Goal: Communication & Community: Answer question/provide support

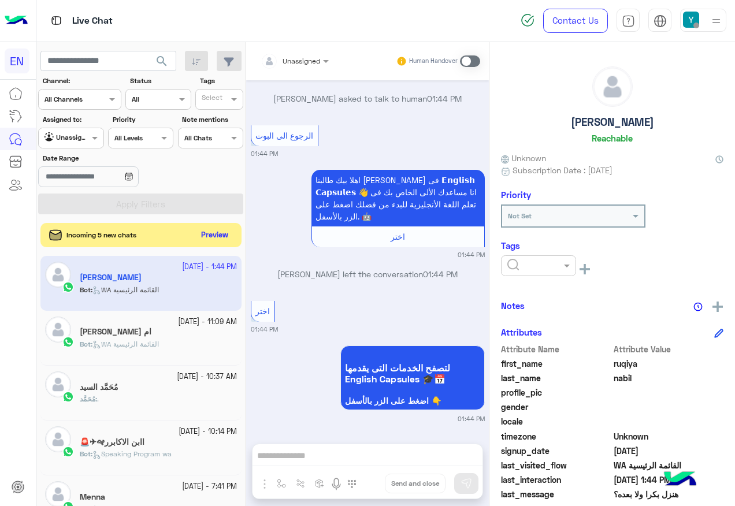
scroll to position [116, 0]
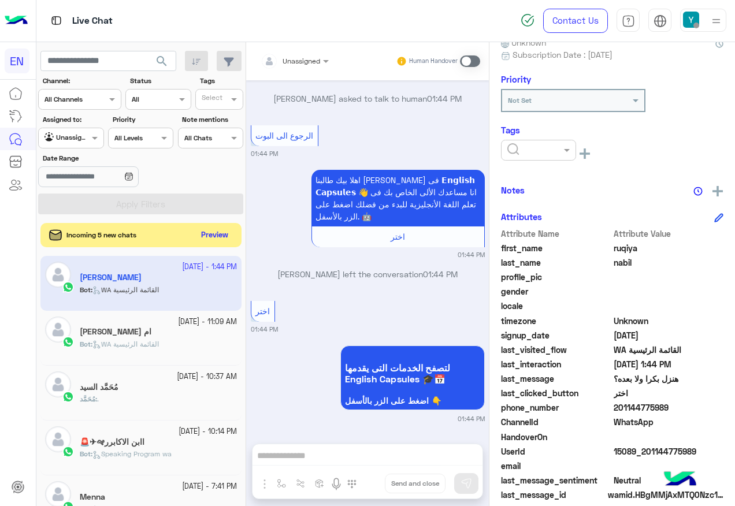
click at [209, 231] on button "Preview" at bounding box center [215, 236] width 36 height 16
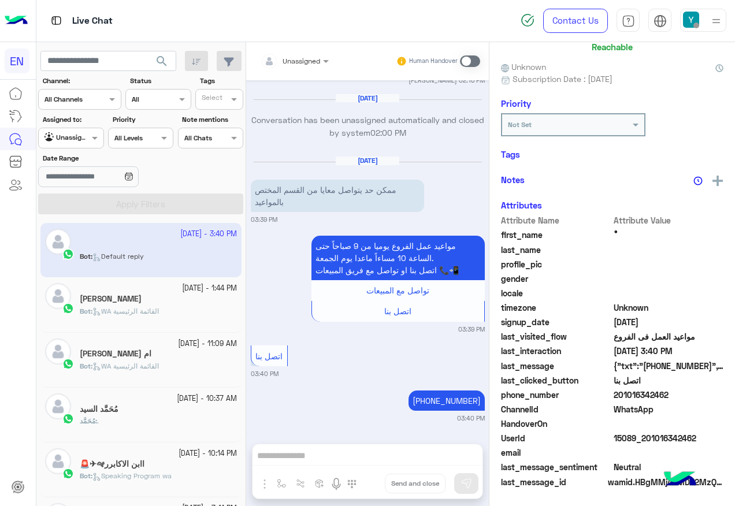
scroll to position [116, 0]
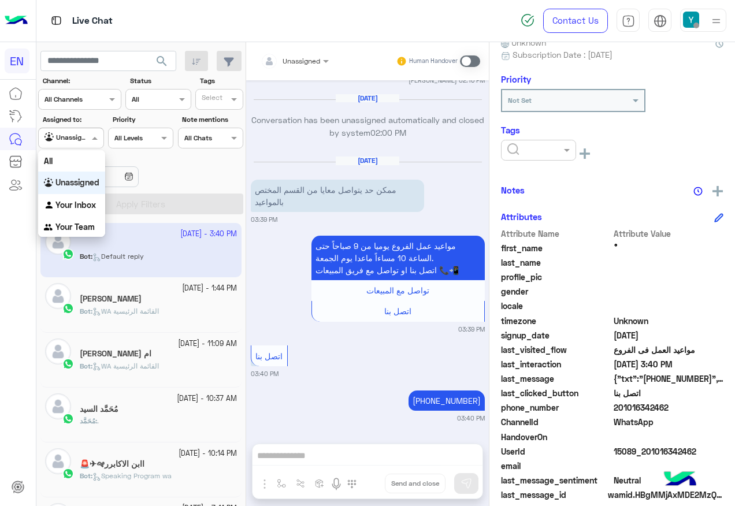
click at [81, 136] on div at bounding box center [71, 136] width 64 height 11
click at [81, 169] on div "All" at bounding box center [71, 160] width 67 height 21
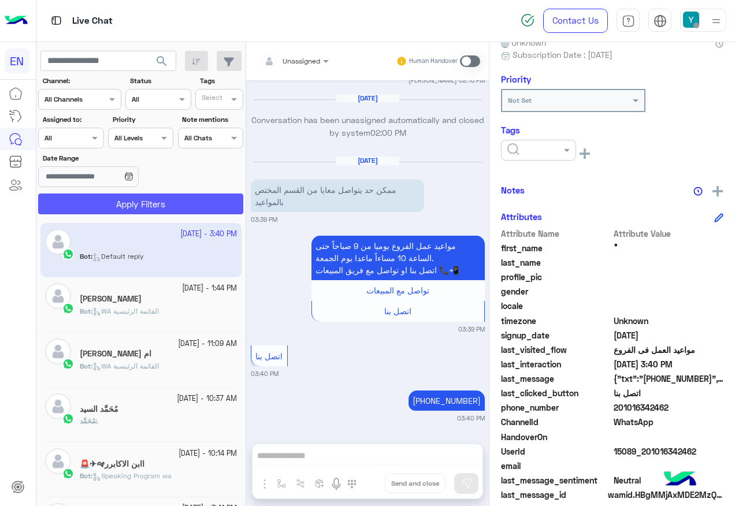
click at [123, 202] on button "Apply Filters" at bounding box center [140, 204] width 205 height 21
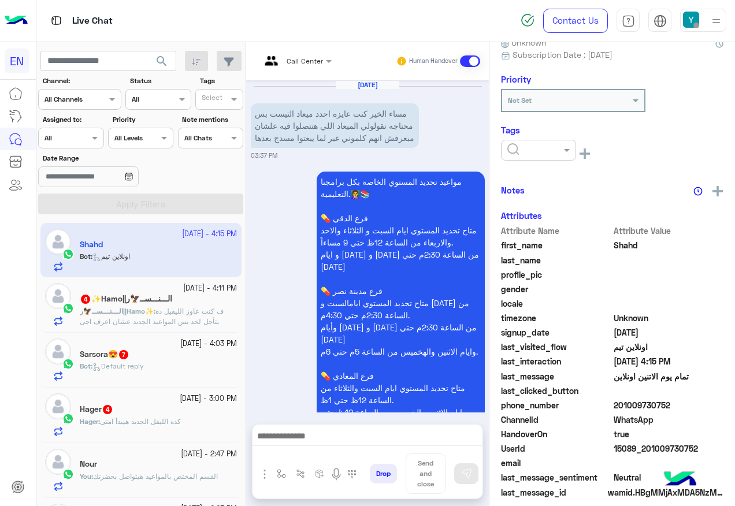
scroll to position [411, 0]
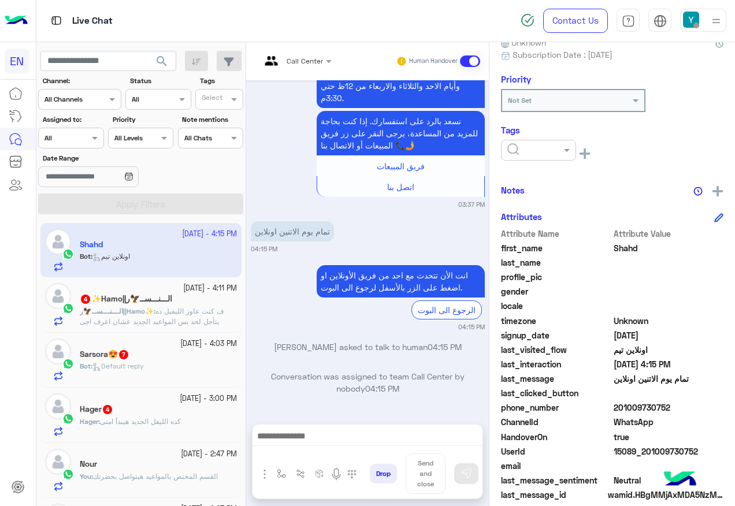
click at [202, 316] on p "الـــنـــســ🦅ر||Hamo✨ : ف كنت عاوز الليفيل ده يتأجل لحد بس المواعيد الجديد عشان…" at bounding box center [158, 316] width 157 height 21
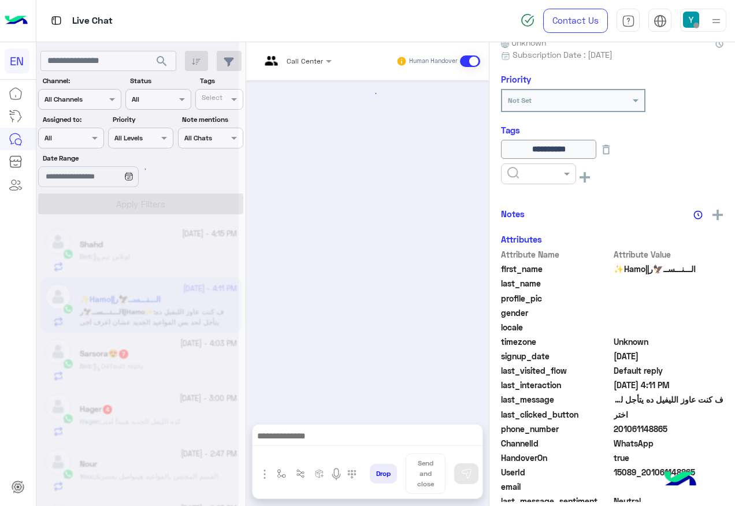
scroll to position [966, 0]
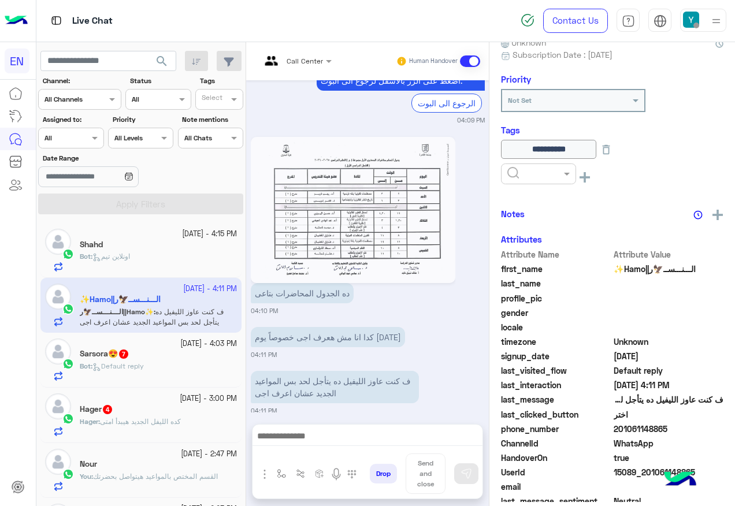
click at [318, 239] on img at bounding box center [353, 210] width 199 height 140
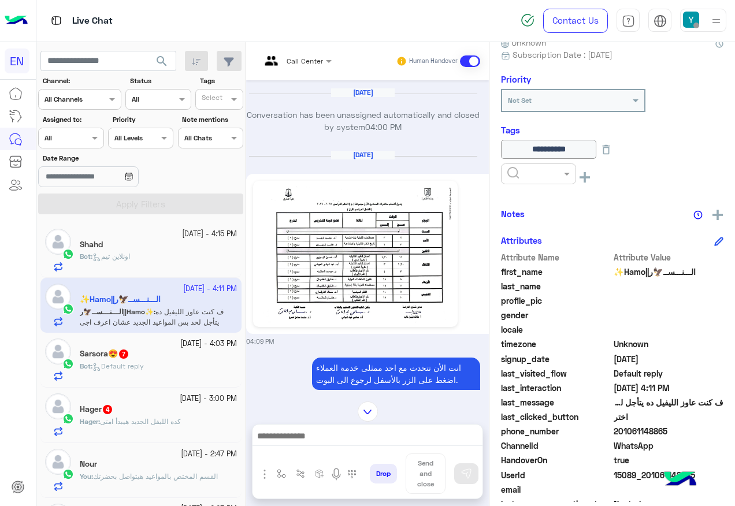
scroll to position [669, 5]
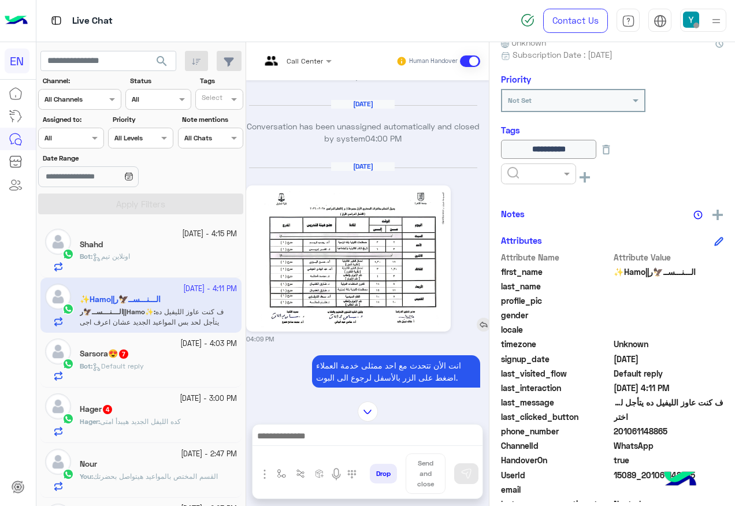
click at [340, 247] on img at bounding box center [348, 258] width 199 height 140
click at [473, 64] on span at bounding box center [470, 61] width 20 height 12
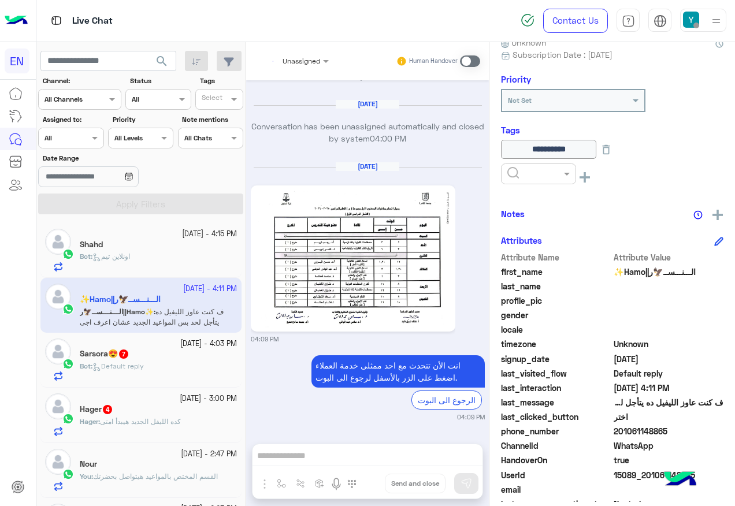
scroll to position [976, 0]
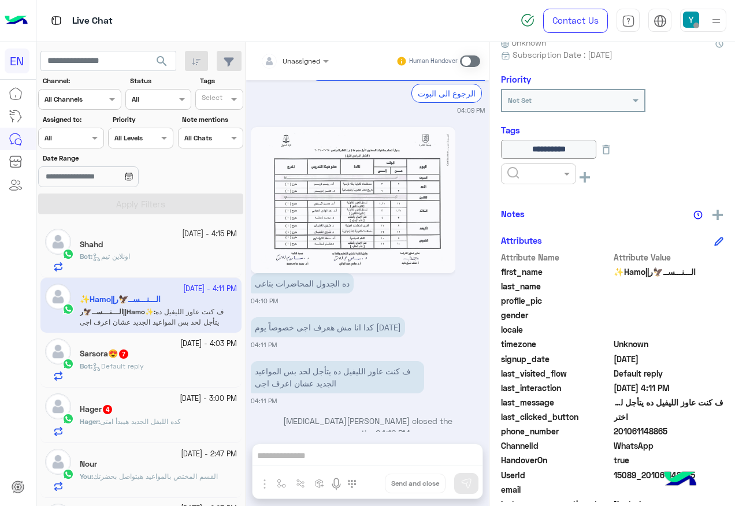
click at [547, 175] on div at bounding box center [539, 172] width 74 height 11
click at [532, 205] on span "Solved" at bounding box center [520, 202] width 26 height 10
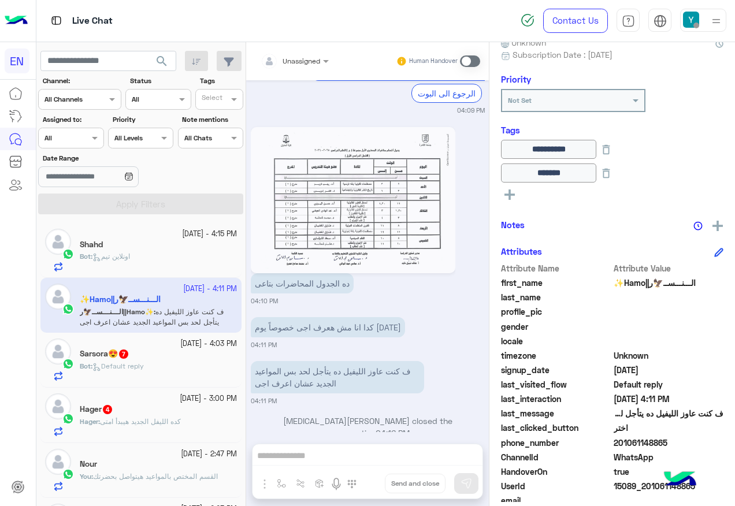
click at [177, 271] on div "Bot : اونلاين تيم" at bounding box center [158, 261] width 157 height 20
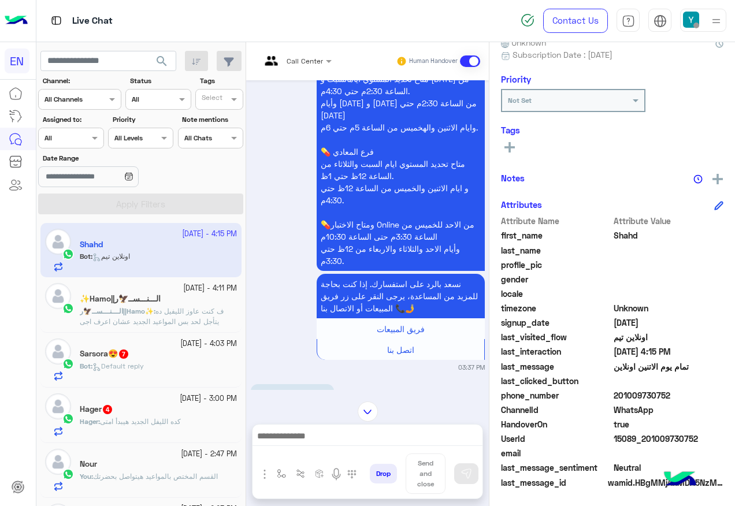
scroll to position [65, 0]
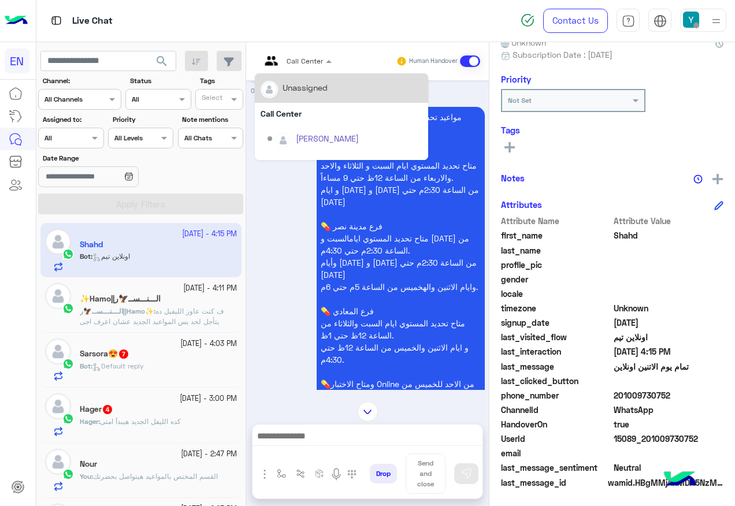
click at [314, 54] on div at bounding box center [296, 59] width 83 height 11
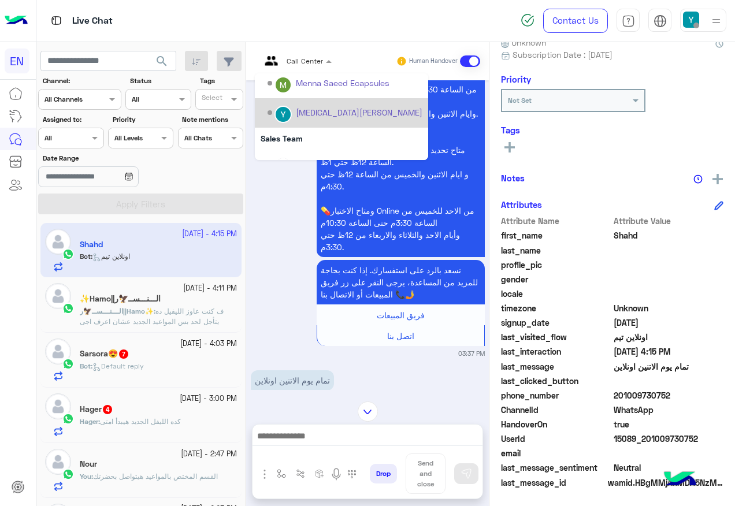
scroll to position [192, 0]
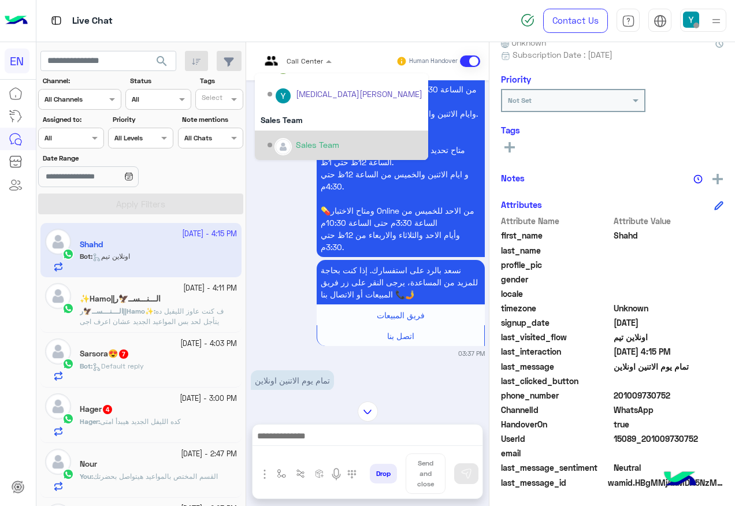
click at [322, 131] on div "Sales Team" at bounding box center [341, 145] width 173 height 29
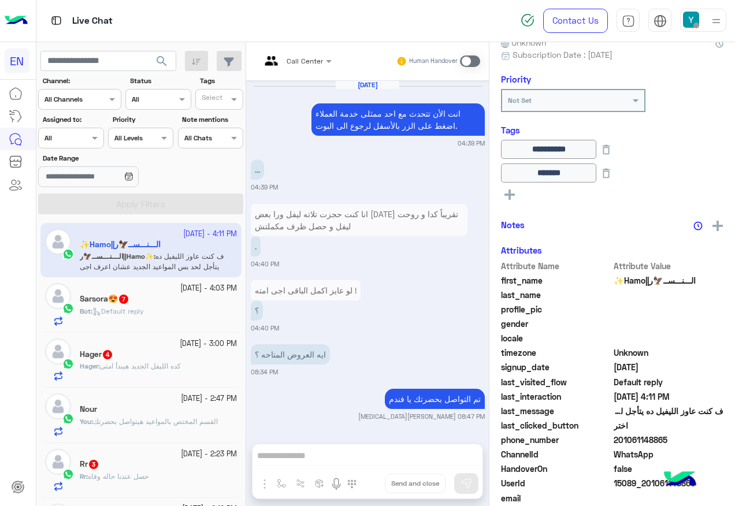
scroll to position [932, 0]
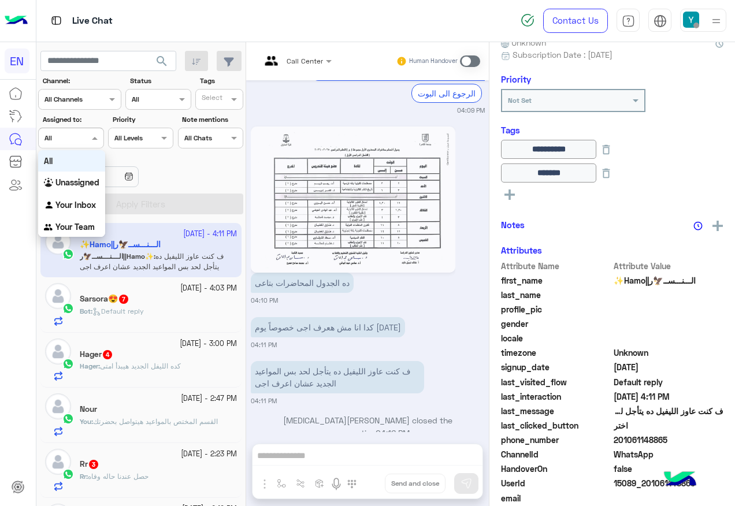
click at [94, 141] on span at bounding box center [96, 138] width 14 height 12
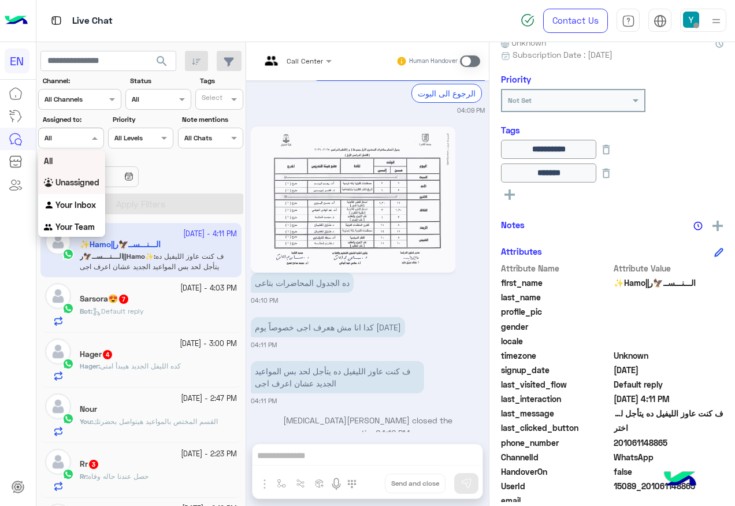
click at [98, 177] on div "Unassigned" at bounding box center [71, 183] width 67 height 23
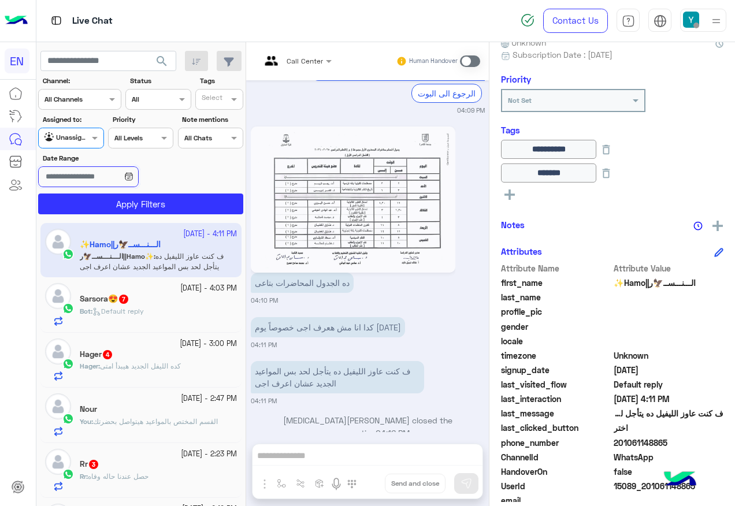
click at [102, 173] on input "Date Range" at bounding box center [88, 176] width 100 height 21
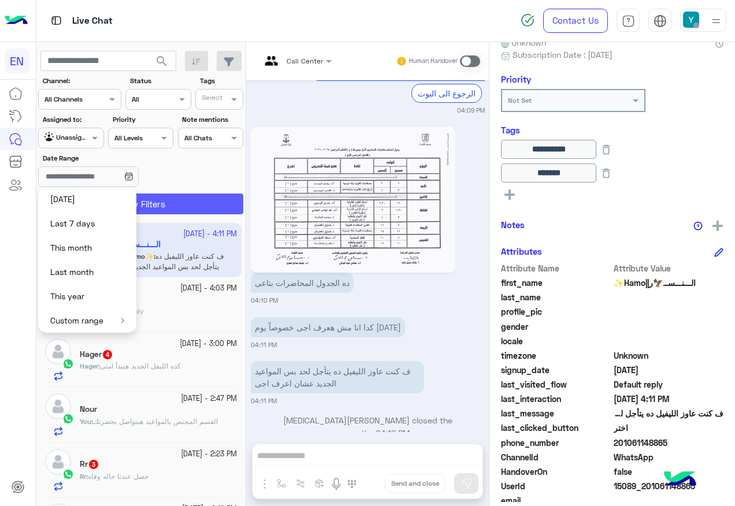
click at [160, 209] on button "Apply Filters" at bounding box center [140, 204] width 205 height 21
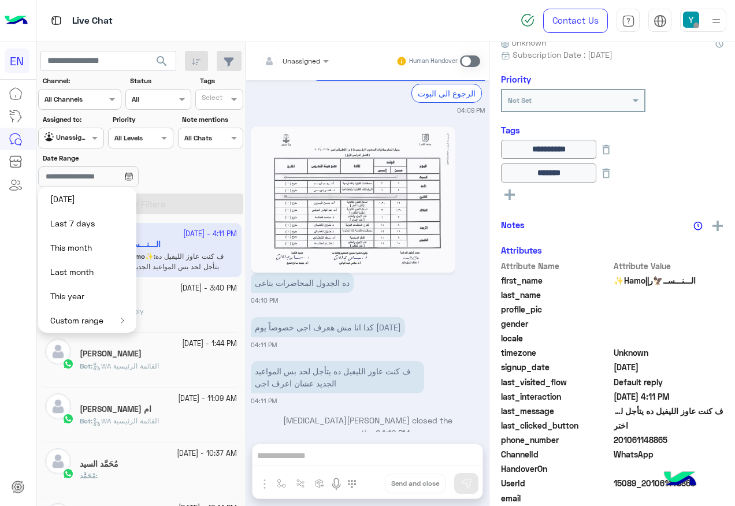
click at [208, 188] on div "Date Range" at bounding box center [141, 171] width 210 height 36
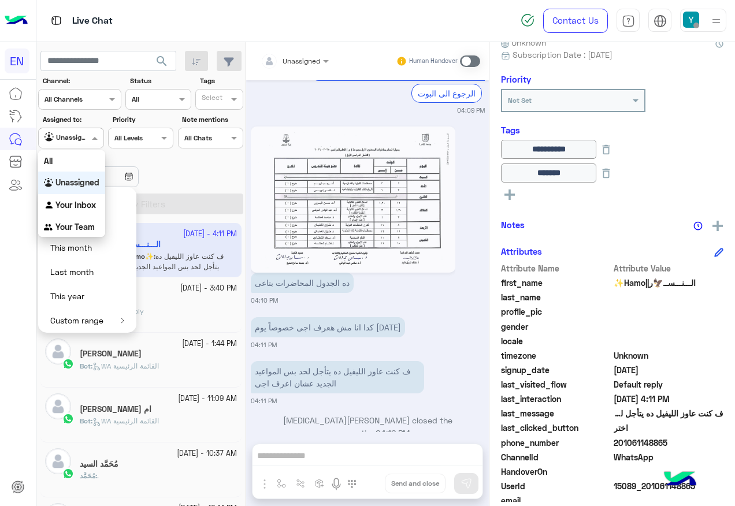
click at [78, 134] on div at bounding box center [71, 136] width 64 height 11
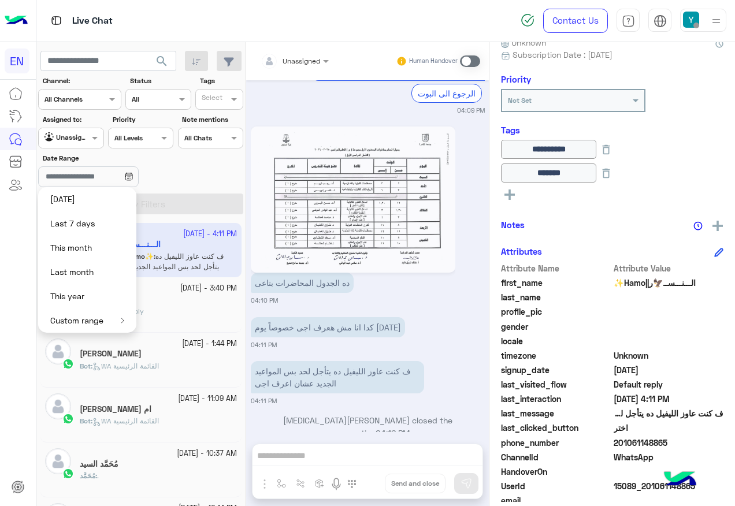
click at [127, 315] on button "Custom range" at bounding box center [87, 321] width 98 height 24
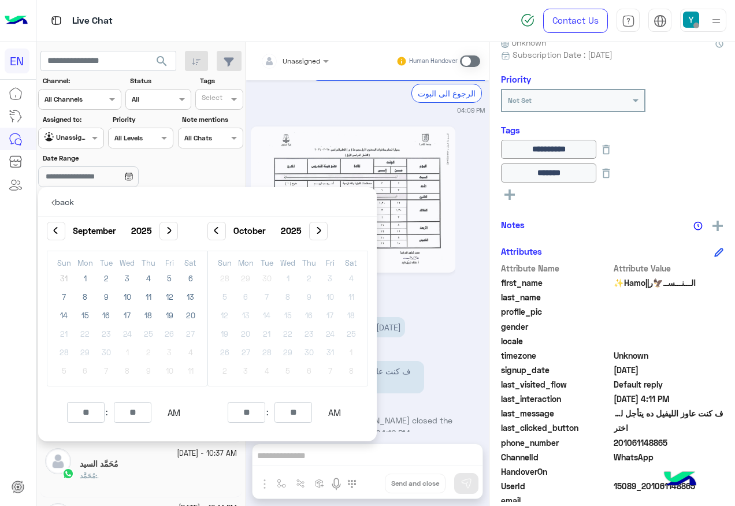
click at [184, 169] on div "Date Range" at bounding box center [141, 171] width 210 height 36
click at [409, 443] on div "Unassigned Human Handover Jul 26, 2025 انت الأن تتحدث مع احد ممثلى خدمة العملاء…" at bounding box center [367, 276] width 243 height 469
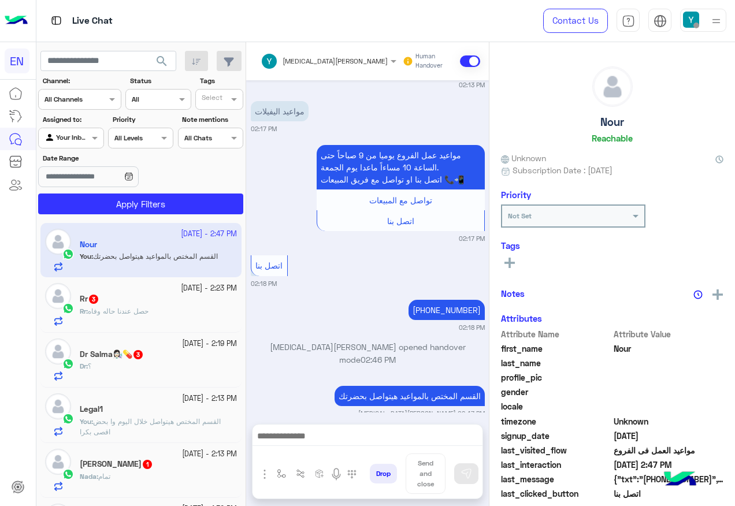
scroll to position [836, 0]
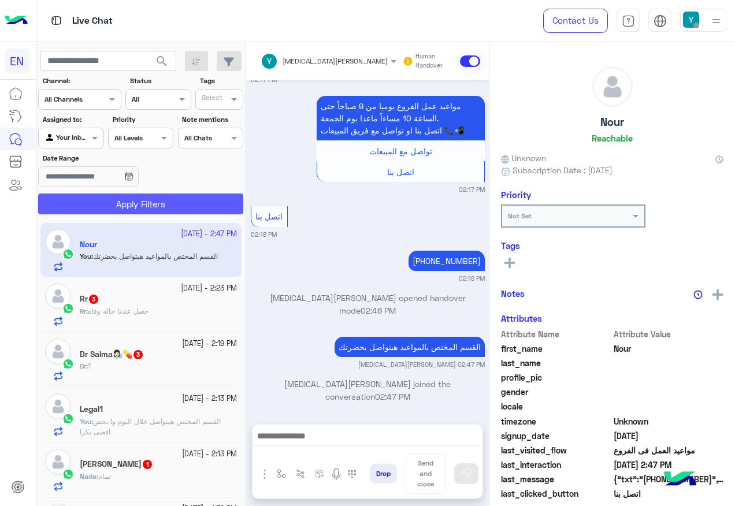
click at [188, 199] on button "Apply Filters" at bounding box center [140, 204] width 205 height 21
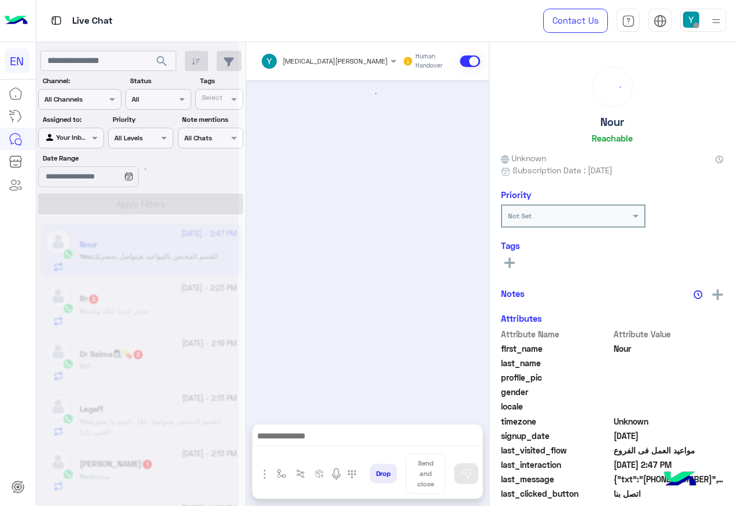
scroll to position [855, 0]
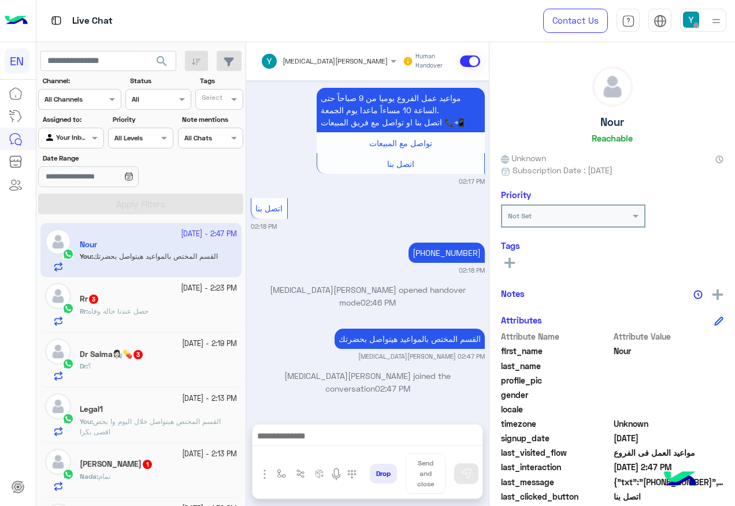
click at [92, 145] on div "Agent Filter Your Inbox" at bounding box center [70, 138] width 65 height 21
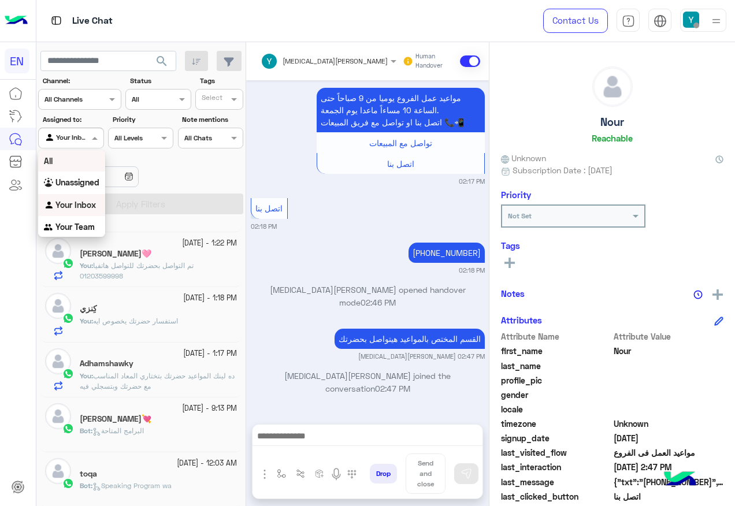
scroll to position [598, 0]
click at [83, 201] on b "Your Inbox" at bounding box center [75, 205] width 40 height 10
click at [90, 143] on span at bounding box center [96, 138] width 14 height 12
click at [92, 221] on div "Your Team" at bounding box center [71, 227] width 67 height 23
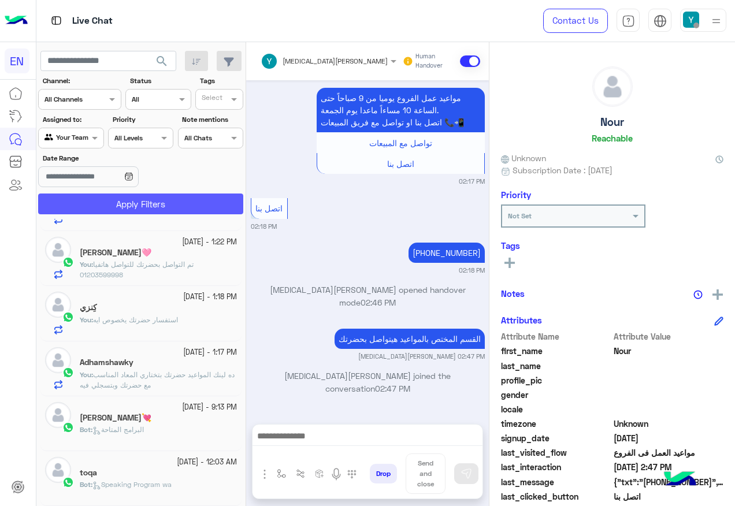
click at [103, 213] on button "Apply Filters" at bounding box center [140, 204] width 205 height 21
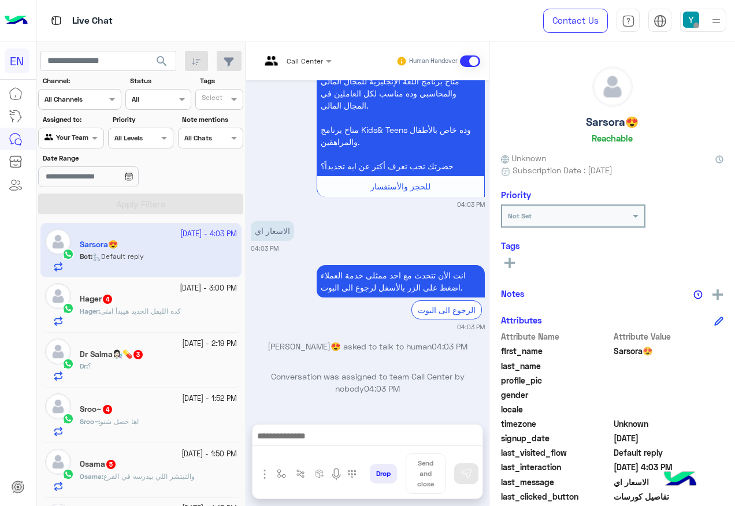
scroll to position [6, 0]
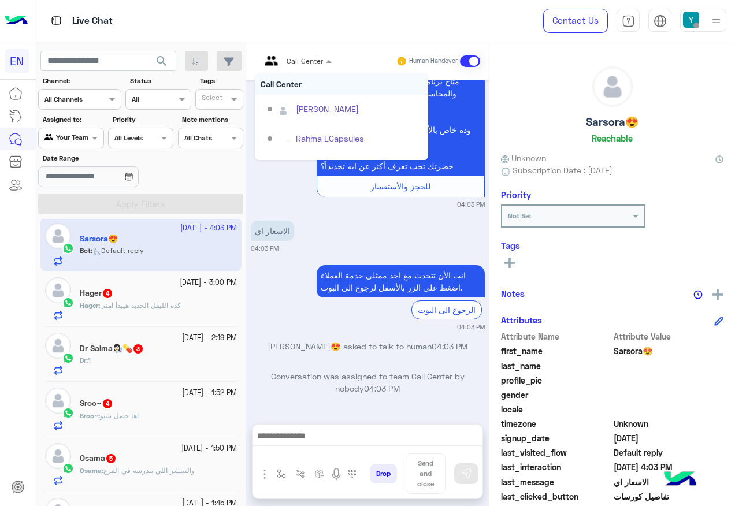
drag, startPoint x: 307, startPoint y: 60, endPoint x: 310, endPoint y: 70, distance: 10.2
click at [308, 60] on div at bounding box center [296, 59] width 83 height 11
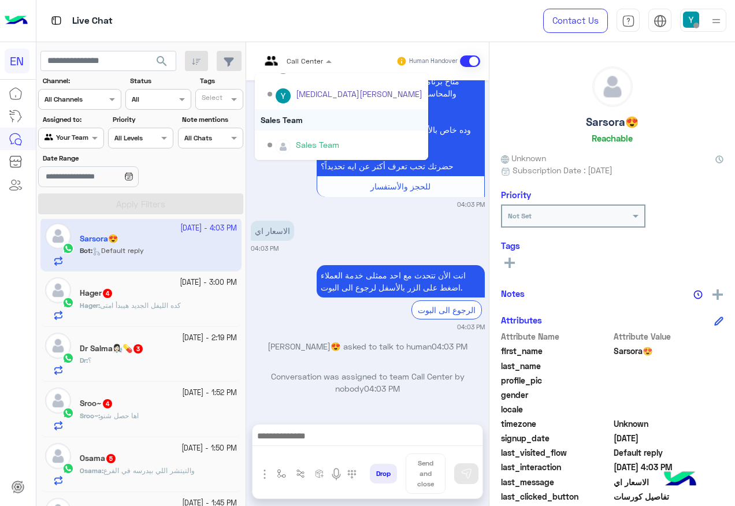
click at [317, 119] on div "Sales Team" at bounding box center [341, 119] width 173 height 21
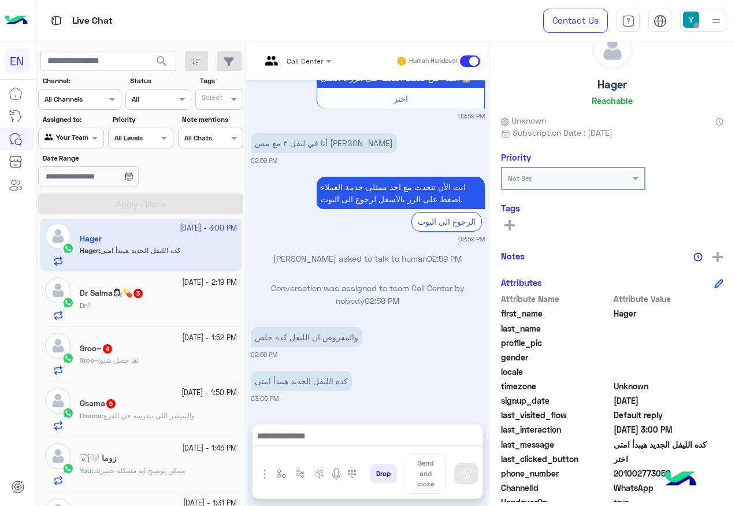
scroll to position [58, 0]
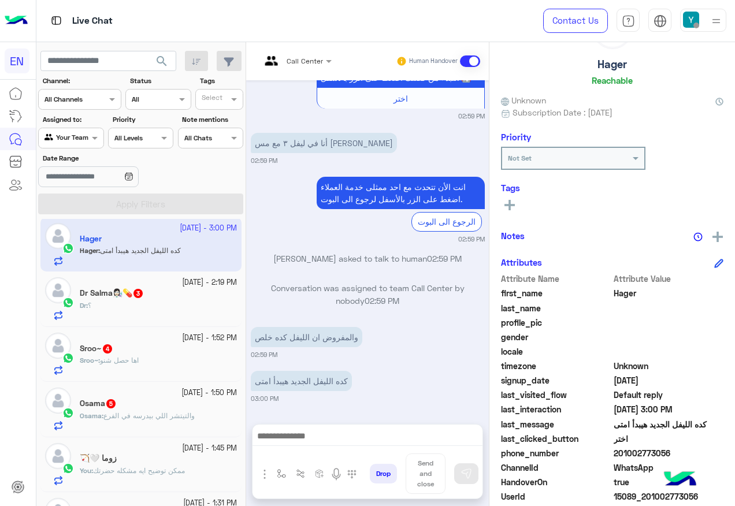
drag, startPoint x: 614, startPoint y: 451, endPoint x: 672, endPoint y: 454, distance: 57.8
click at [672, 454] on span "201002773056" at bounding box center [669, 453] width 110 height 12
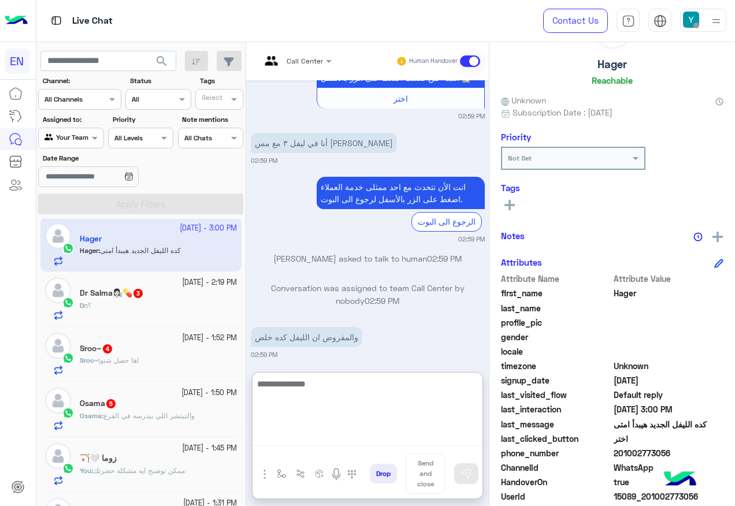
click at [375, 446] on textarea at bounding box center [368, 411] width 230 height 69
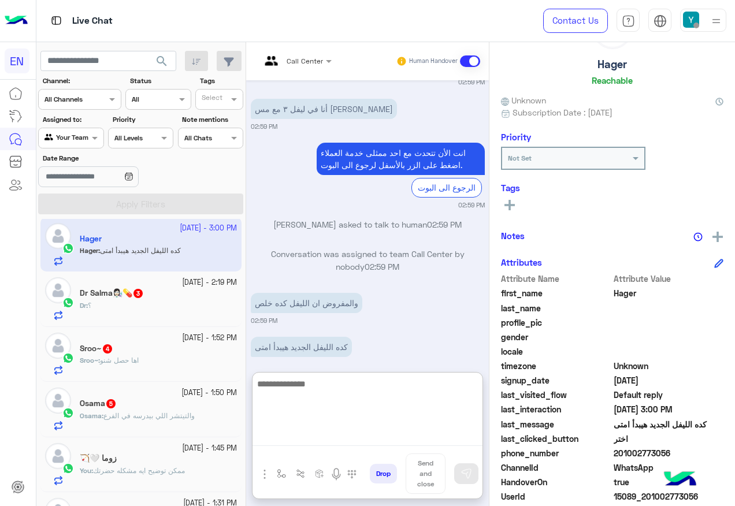
scroll to position [950, 0]
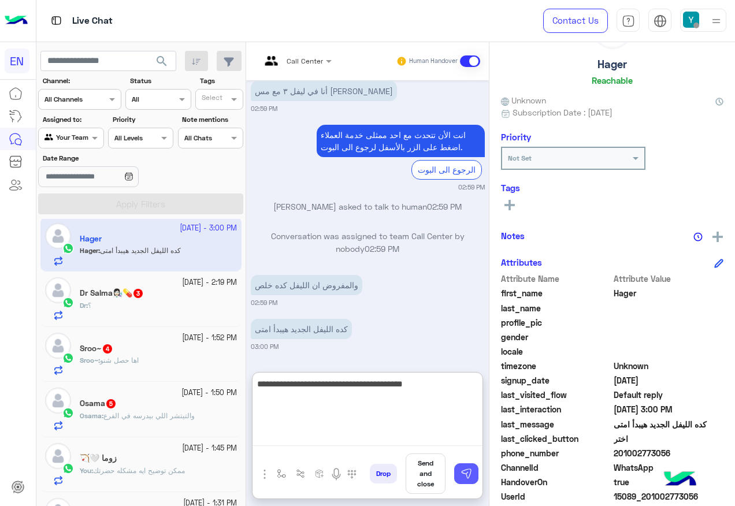
type textarea "**********"
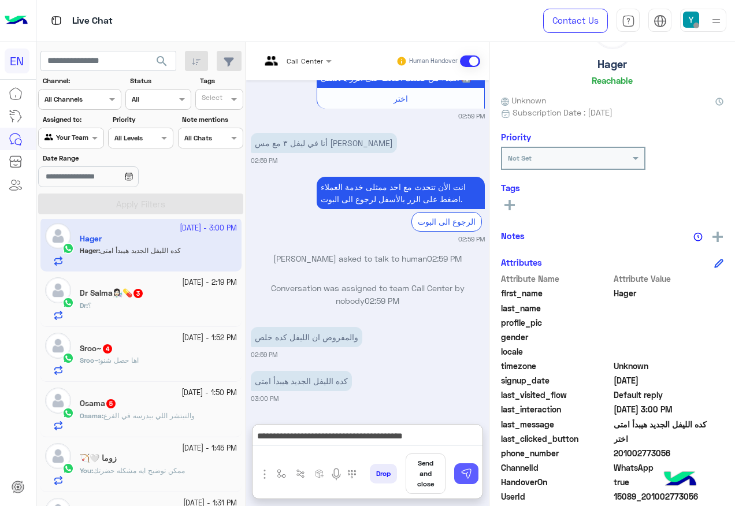
click at [467, 467] on button at bounding box center [466, 473] width 24 height 21
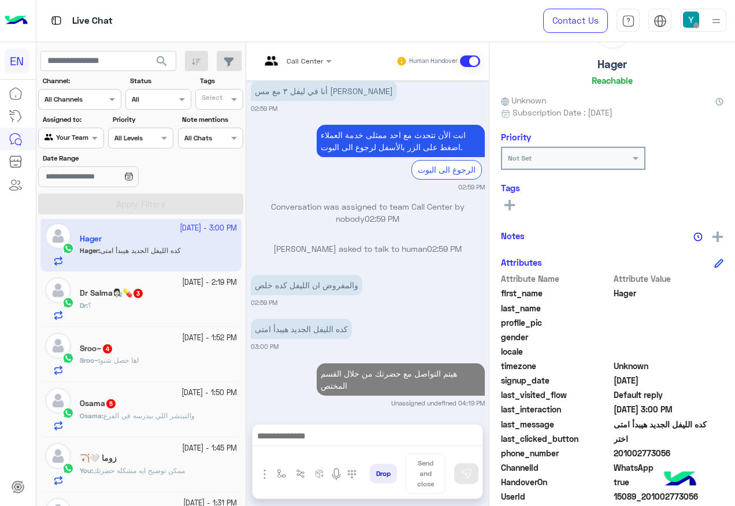
scroll to position [955, 0]
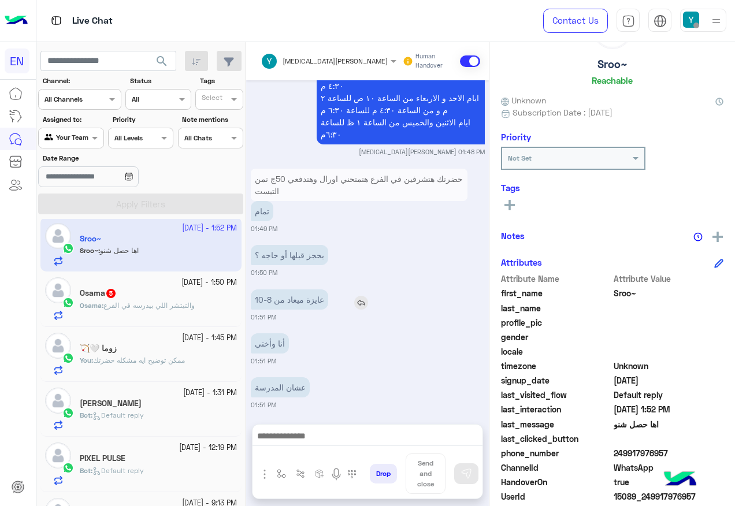
scroll to position [2020, 0]
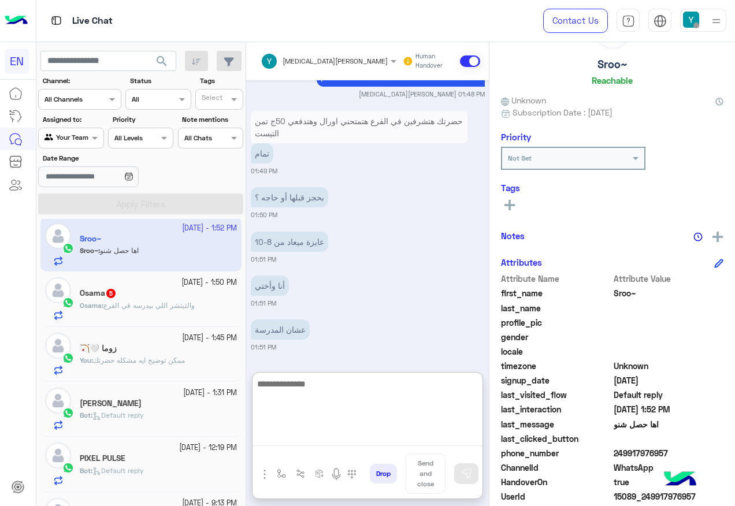
click at [378, 442] on textarea at bounding box center [368, 411] width 230 height 69
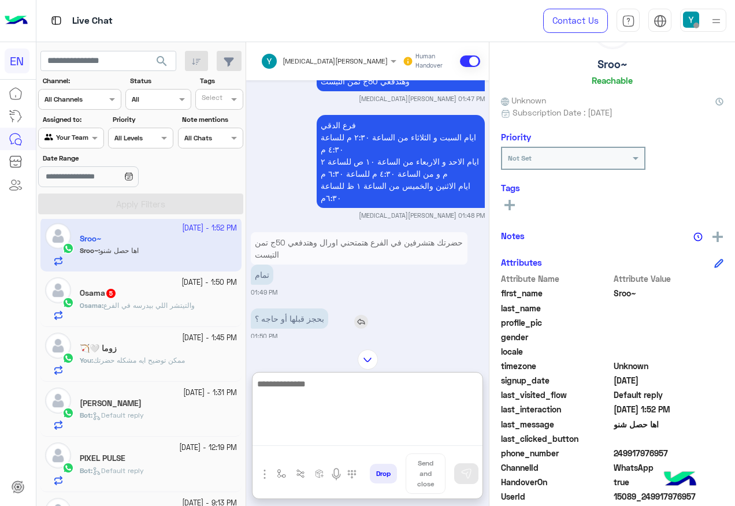
scroll to position [1956, 0]
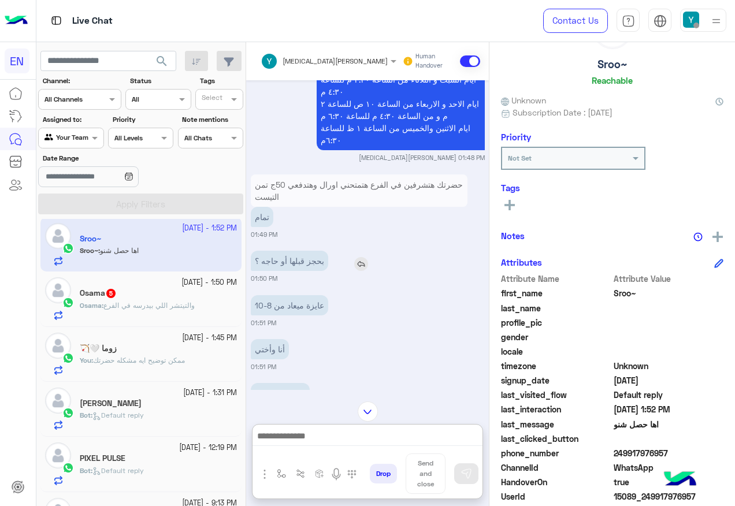
click at [362, 257] on img at bounding box center [361, 264] width 14 height 14
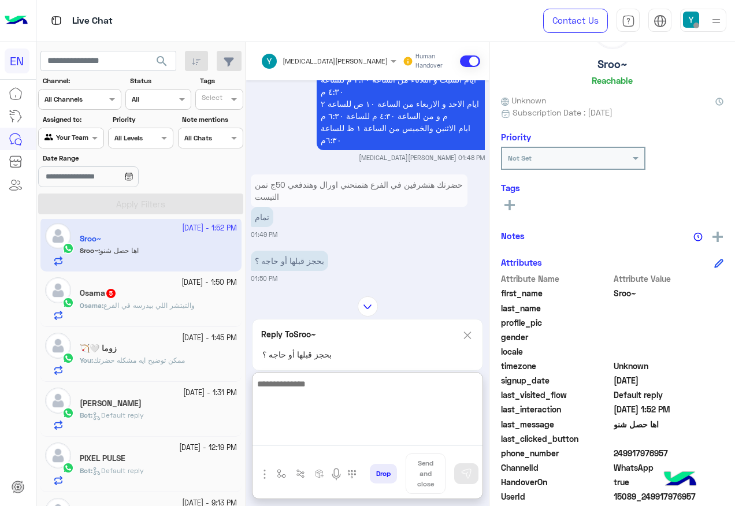
click at [392, 436] on textarea at bounding box center [368, 411] width 230 height 69
type textarea "**********"
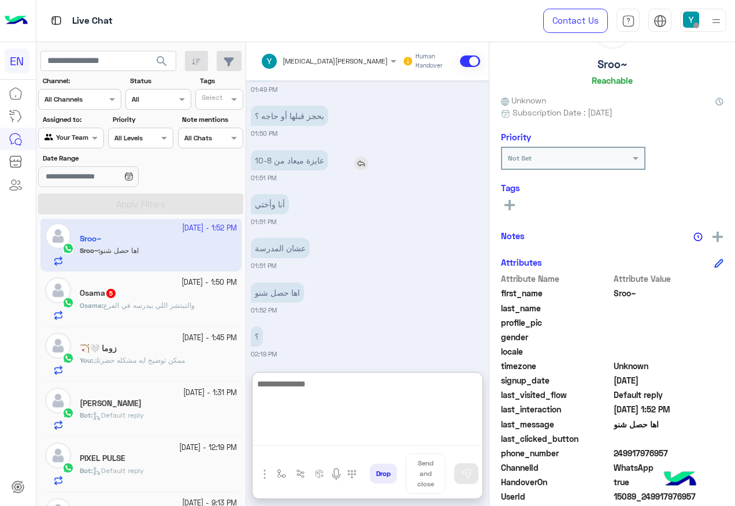
scroll to position [2078, 0]
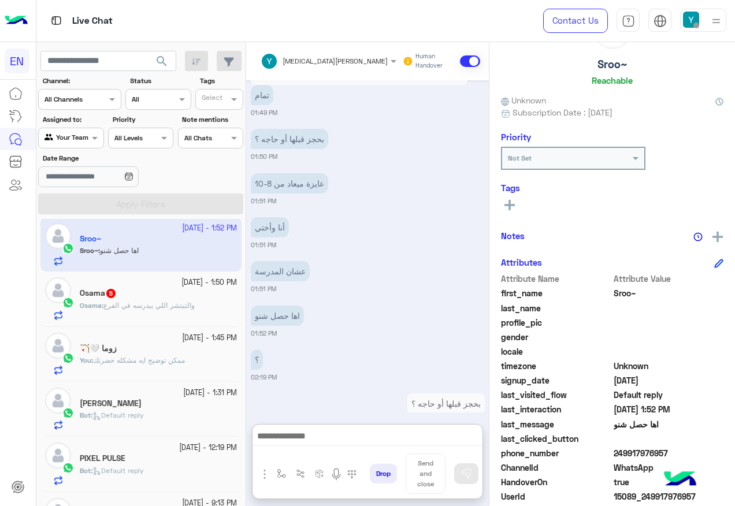
click at [360, 152] on div "Sep 1, 2025 Conversation was assigned to team Call Center by nobody 06:51 PM Sr…" at bounding box center [367, 246] width 243 height 332
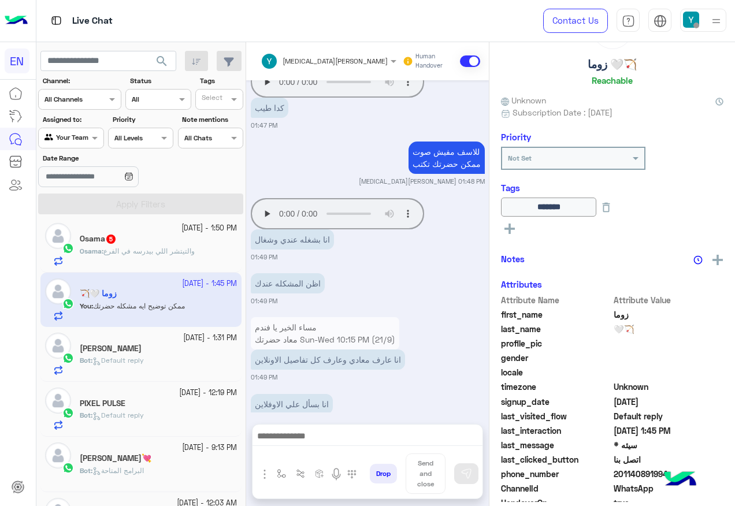
scroll to position [1990, 0]
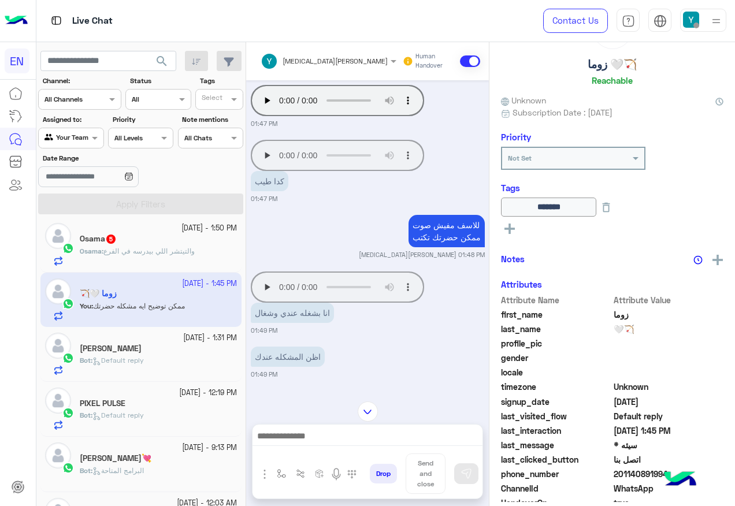
click at [72, 135] on div at bounding box center [71, 136] width 64 height 11
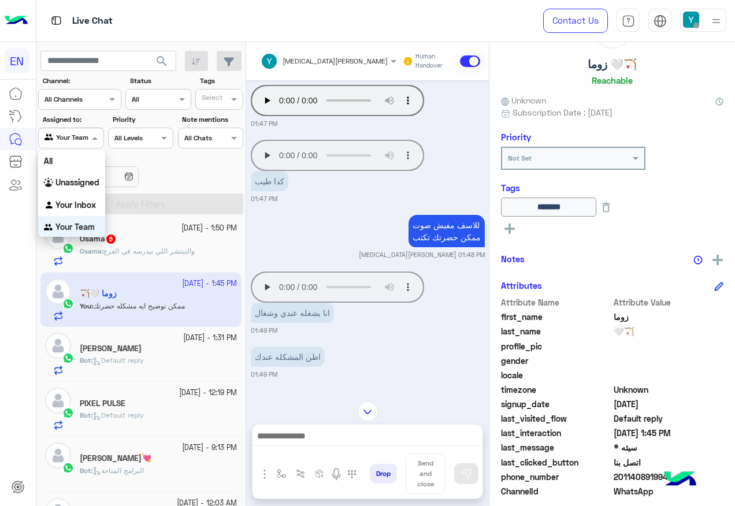
scroll to position [1, 0]
click at [83, 206] on b "Your Inbox" at bounding box center [75, 204] width 40 height 10
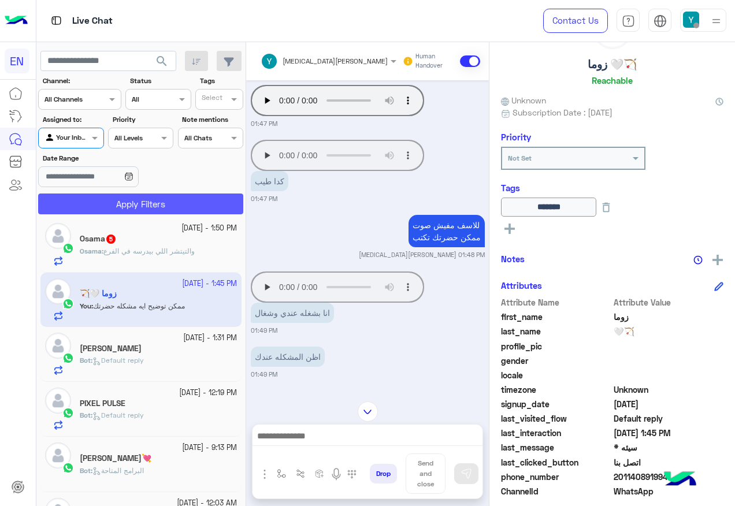
click at [86, 196] on button "Apply Filters" at bounding box center [140, 204] width 205 height 21
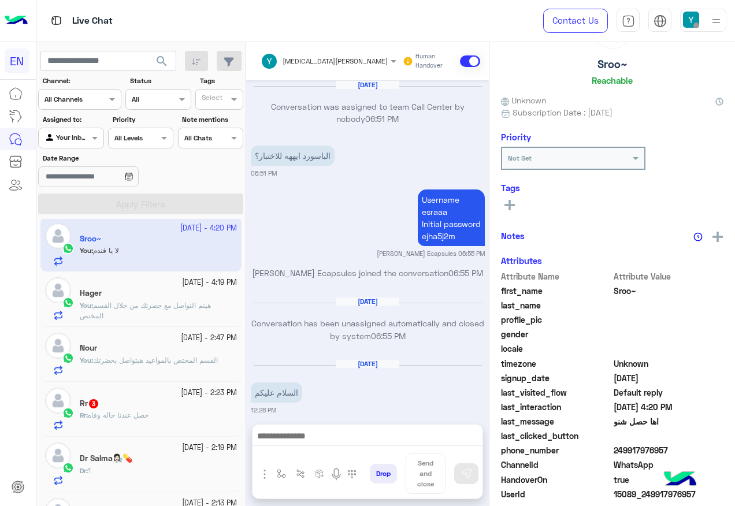
scroll to position [862, 0]
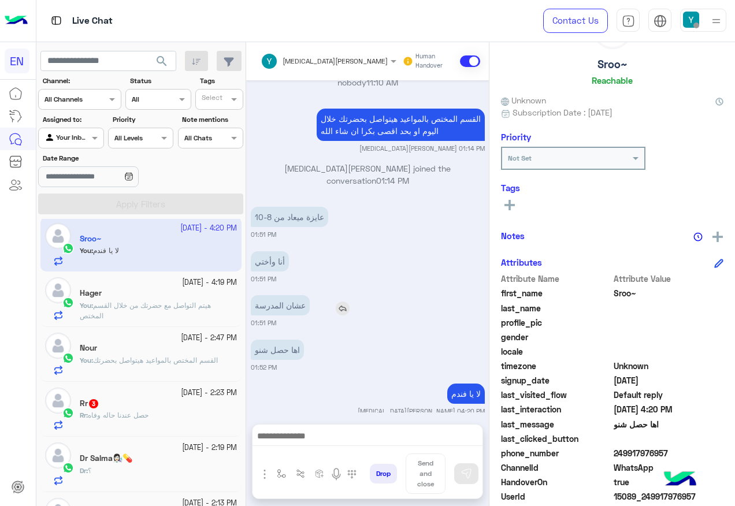
click at [343, 302] on img at bounding box center [343, 309] width 14 height 14
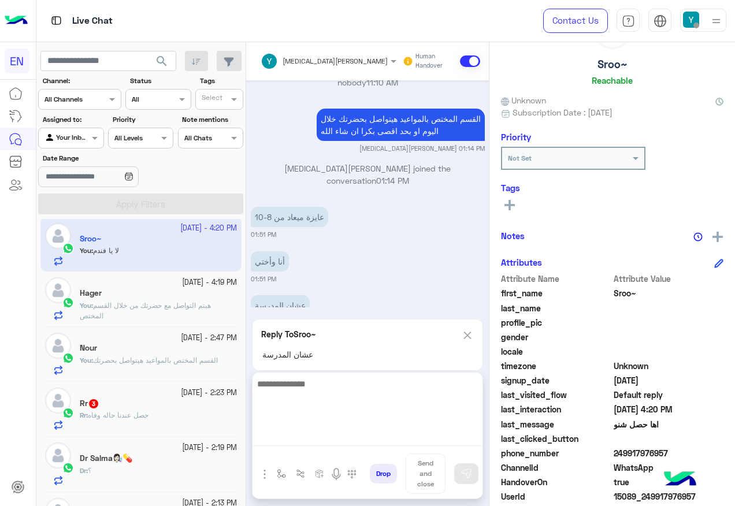
click at [361, 437] on textarea at bounding box center [368, 411] width 230 height 69
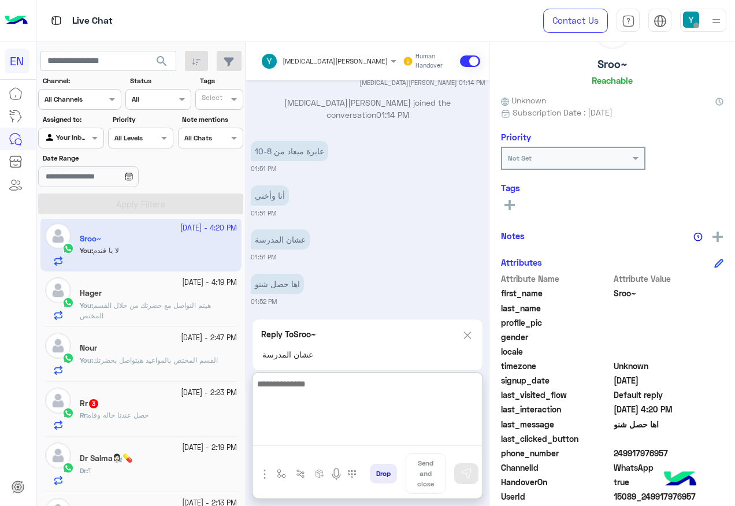
scroll to position [909, 0]
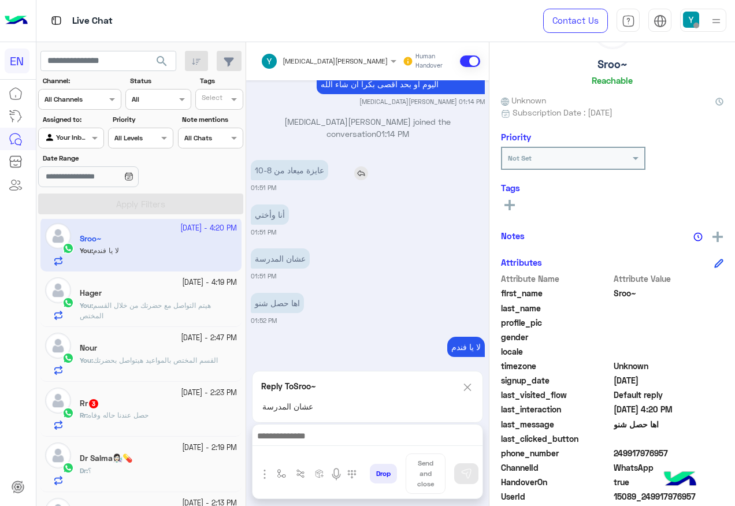
click at [361, 166] on img at bounding box center [361, 173] width 14 height 14
click at [378, 160] on div "عايزة ميعاد من 8-10" at bounding box center [322, 170] width 143 height 20
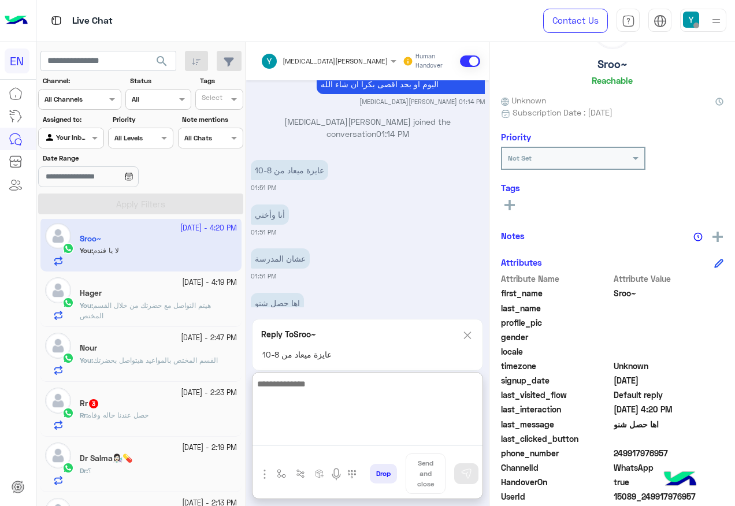
click at [346, 444] on textarea at bounding box center [368, 411] width 230 height 69
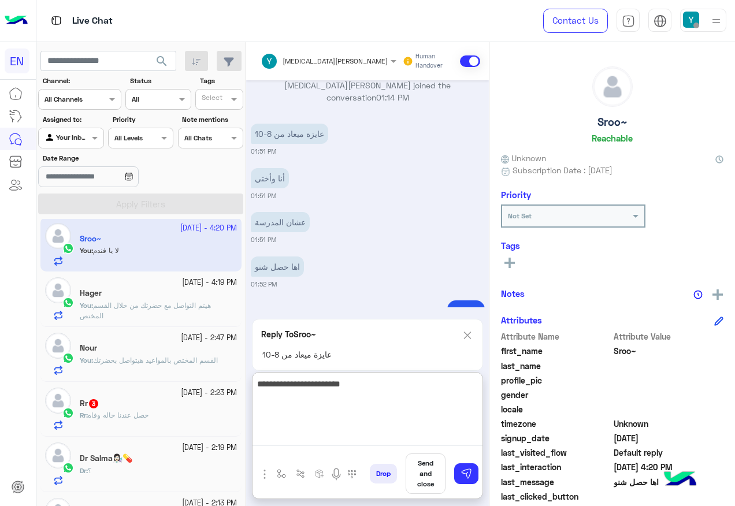
scroll to position [967, 0]
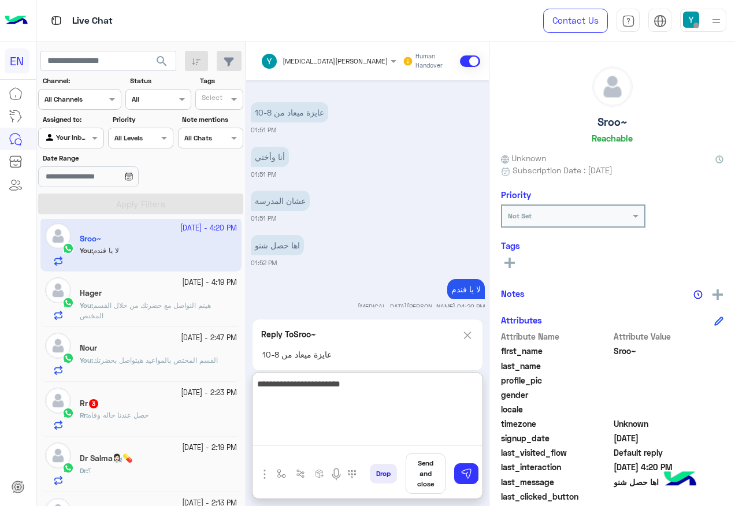
type textarea "**********"
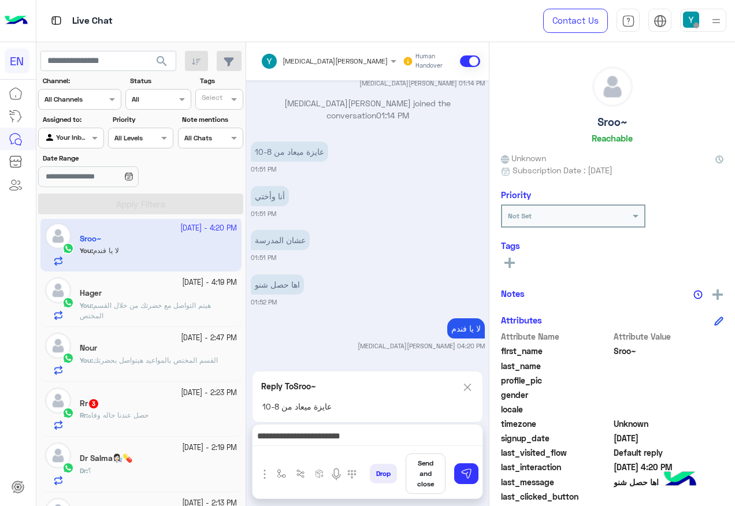
click at [469, 371] on div "Reply To Sroo~ عايزة ميعاد من 8-10" at bounding box center [367, 397] width 231 height 52
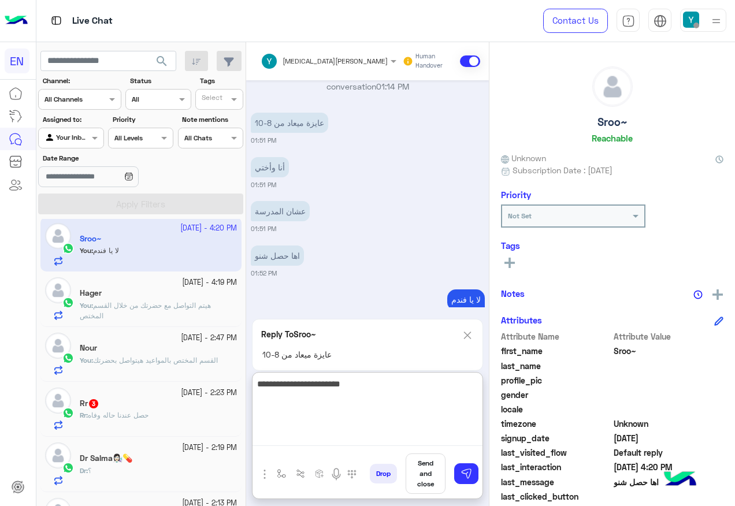
drag, startPoint x: 370, startPoint y: 436, endPoint x: 706, endPoint y: 456, distance: 335.8
click at [715, 460] on mat-drawer-container "Yasmin Saeed Human Handover Sep 1, 2025 Conversation was assigned to team Call …" at bounding box center [490, 276] width 489 height 469
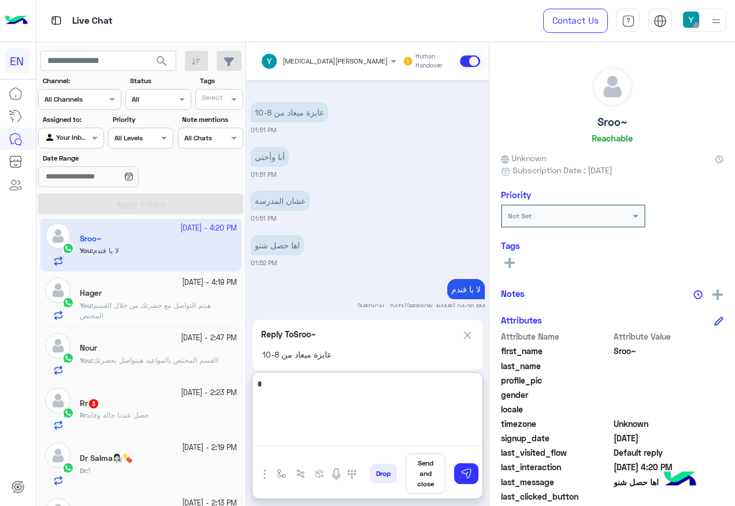
type textarea "*"
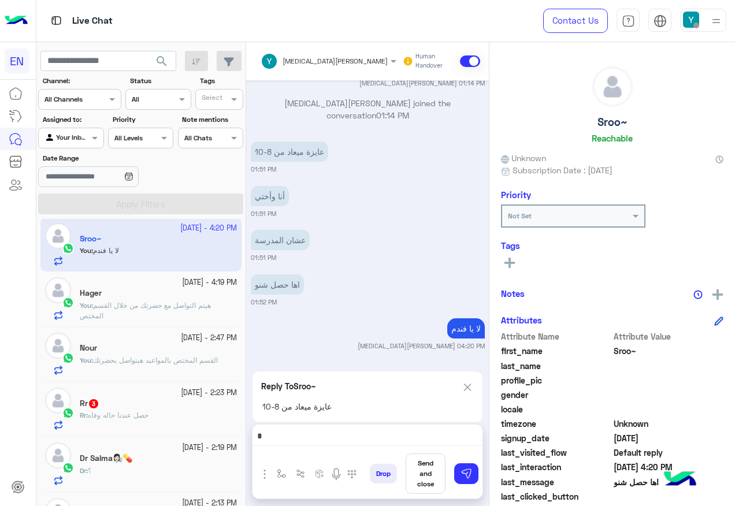
click at [461, 371] on div "Reply To Sroo~ عايزة ميعاد من 8-10" at bounding box center [367, 397] width 231 height 52
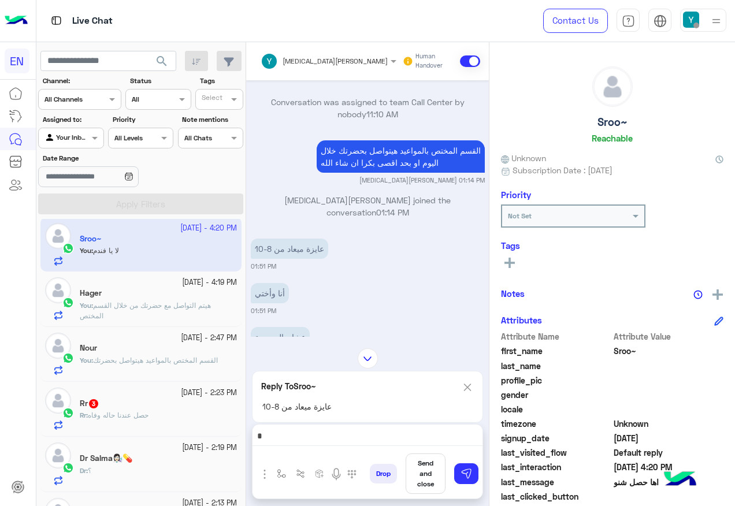
scroll to position [741, 0]
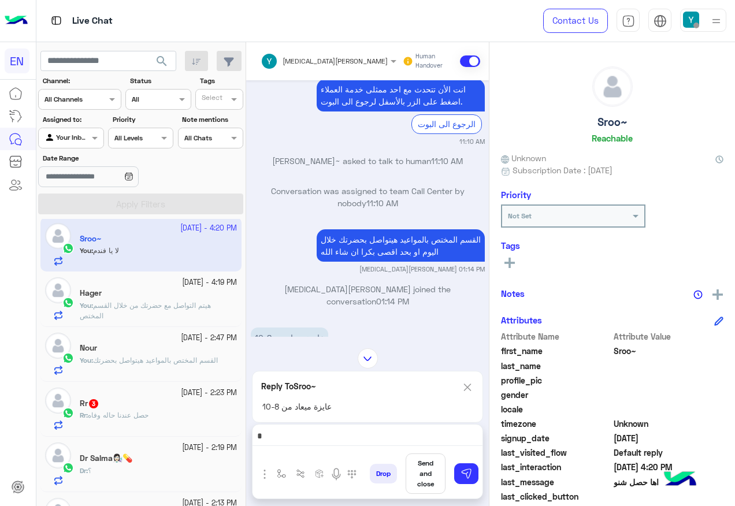
click at [463, 384] on img at bounding box center [467, 387] width 13 height 14
click at [423, 439] on textarea "*" at bounding box center [368, 411] width 230 height 69
type textarea "**********"
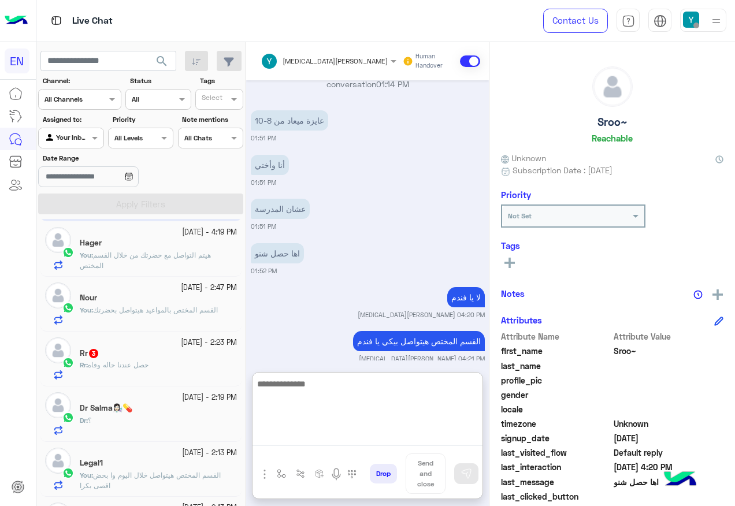
scroll to position [121, 0]
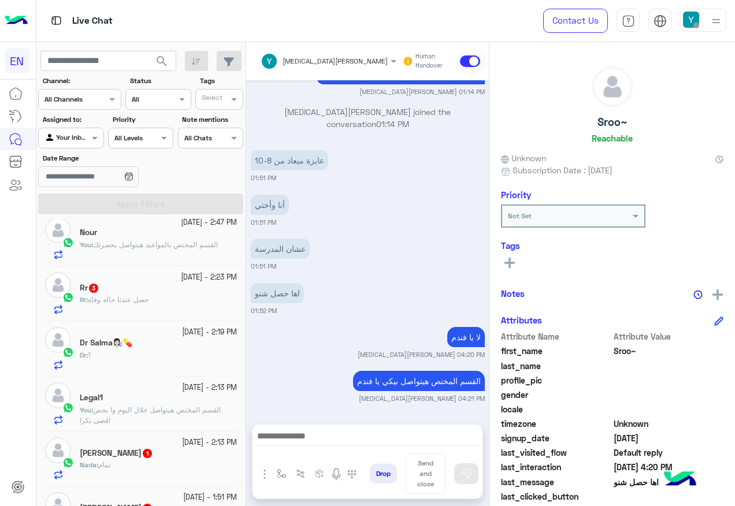
click at [186, 295] on div "Rr : حصل عندنا حاله وفاه" at bounding box center [158, 305] width 157 height 20
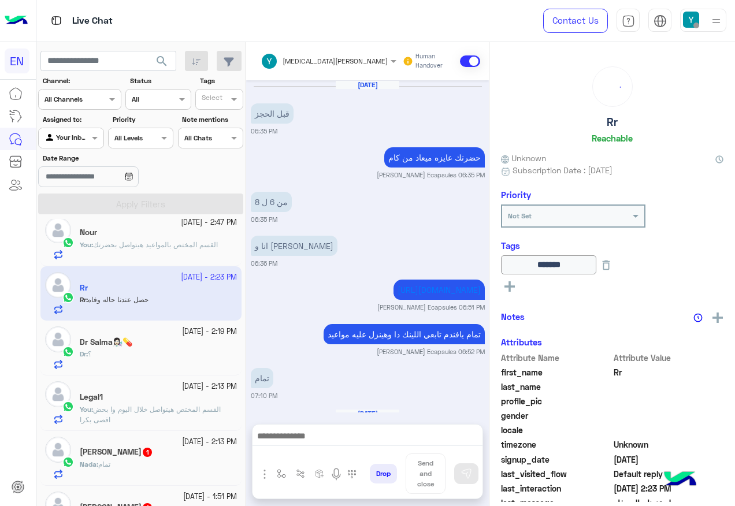
scroll to position [1062, 0]
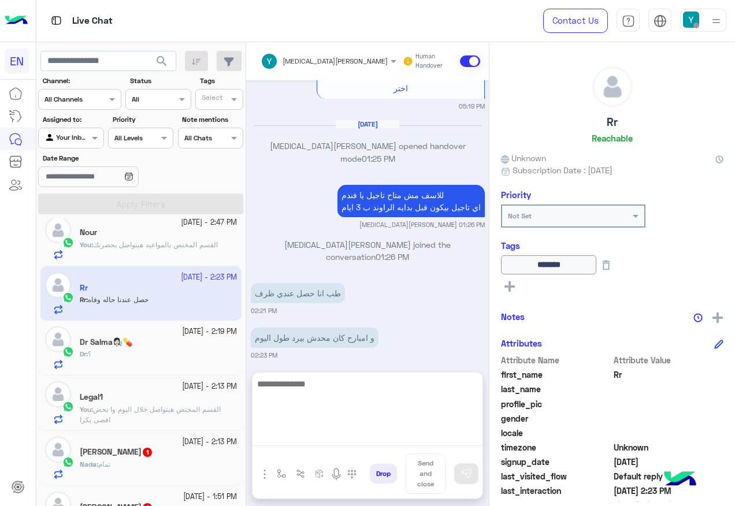
click at [383, 429] on textarea at bounding box center [368, 411] width 230 height 69
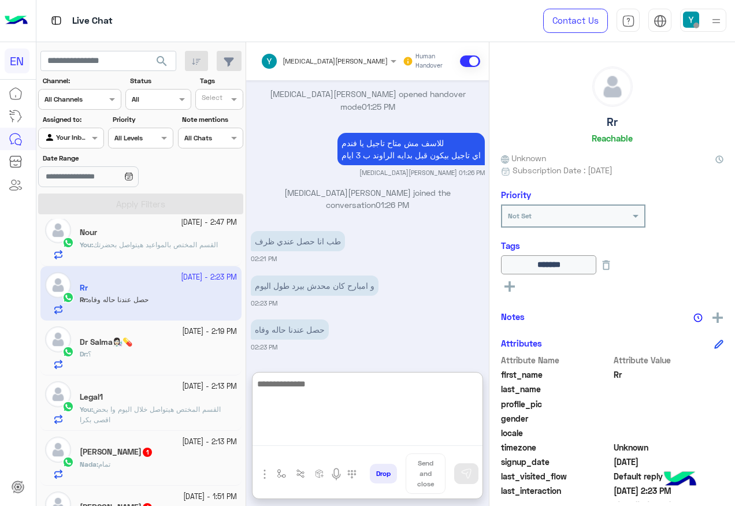
click at [379, 392] on textarea at bounding box center [368, 411] width 230 height 69
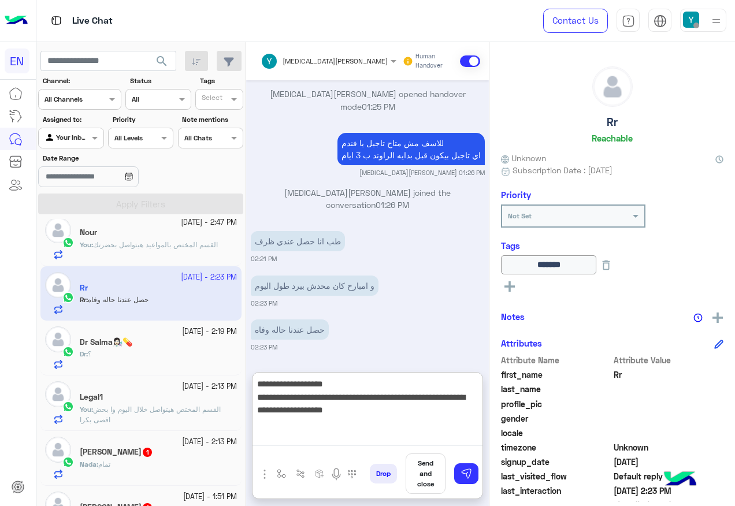
type textarea "**********"
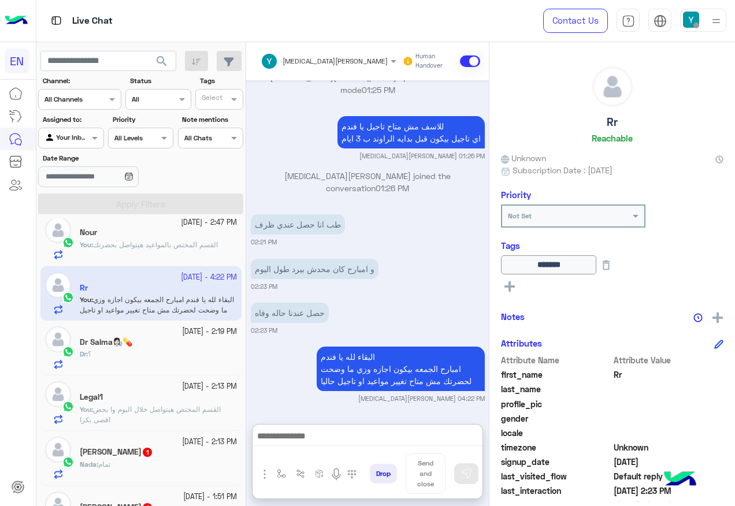
click at [194, 431] on div "20 September - 2:13 PM Nada Farag 1 Nada : تمام" at bounding box center [140, 458] width 201 height 55
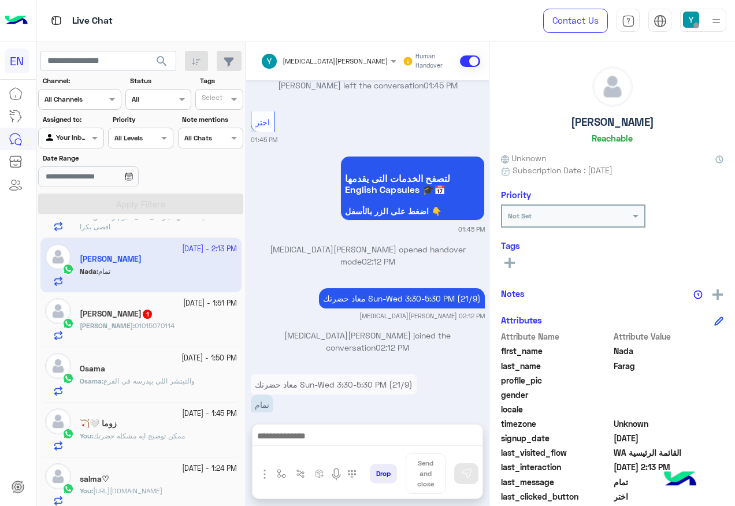
scroll to position [295, 0]
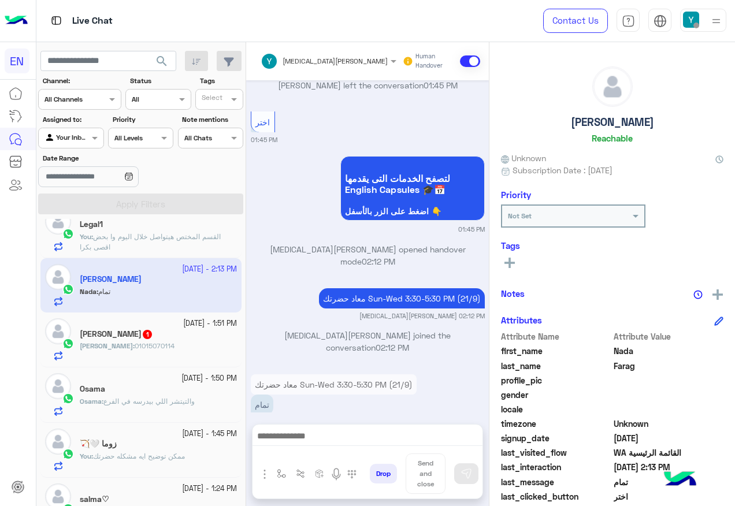
click at [186, 329] on div "Aya Hendy 1" at bounding box center [158, 335] width 157 height 12
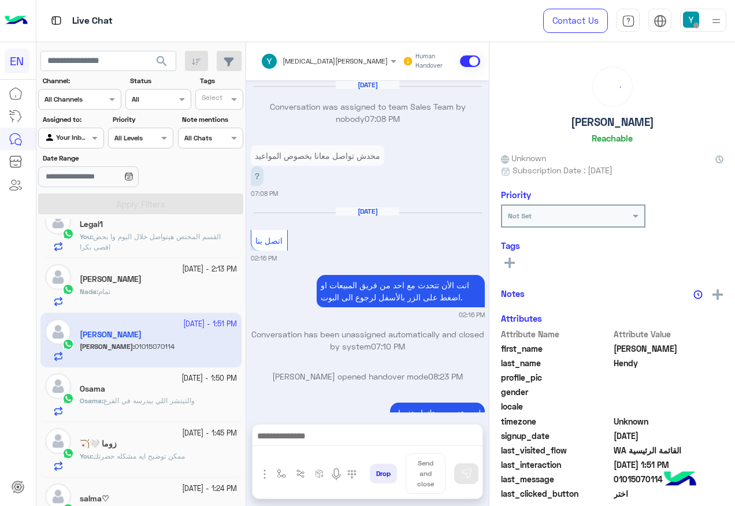
scroll to position [852, 0]
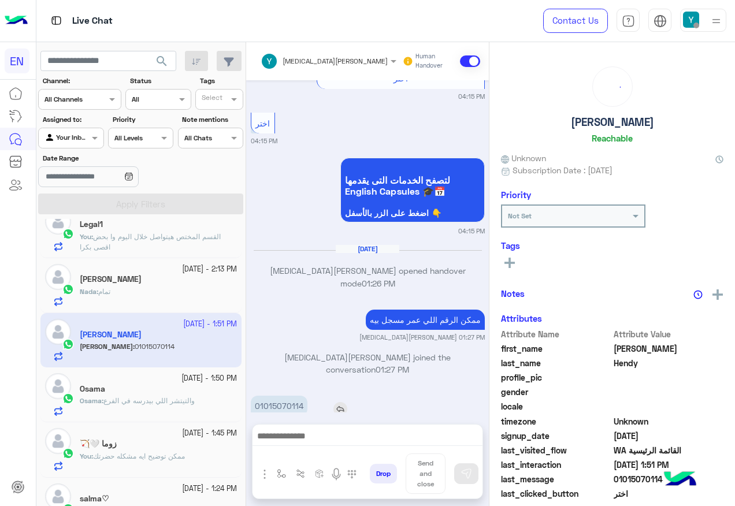
click at [280, 396] on p "01015070114" at bounding box center [279, 406] width 57 height 20
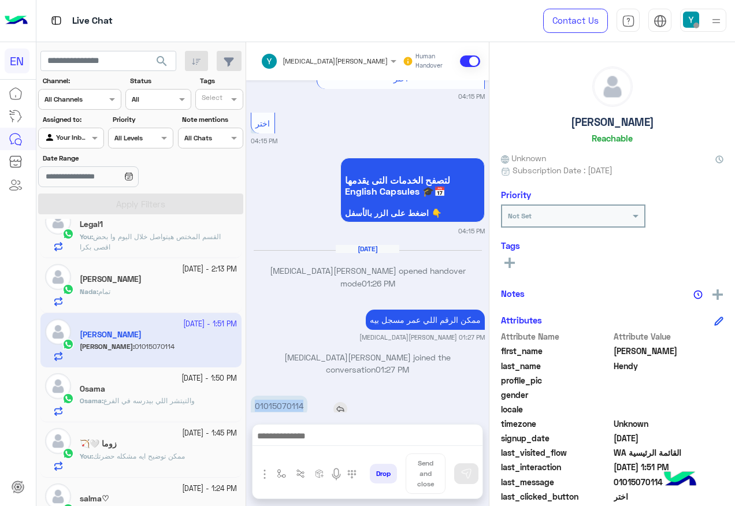
copy p "01015070114"
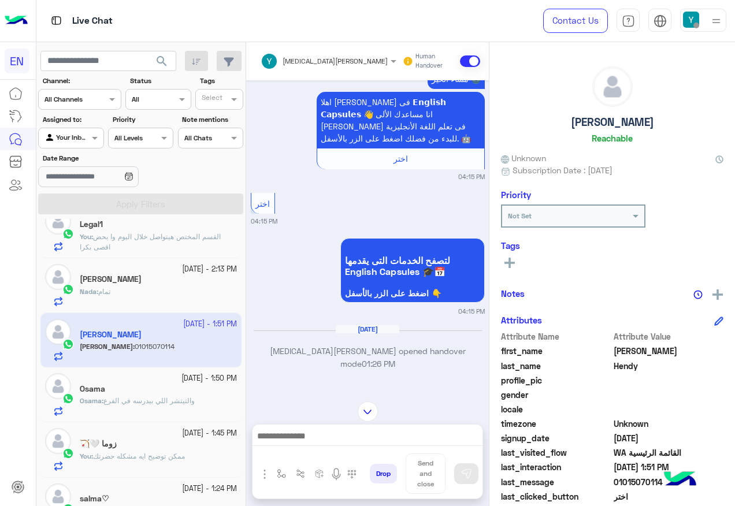
scroll to position [679, 0]
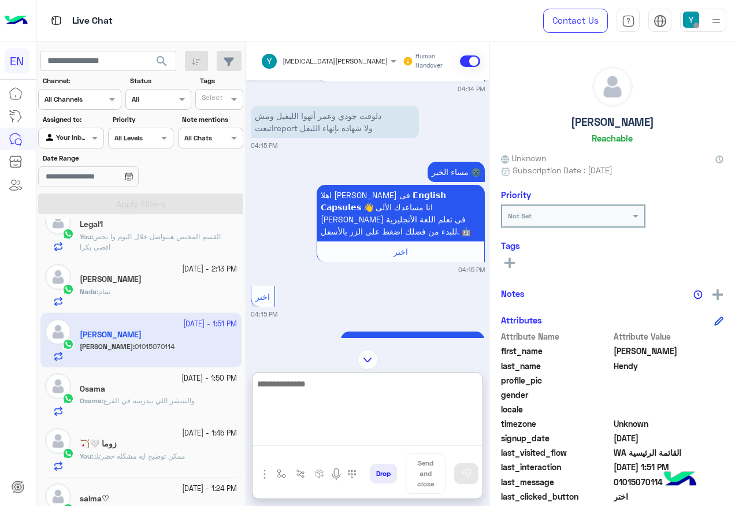
click at [336, 441] on textarea at bounding box center [368, 411] width 230 height 69
click at [399, 443] on textarea "*****" at bounding box center [368, 411] width 230 height 69
paste textarea "**********"
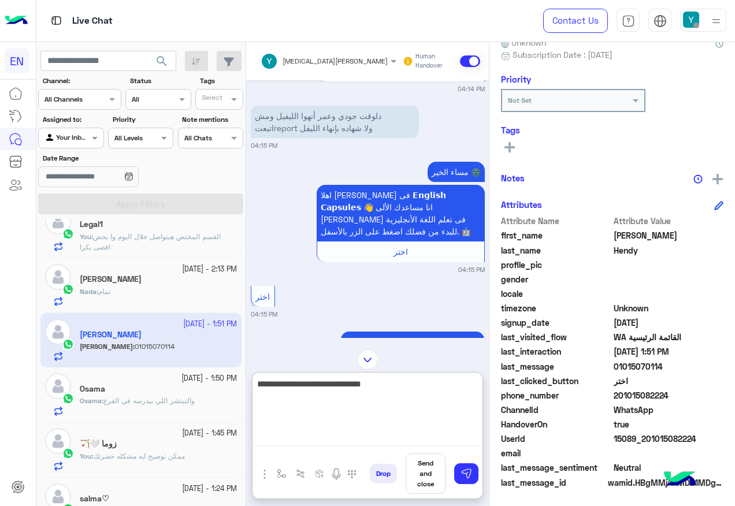
scroll to position [116, 0]
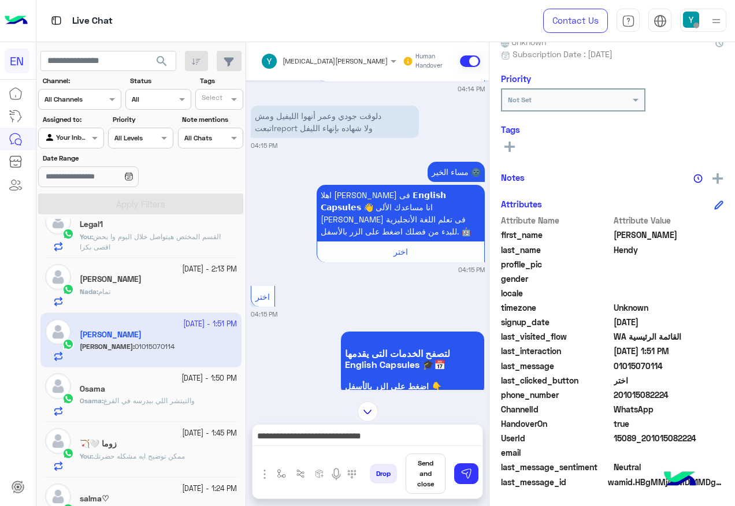
drag, startPoint x: 617, startPoint y: 392, endPoint x: 677, endPoint y: 392, distance: 60.1
click at [677, 392] on span "201015082224" at bounding box center [669, 395] width 110 height 12
copy span "01015082224"
click at [343, 423] on div "Yasmin Saeed Human Handover Jul 22, 2025 Conversation was assigned to team Sale…" at bounding box center [367, 276] width 243 height 469
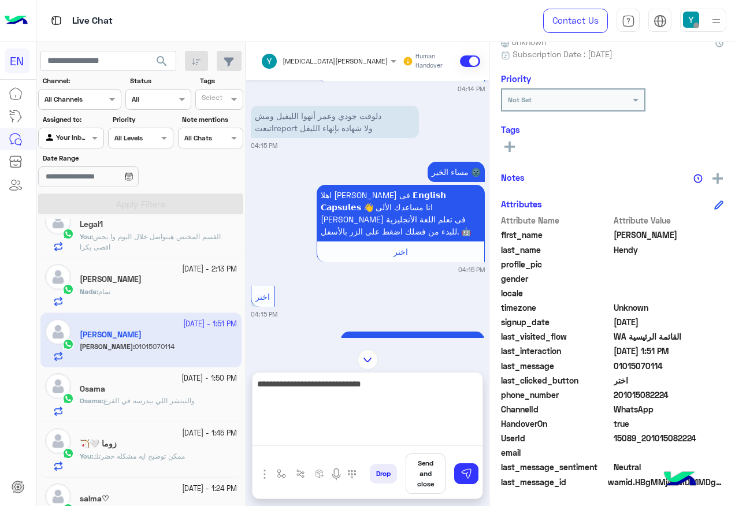
click at [342, 431] on textarea "**********" at bounding box center [368, 411] width 230 height 69
click at [399, 432] on textarea "**********" at bounding box center [368, 411] width 230 height 69
drag, startPoint x: 396, startPoint y: 418, endPoint x: 378, endPoint y: 409, distance: 20.9
click at [378, 409] on textarea "**********" at bounding box center [368, 411] width 230 height 69
paste textarea "*****"
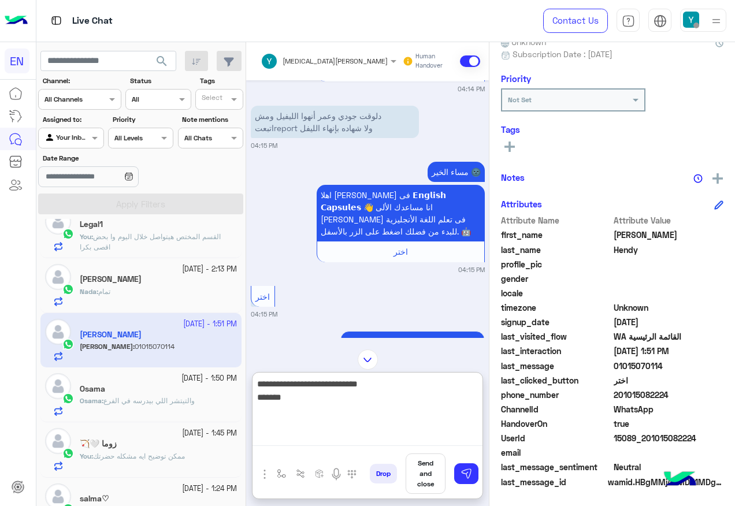
paste textarea "**********"
type textarea "**********"
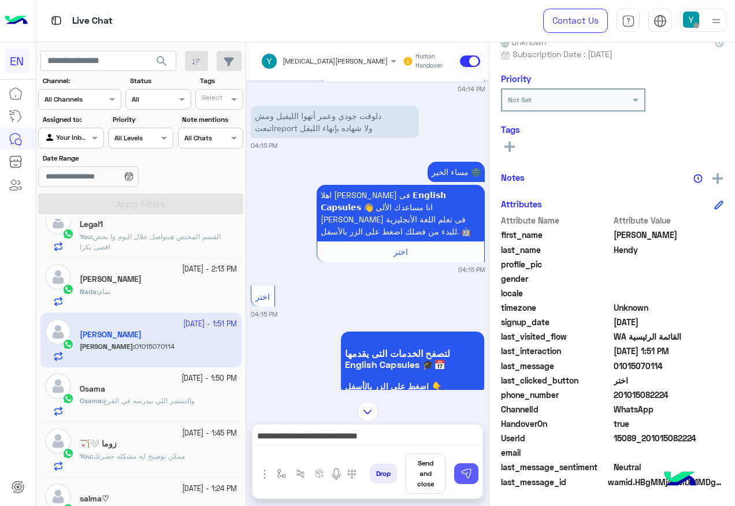
click at [473, 473] on button at bounding box center [466, 473] width 24 height 21
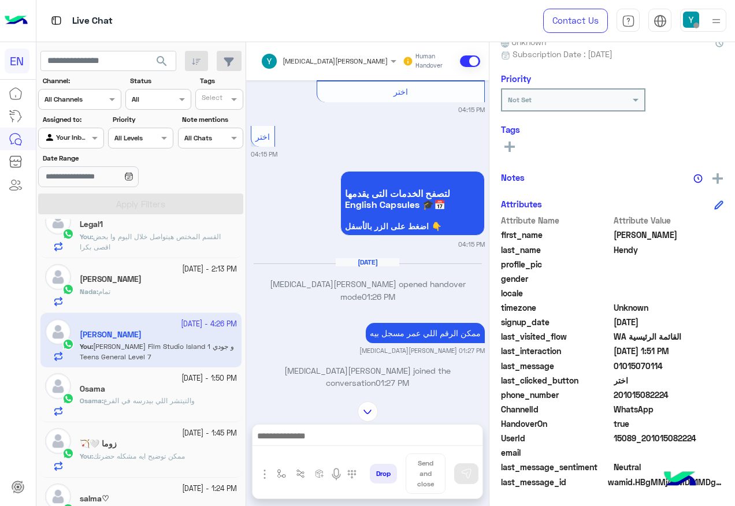
scroll to position [909, 0]
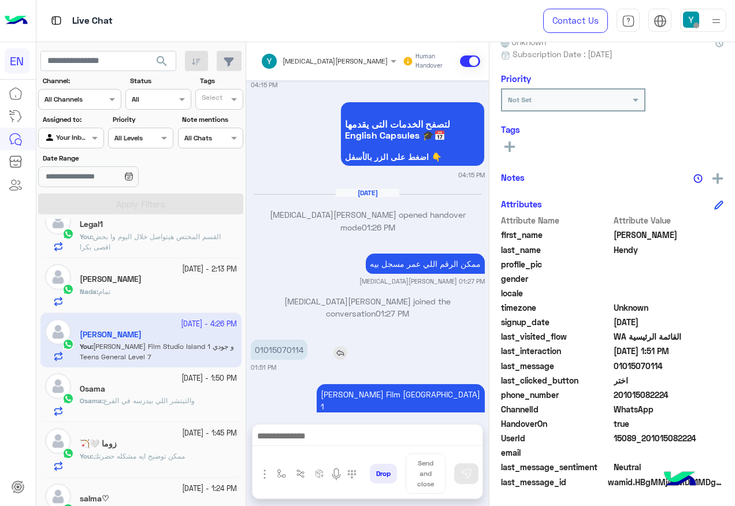
click at [277, 340] on p "01015070114" at bounding box center [279, 350] width 57 height 20
copy p "01015070114"
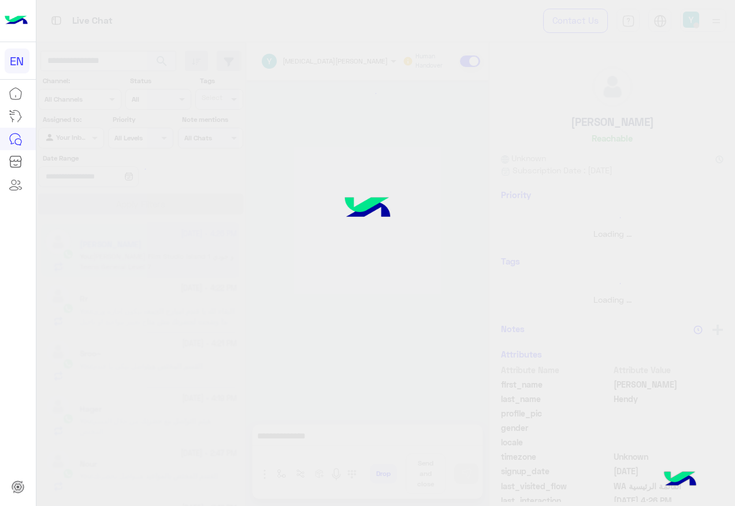
scroll to position [867, 0]
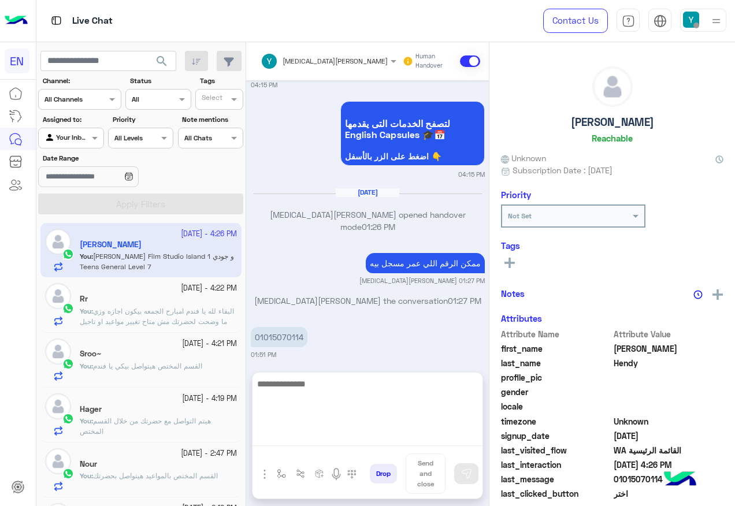
click at [383, 444] on textarea at bounding box center [368, 411] width 230 height 69
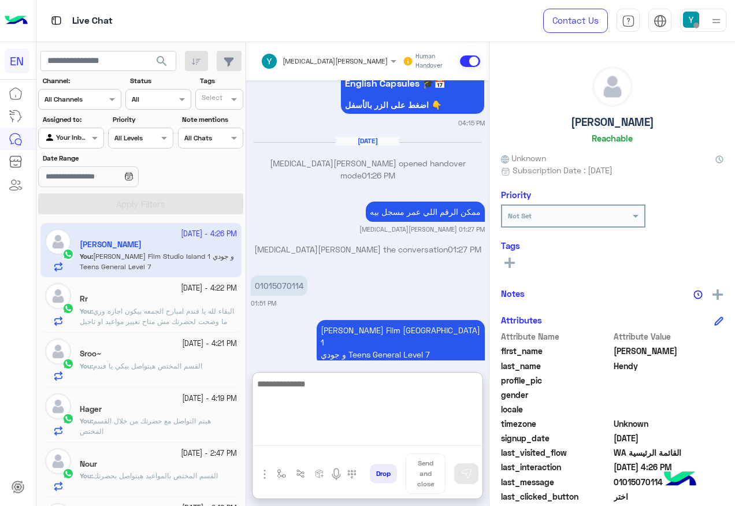
click at [368, 408] on textarea at bounding box center [368, 411] width 230 height 69
click at [427, 387] on textarea "**********" at bounding box center [368, 411] width 230 height 69
type textarea "**********"
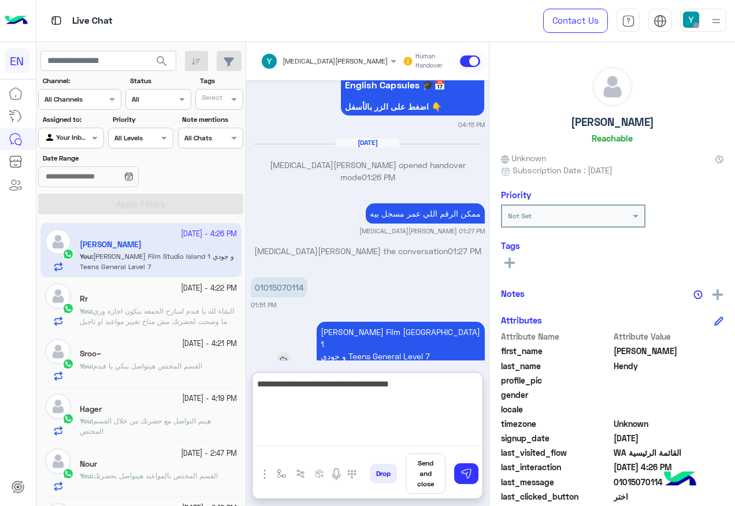
scroll to position [918, 0]
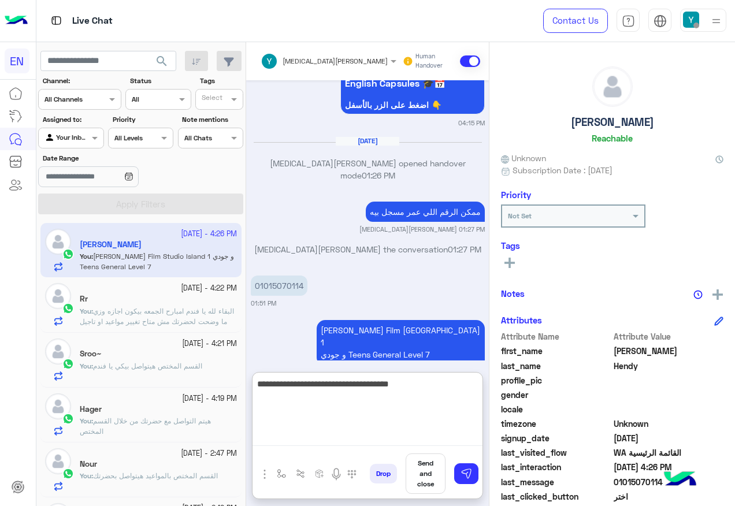
drag, startPoint x: 317, startPoint y: 384, endPoint x: 599, endPoint y: 383, distance: 282.0
click at [599, 383] on mat-drawer-container "Yasmin Saeed Human Handover Jul 22, 2025 محدش تواصل معانا بخصوص المواعيد ? 07:0…" at bounding box center [490, 276] width 489 height 469
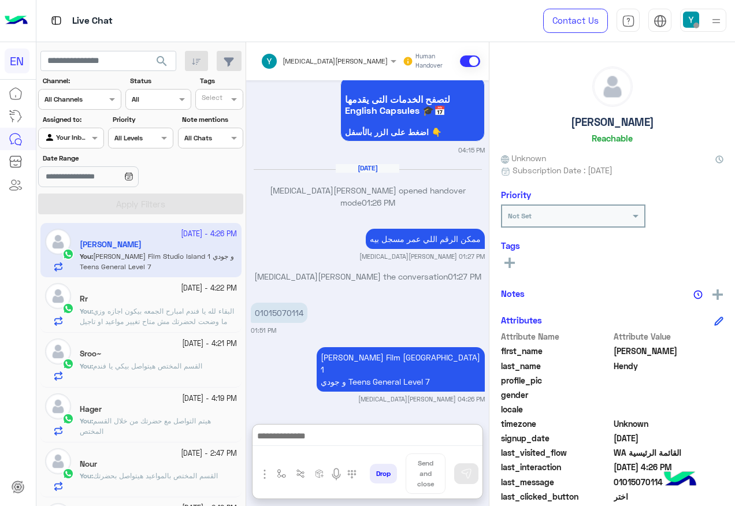
click at [83, 147] on div "Agent Filter Your Inbox" at bounding box center [70, 138] width 65 height 21
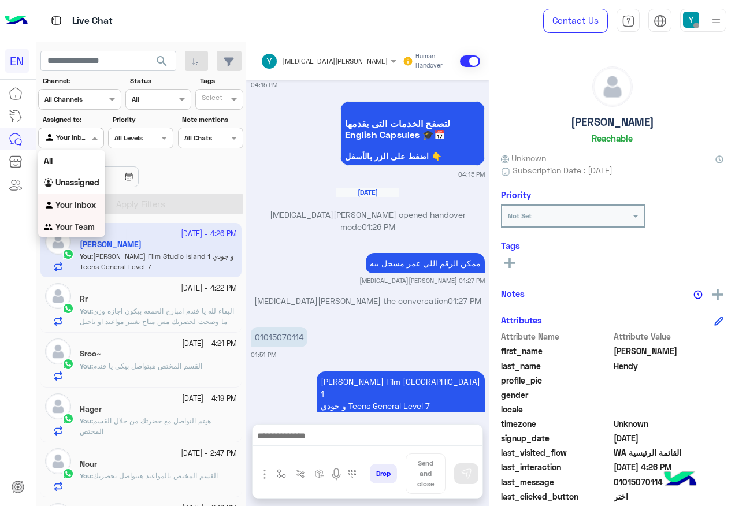
drag, startPoint x: 69, startPoint y: 227, endPoint x: 77, endPoint y: 220, distance: 11.1
click at [69, 227] on b "Your Team" at bounding box center [74, 227] width 39 height 10
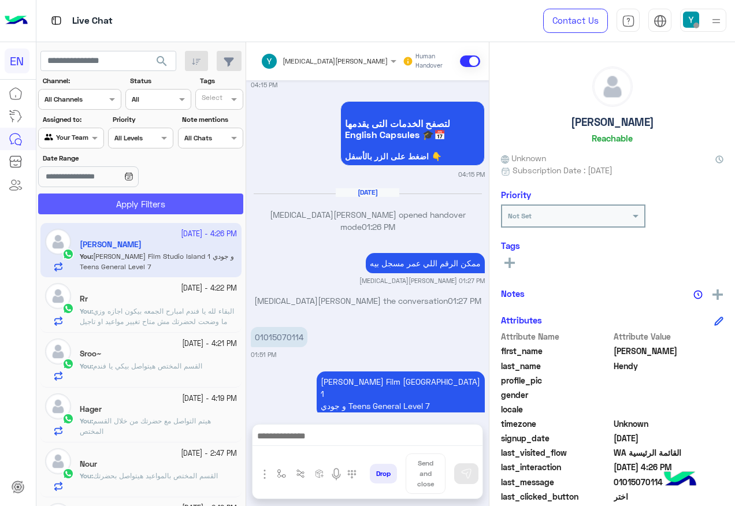
click at [108, 212] on button "Apply Filters" at bounding box center [140, 204] width 205 height 21
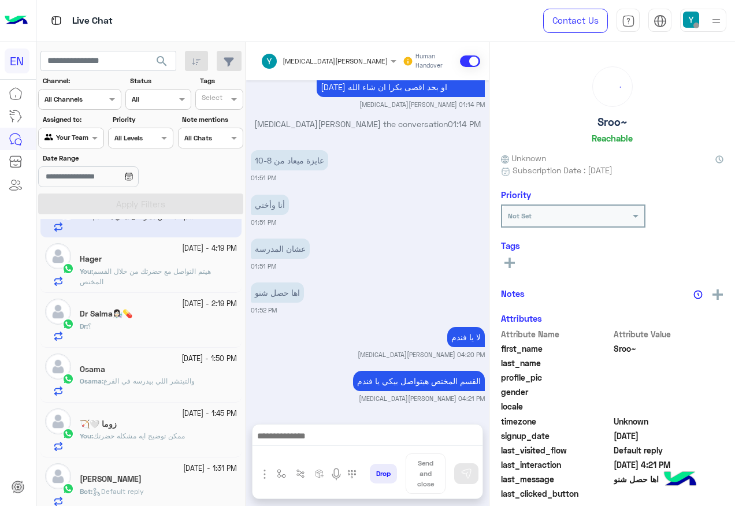
scroll to position [58, 0]
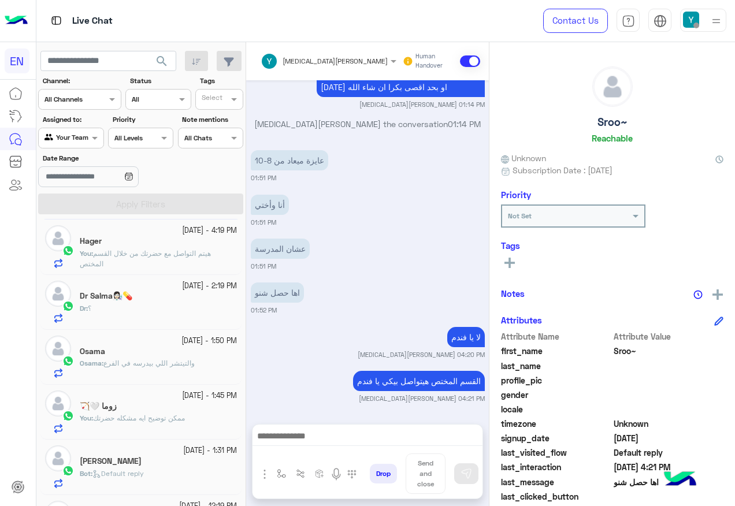
click at [166, 311] on div "Dr : ؟" at bounding box center [158, 313] width 157 height 20
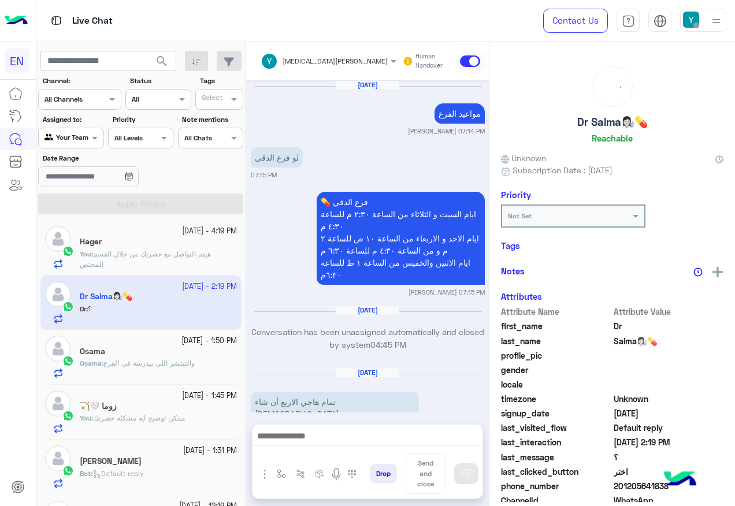
scroll to position [860, 0]
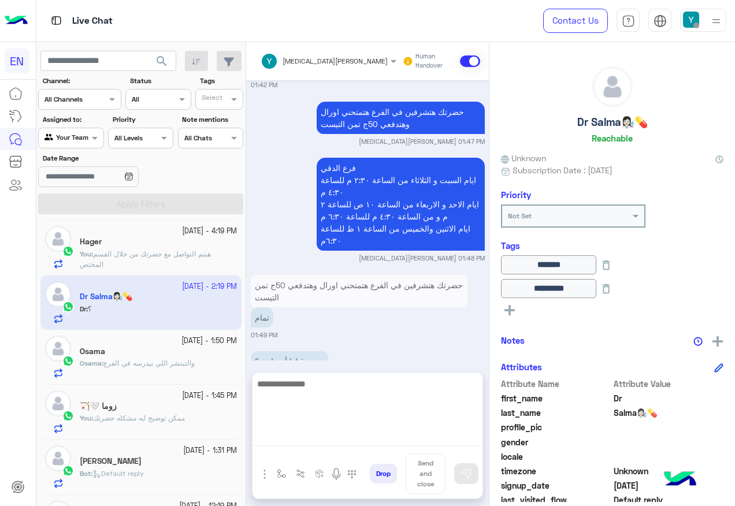
click at [340, 439] on textarea at bounding box center [368, 411] width 230 height 69
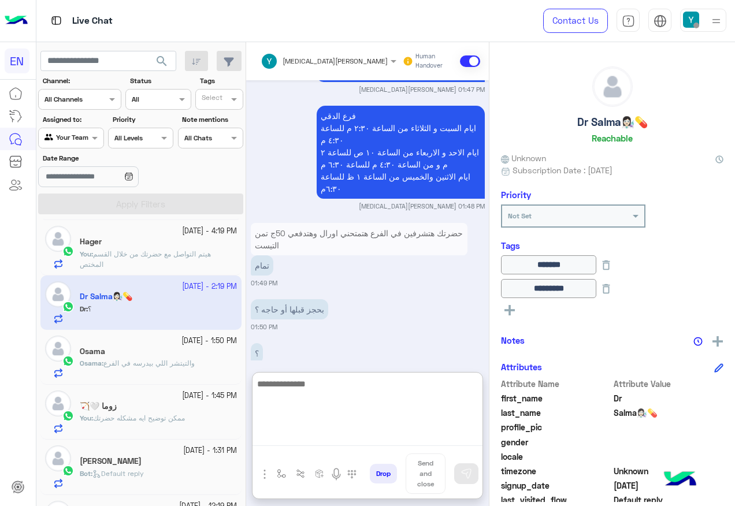
click at [335, 399] on textarea at bounding box center [368, 411] width 230 height 69
type textarea "**********"
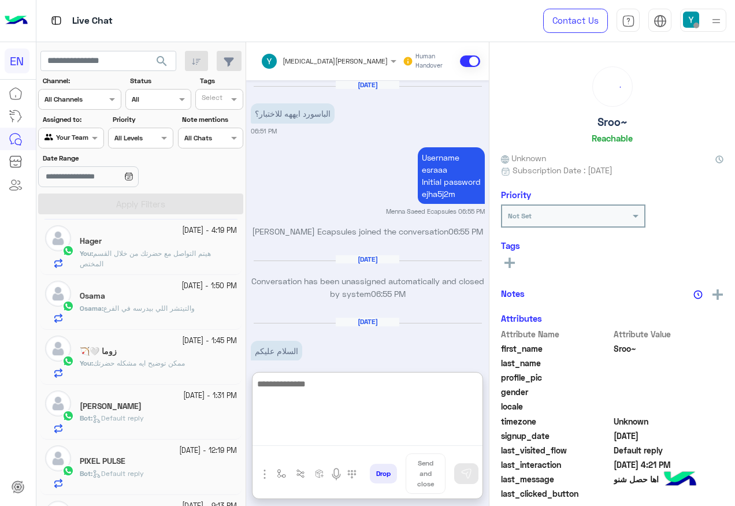
scroll to position [917, 0]
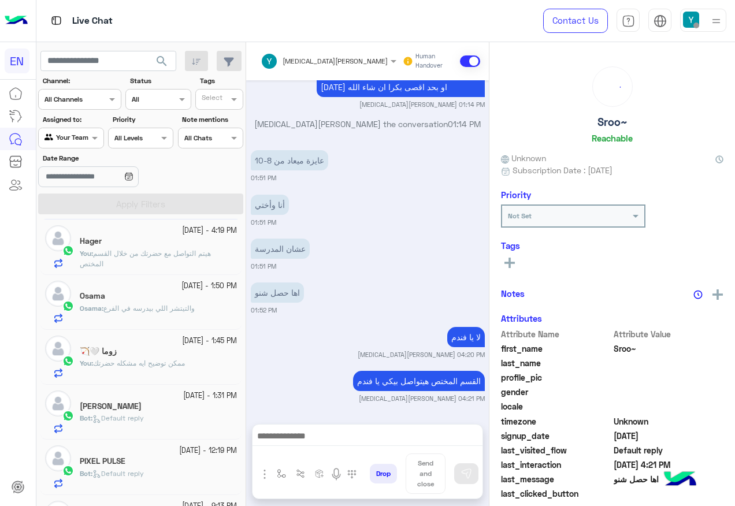
click at [174, 314] on div "Osama : والتيتشر اللي بيدرسه في الفرع" at bounding box center [158, 313] width 157 height 20
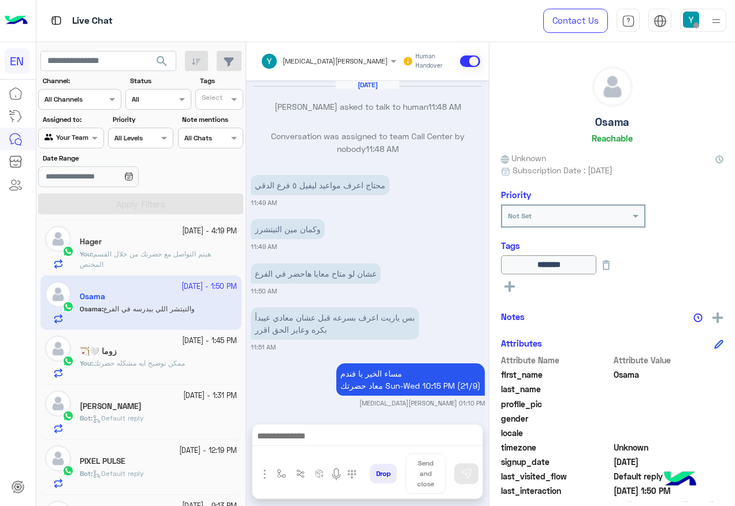
scroll to position [735, 0]
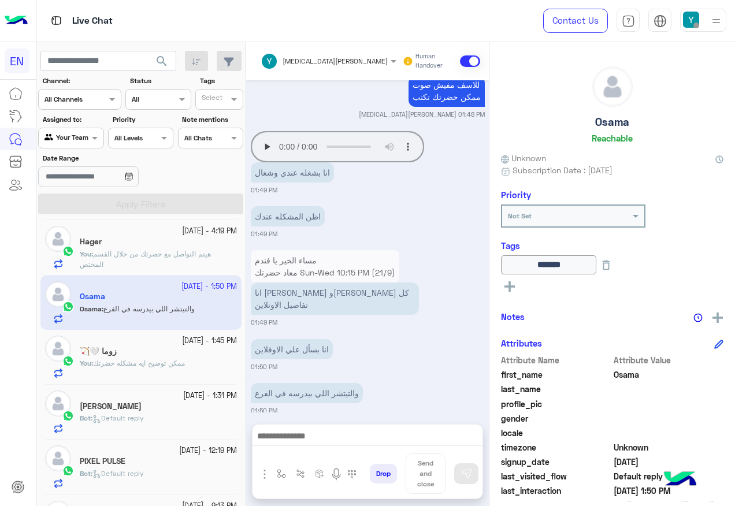
click at [260, 149] on app-msgs-audio "Your browser does not support the audio tag." at bounding box center [337, 146] width 173 height 31
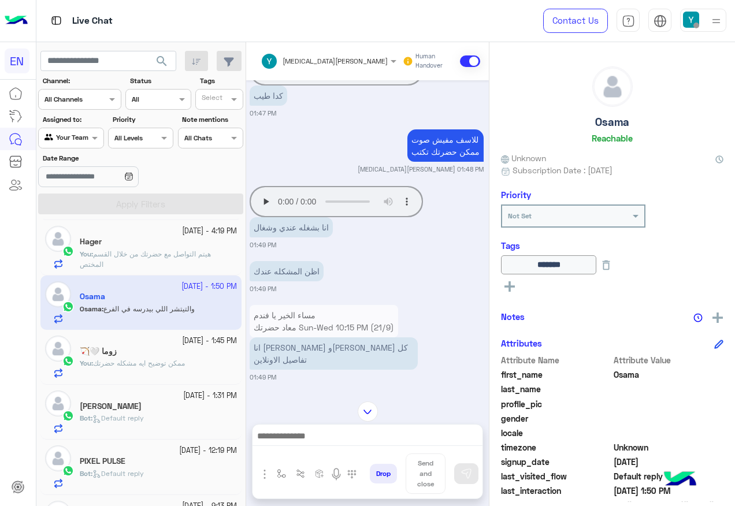
scroll to position [735, 5]
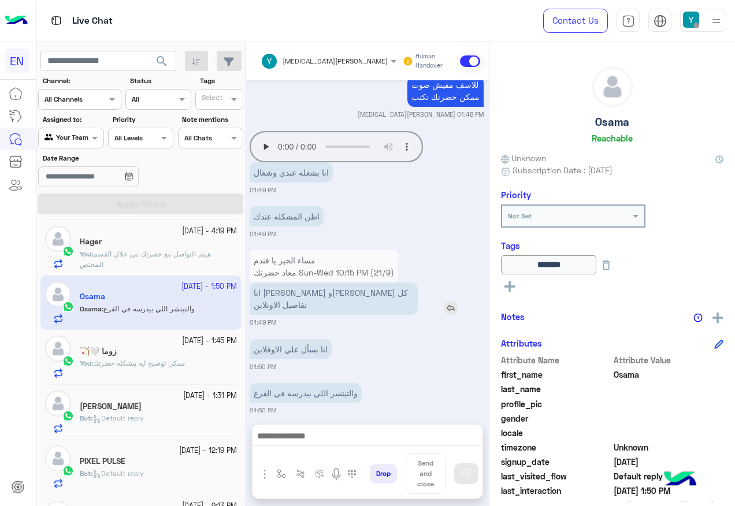
click at [444, 301] on img at bounding box center [451, 308] width 14 height 14
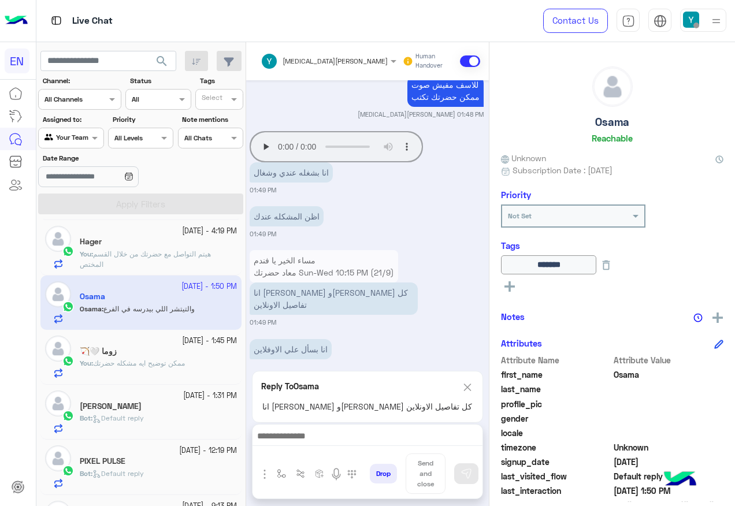
click at [359, 421] on div "Reply To Osama انا عارف معادي وعارف كل تفاصيل الاونلاين" at bounding box center [367, 397] width 231 height 52
click at [358, 426] on div at bounding box center [368, 439] width 230 height 29
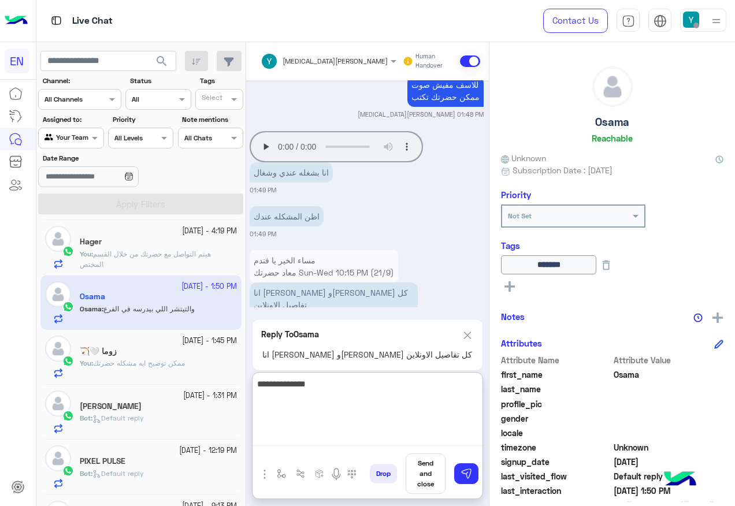
type textarea "**********"
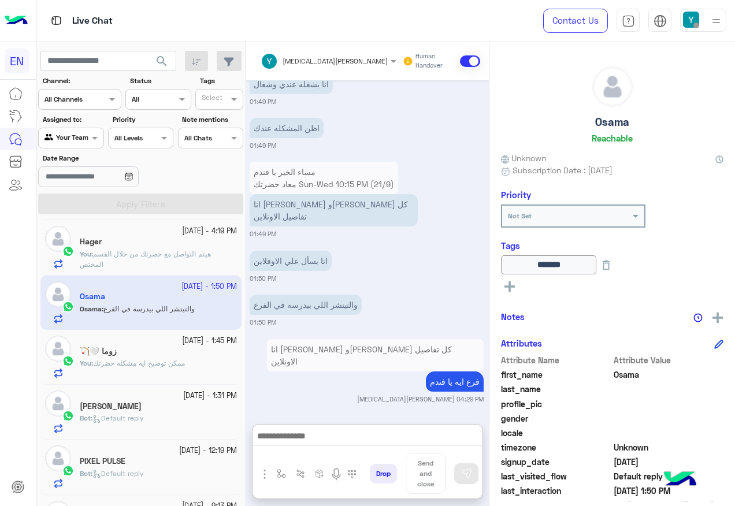
click at [86, 142] on div "Your Team" at bounding box center [67, 138] width 44 height 12
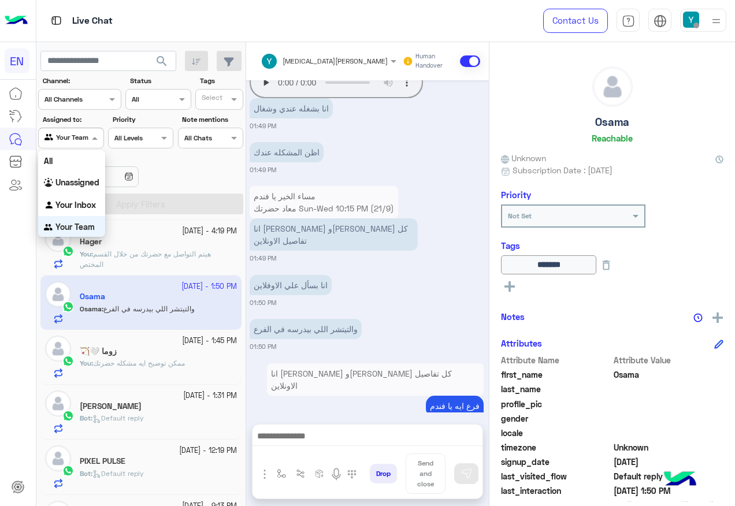
scroll to position [1, 0]
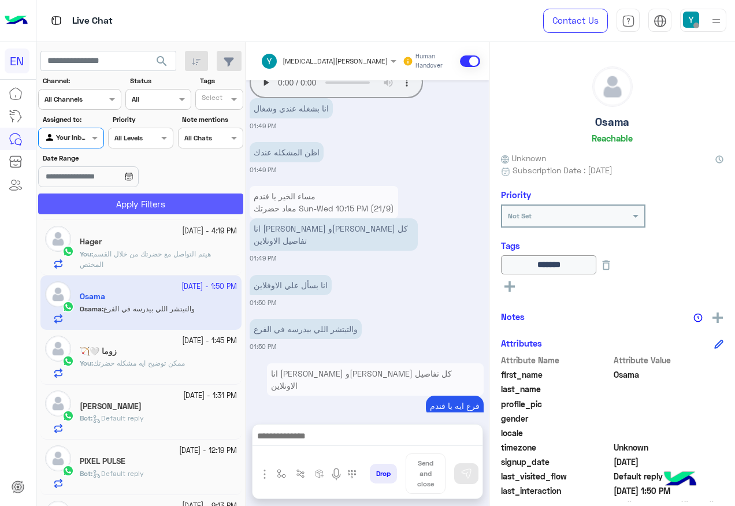
click at [114, 202] on button "Apply Filters" at bounding box center [140, 204] width 205 height 21
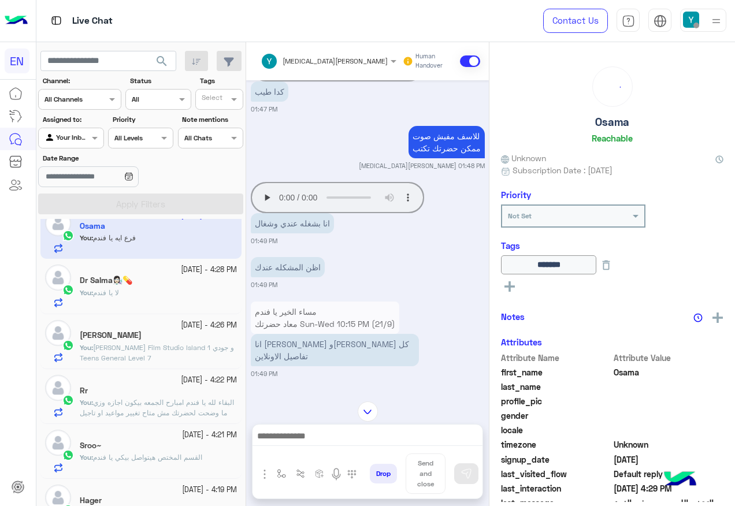
scroll to position [0, 0]
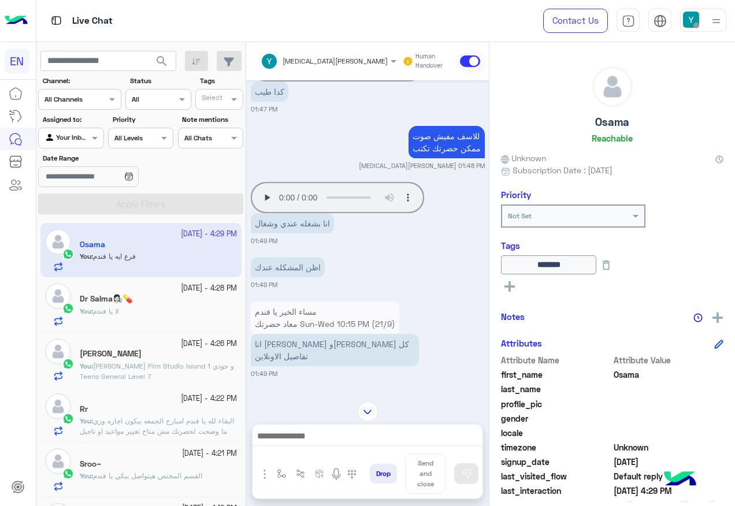
click at [65, 144] on div "Your Inbox" at bounding box center [67, 138] width 44 height 12
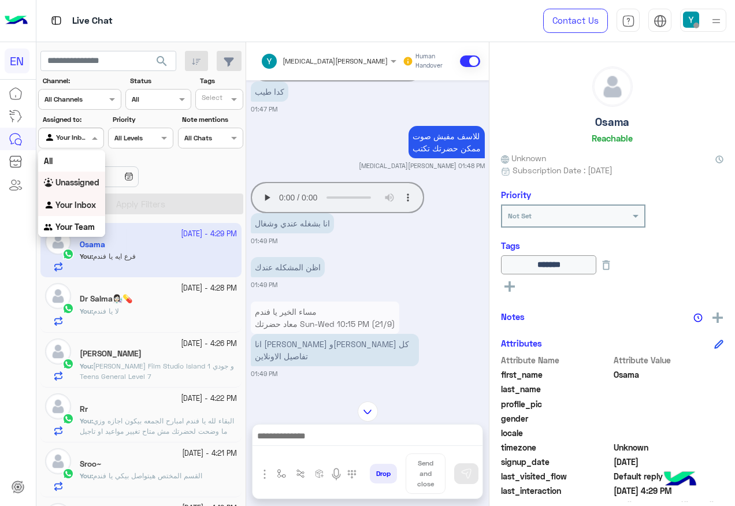
click at [83, 178] on b "Unassigned" at bounding box center [77, 182] width 44 height 10
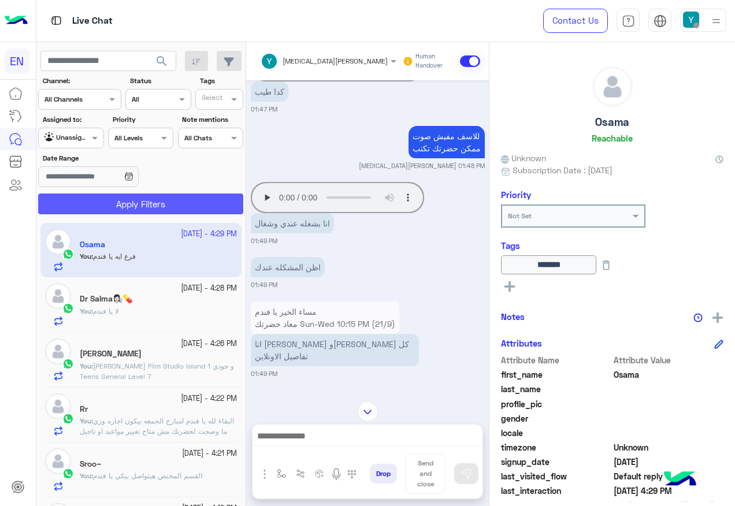
click at [97, 196] on button "Apply Filters" at bounding box center [140, 204] width 205 height 21
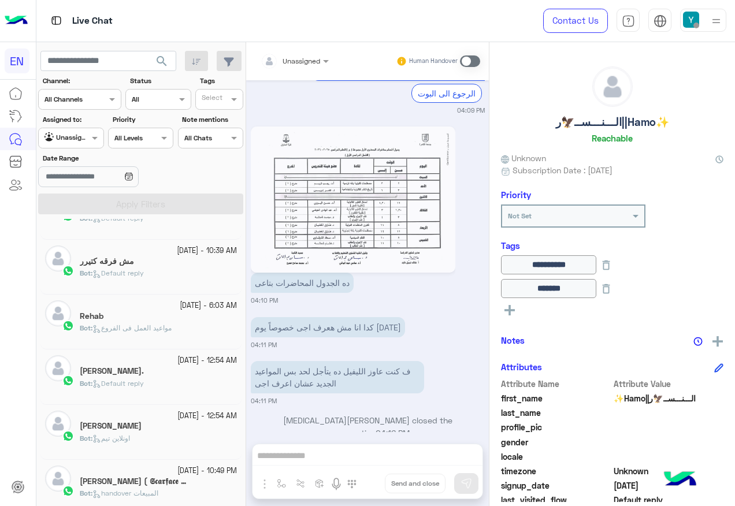
scroll to position [809, 0]
click at [187, 277] on div "Bot : handover المبيعات" at bounding box center [158, 278] width 157 height 20
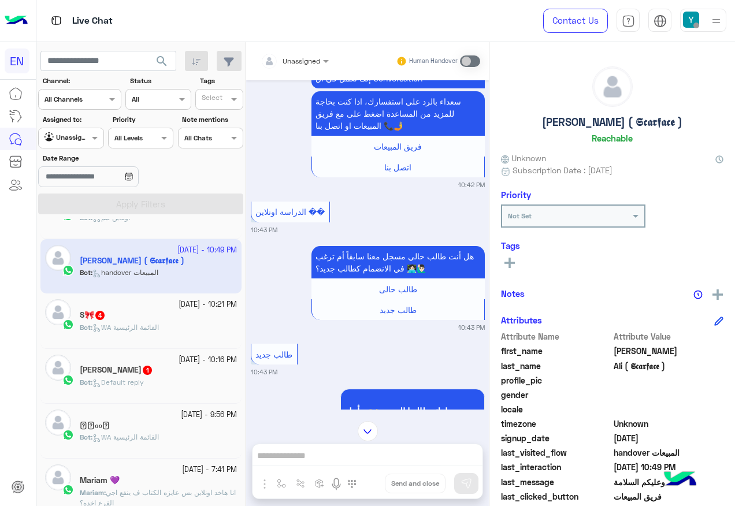
scroll to position [2005, 0]
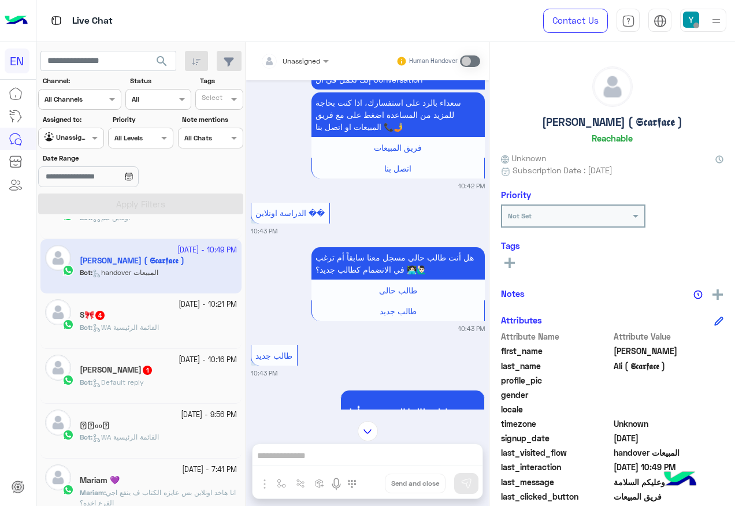
click at [320, 58] on div at bounding box center [295, 59] width 80 height 11
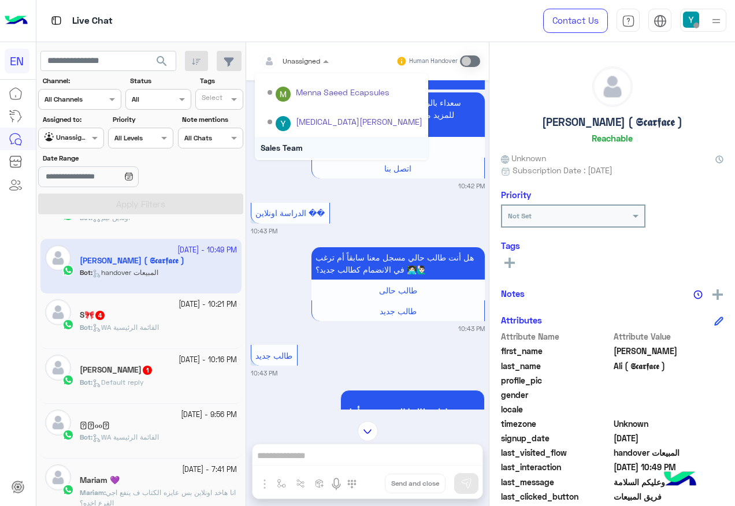
scroll to position [192, 0]
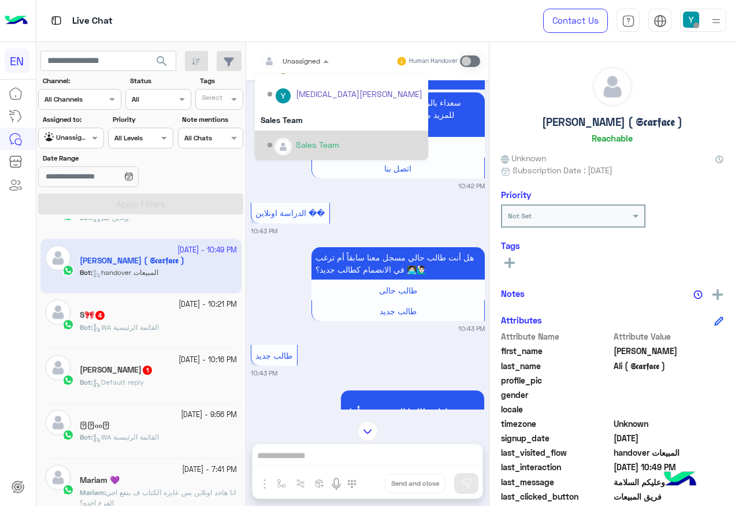
click at [316, 135] on div "Sales Team" at bounding box center [345, 145] width 155 height 20
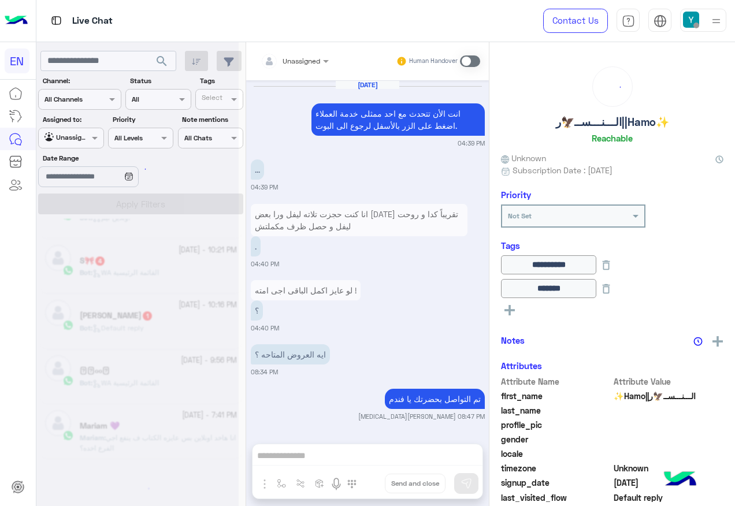
scroll to position [932, 0]
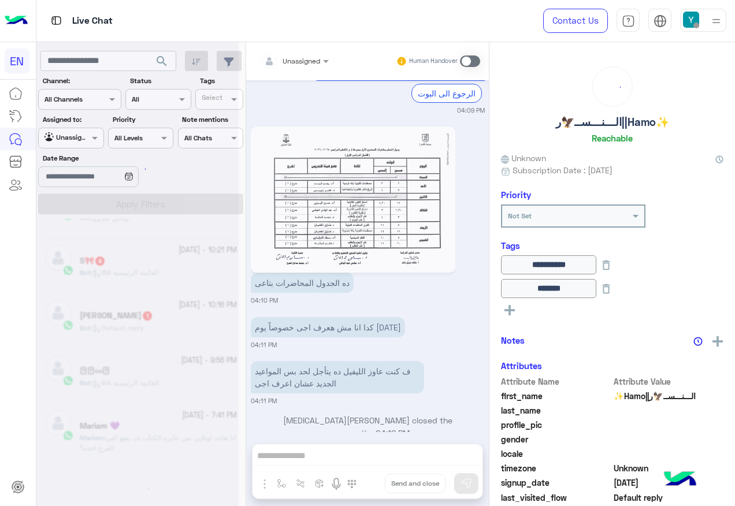
click at [151, 275] on div at bounding box center [137, 258] width 202 height 506
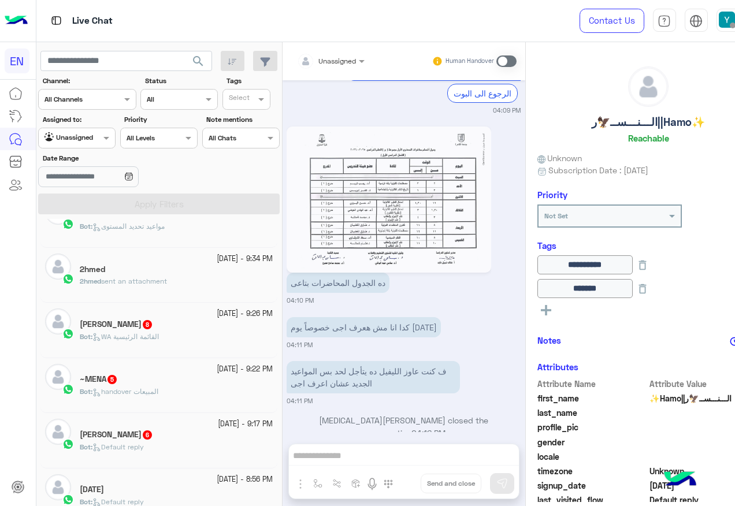
scroll to position [468, 0]
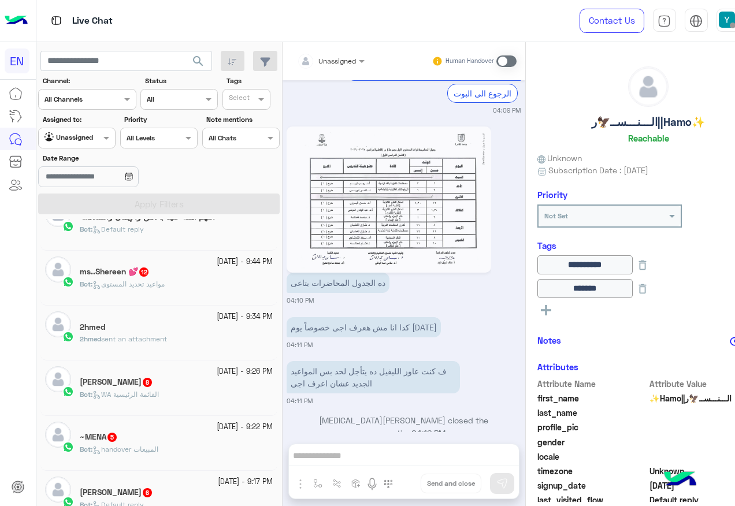
click at [181, 281] on div "Bot : مواعيد تحديد المستوى" at bounding box center [176, 289] width 193 height 20
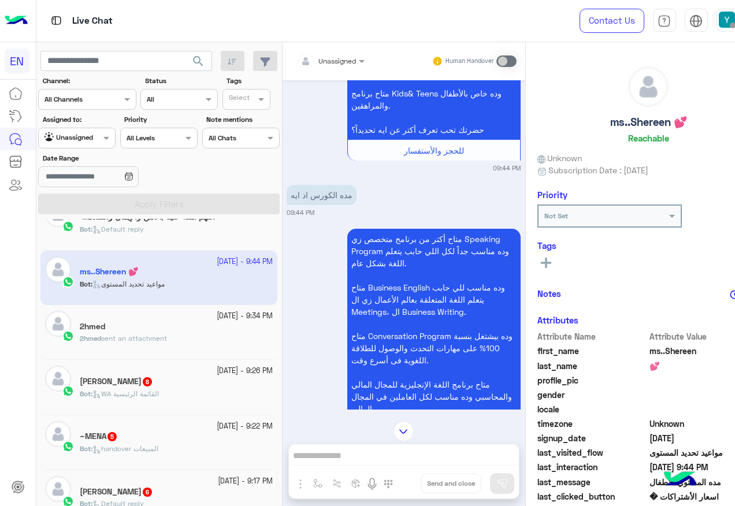
scroll to position [1940, 0]
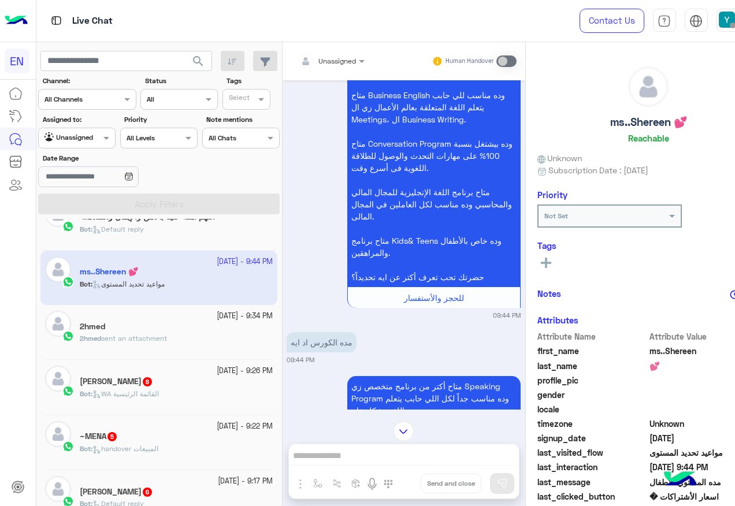
click at [357, 66] on span at bounding box center [363, 61] width 14 height 12
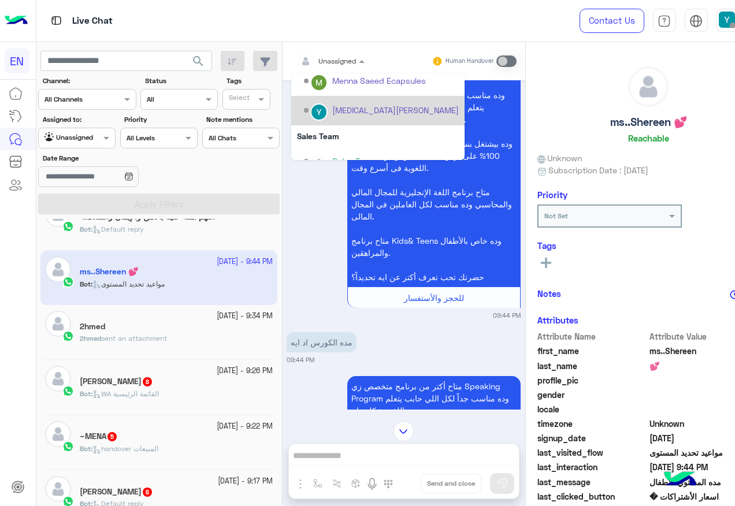
scroll to position [192, 0]
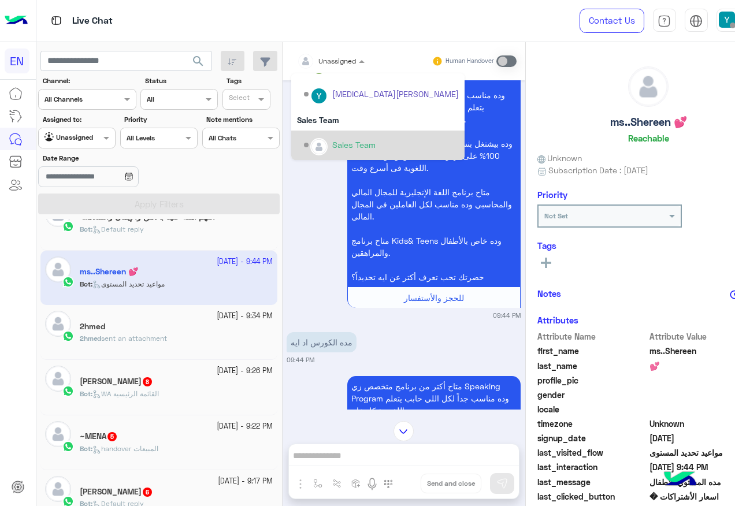
click at [353, 131] on div "Sales Team" at bounding box center [377, 145] width 173 height 29
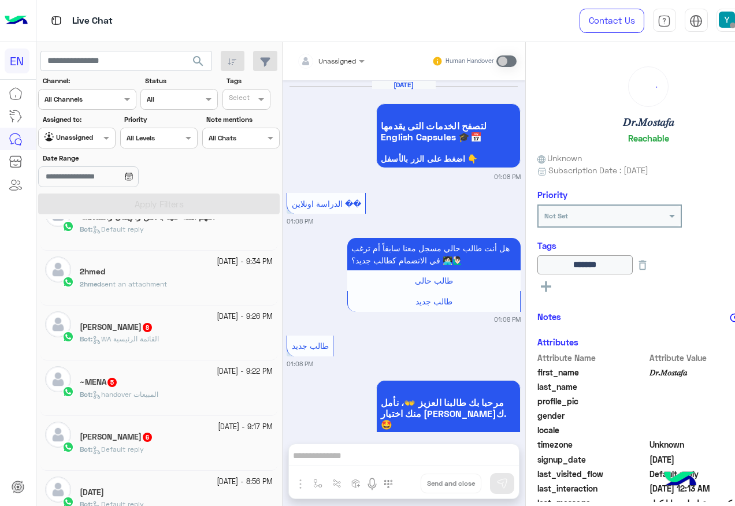
scroll to position [1455, 0]
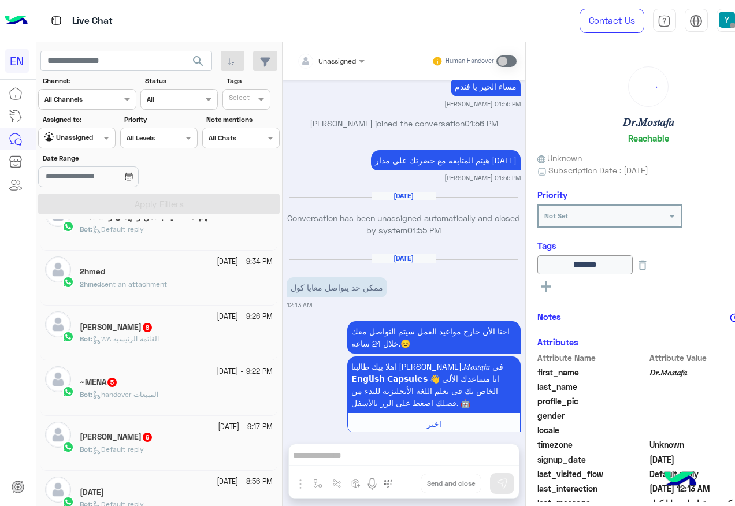
click at [159, 331] on div "سهام فتحى 8" at bounding box center [176, 328] width 193 height 12
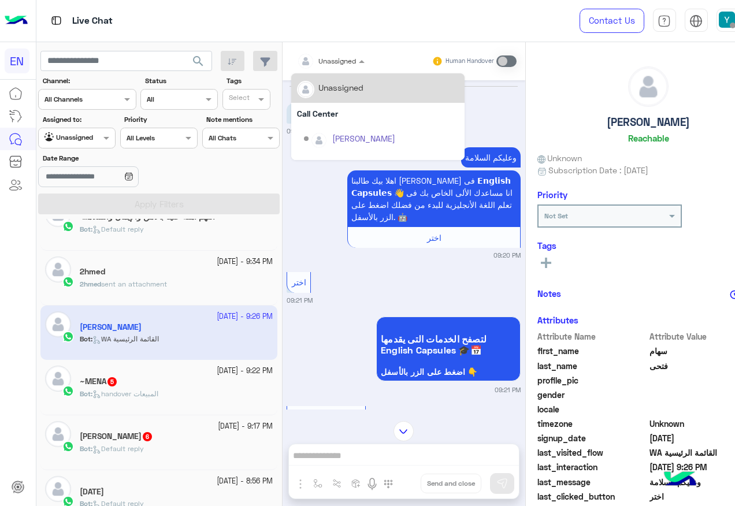
click at [352, 67] on div "Unassigned" at bounding box center [327, 61] width 60 height 23
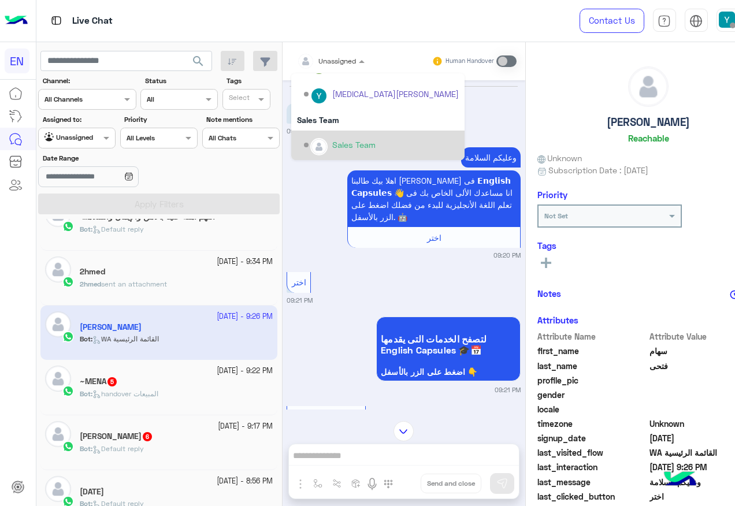
click at [327, 135] on div "Sales Team" at bounding box center [381, 145] width 155 height 20
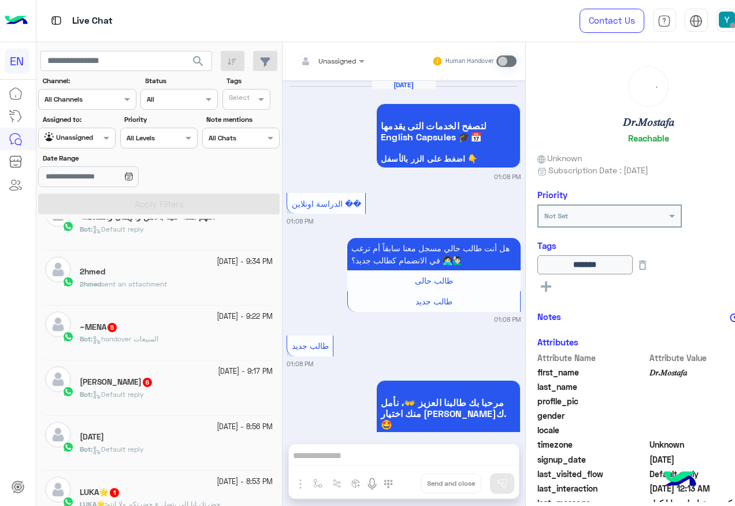
click at [166, 346] on div "Bot : handover المبيعات" at bounding box center [176, 344] width 193 height 20
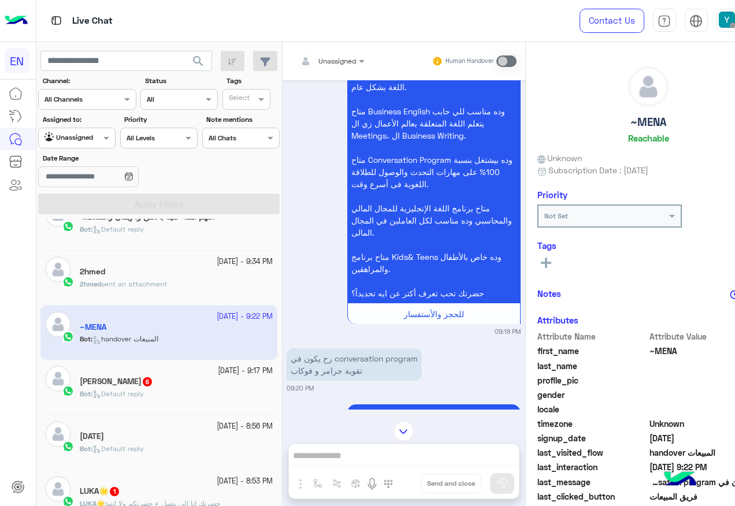
click at [349, 64] on span "Unassigned" at bounding box center [337, 61] width 38 height 9
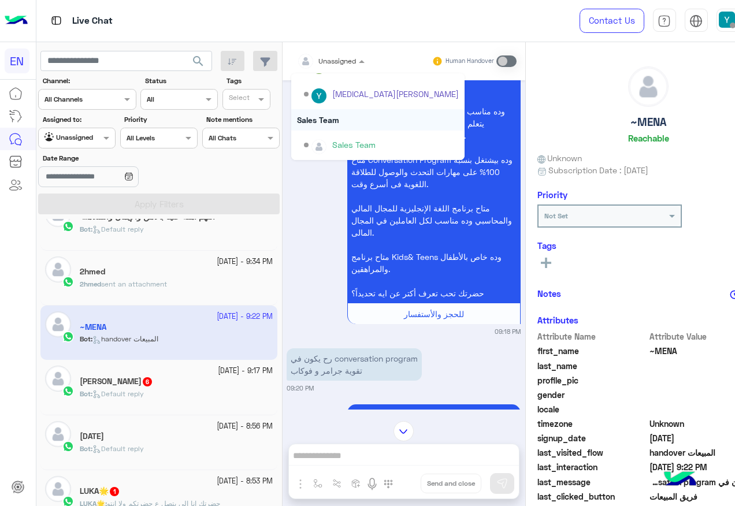
click at [374, 123] on div "Sales Team" at bounding box center [377, 119] width 173 height 21
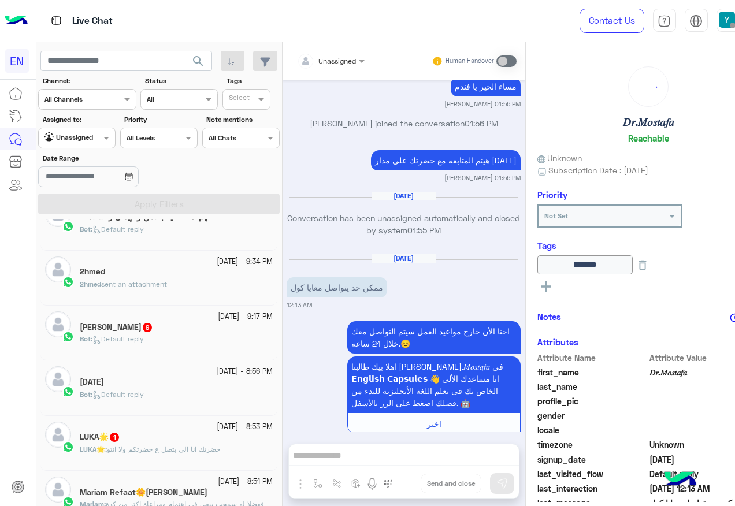
click at [121, 339] on span "Default reply" at bounding box center [117, 339] width 51 height 9
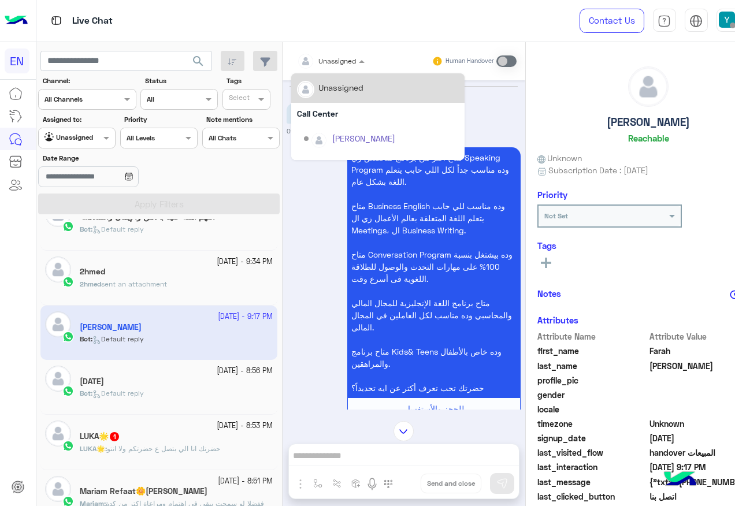
click at [344, 64] on div at bounding box center [331, 59] width 80 height 11
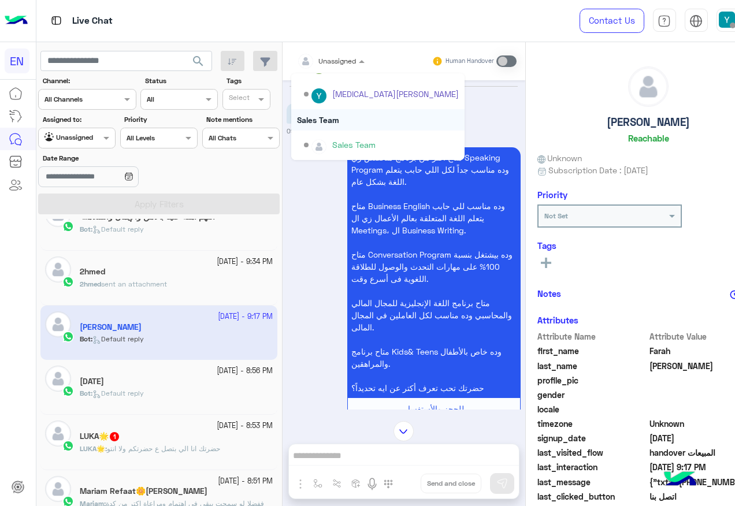
click at [364, 124] on div "Sales Team" at bounding box center [377, 119] width 173 height 21
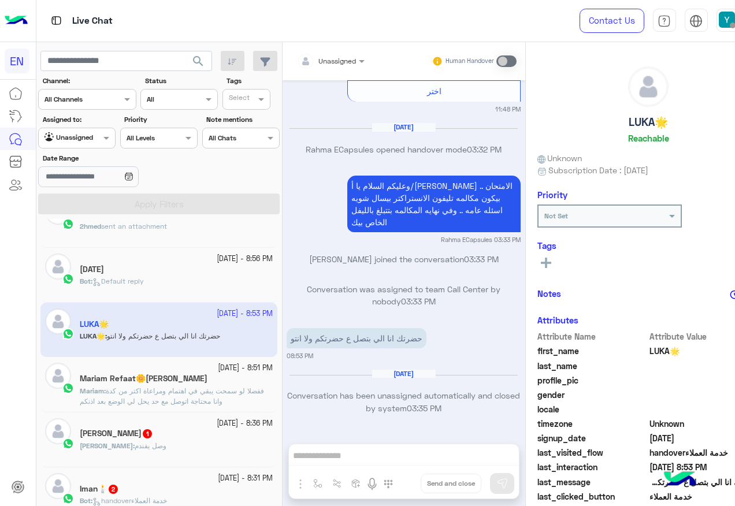
click at [168, 387] on span "ففضلا لو سمحت يبقي في اهتمام ومراعاة اكتر من كدة وانا محتاجة اتوصل مع حد يحل لي…" at bounding box center [172, 396] width 184 height 19
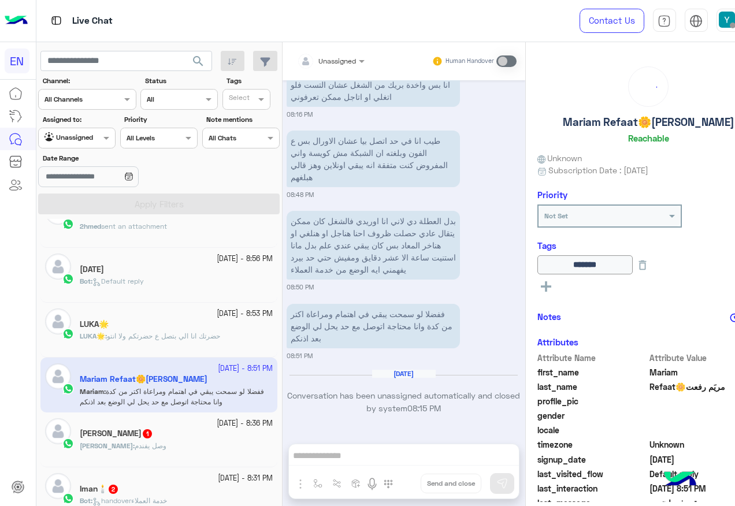
click at [180, 432] on div "Abdallah ElNajar 1" at bounding box center [176, 435] width 193 height 12
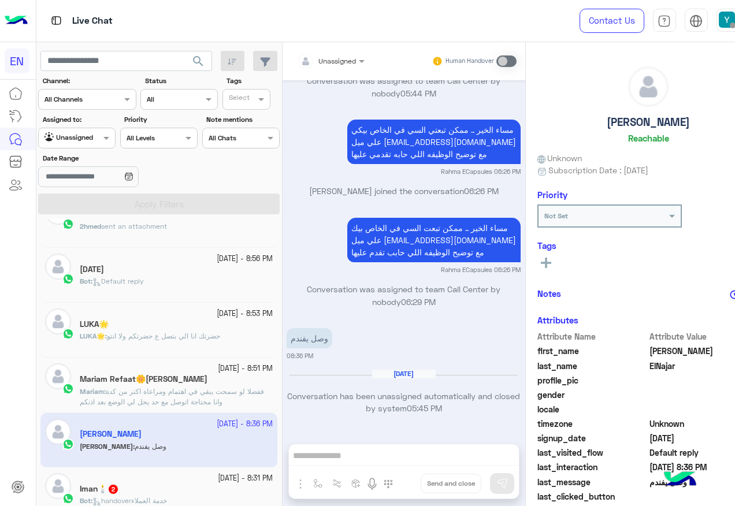
click at [129, 491] on div "Iman🕯️ 2" at bounding box center [176, 490] width 193 height 12
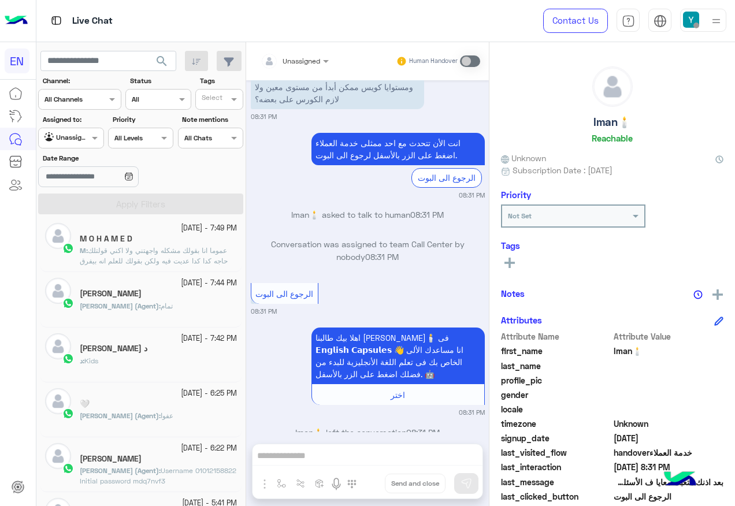
drag, startPoint x: 346, startPoint y: 458, endPoint x: 283, endPoint y: 268, distance: 199.9
click at [346, 458] on div "Unassigned Human Handover Sep 14, 2025 مساء الخير 11:26 PM مساء الخير 🌚 اهلا بي…" at bounding box center [367, 276] width 243 height 469
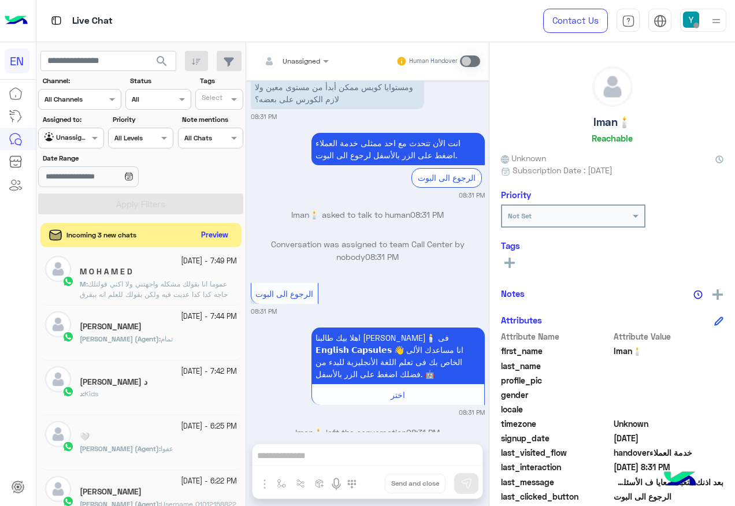
click at [216, 237] on button "Preview" at bounding box center [215, 236] width 36 height 16
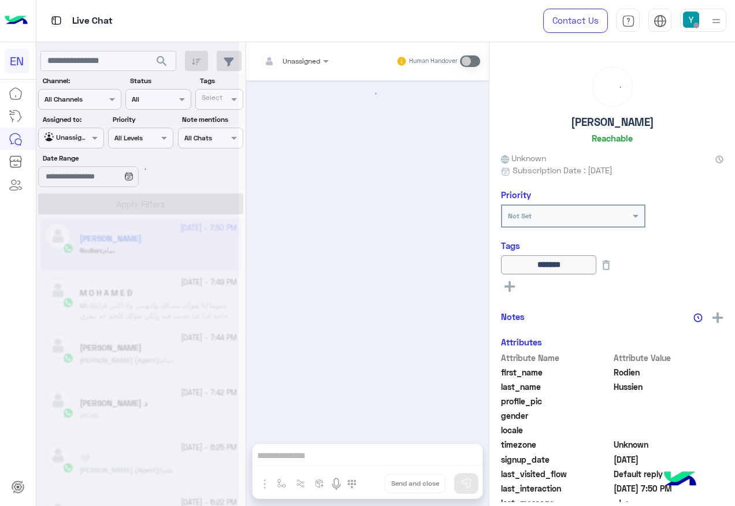
scroll to position [947, 0]
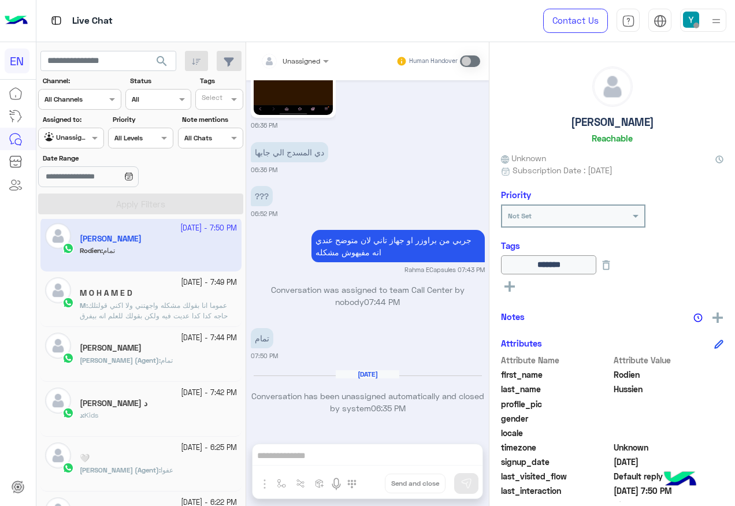
click at [64, 139] on input "text" at bounding box center [58, 137] width 27 height 10
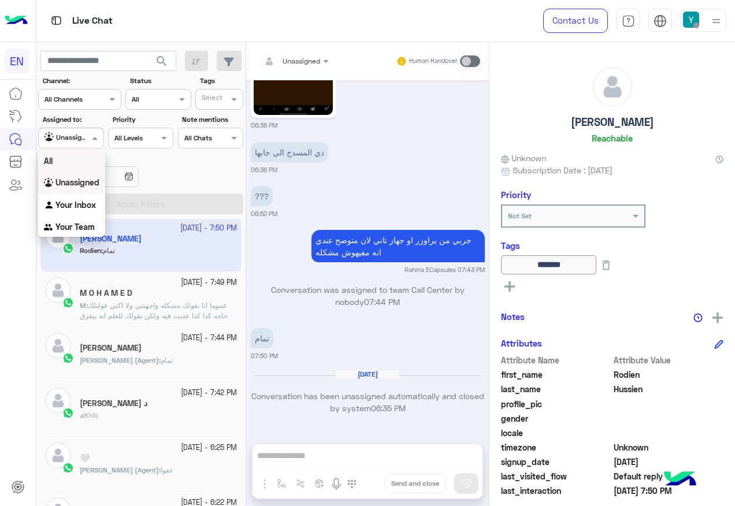
click at [77, 163] on div "All" at bounding box center [71, 160] width 67 height 21
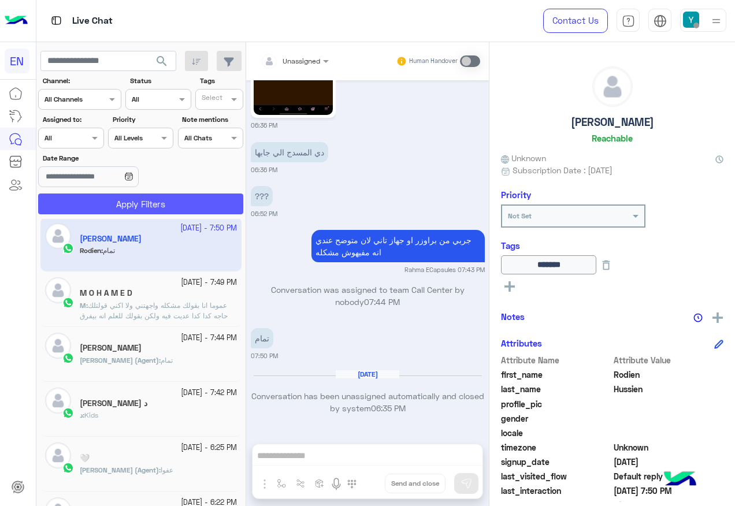
click at [106, 201] on button "Apply Filters" at bounding box center [140, 204] width 205 height 21
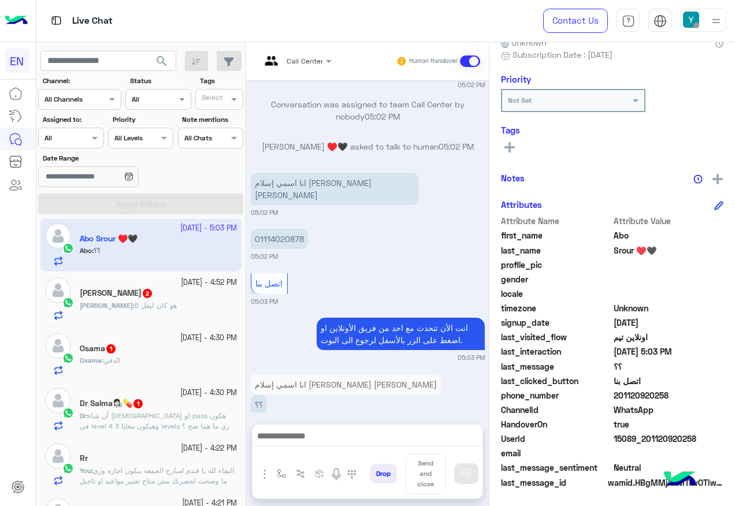
scroll to position [116, 0]
drag, startPoint x: 616, startPoint y: 394, endPoint x: 683, endPoint y: 399, distance: 66.6
click at [683, 399] on span "201120920258" at bounding box center [669, 395] width 110 height 12
copy span "01120920258"
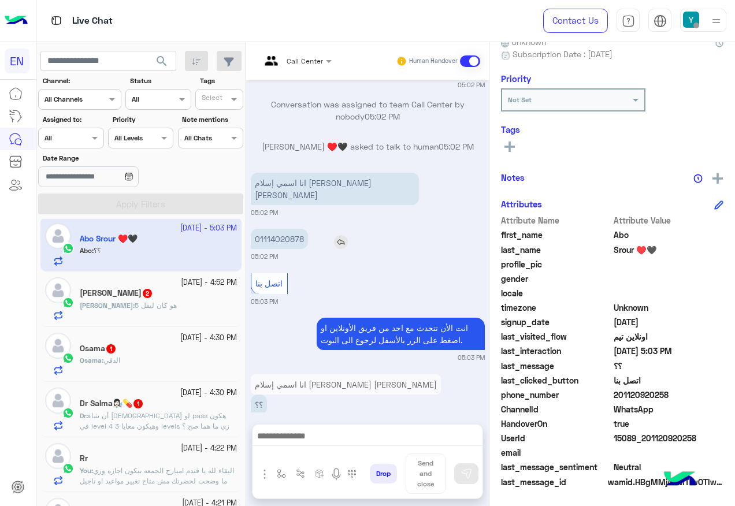
click at [274, 229] on p "01114020878" at bounding box center [279, 239] width 57 height 20
copy p "01114020878"
click at [195, 299] on div "Aya Hendy 2" at bounding box center [158, 294] width 157 height 12
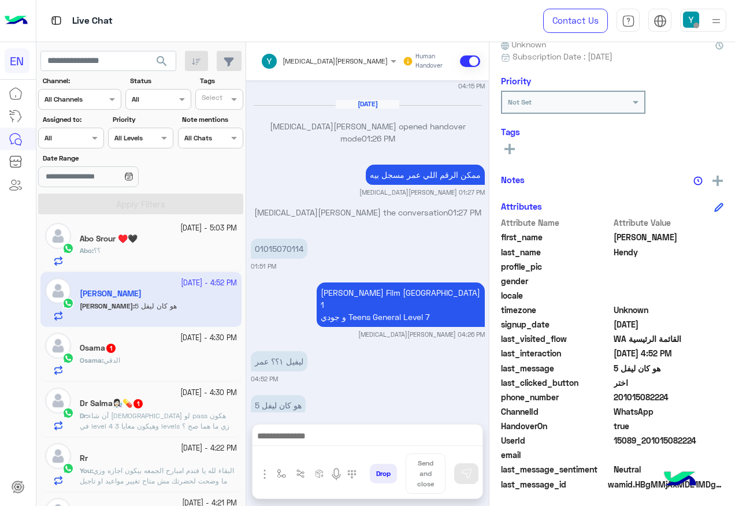
scroll to position [116, 0]
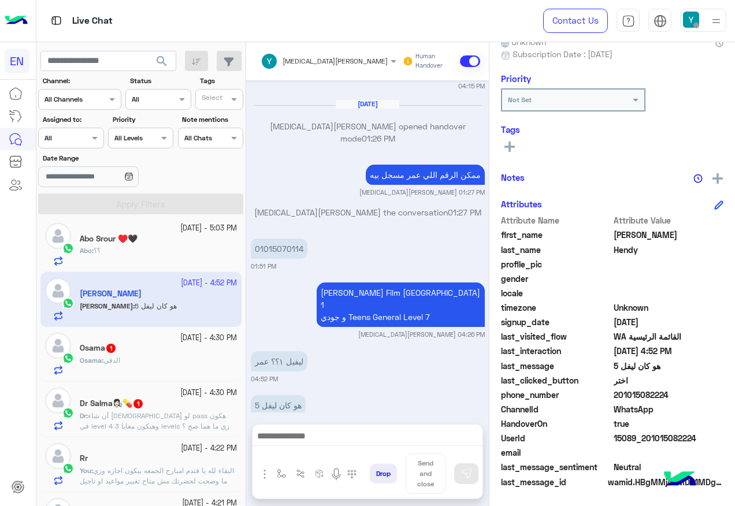
drag, startPoint x: 617, startPoint y: 393, endPoint x: 683, endPoint y: 398, distance: 66.0
click at [683, 398] on span "201015082224" at bounding box center [669, 395] width 110 height 12
copy span "01015082224"
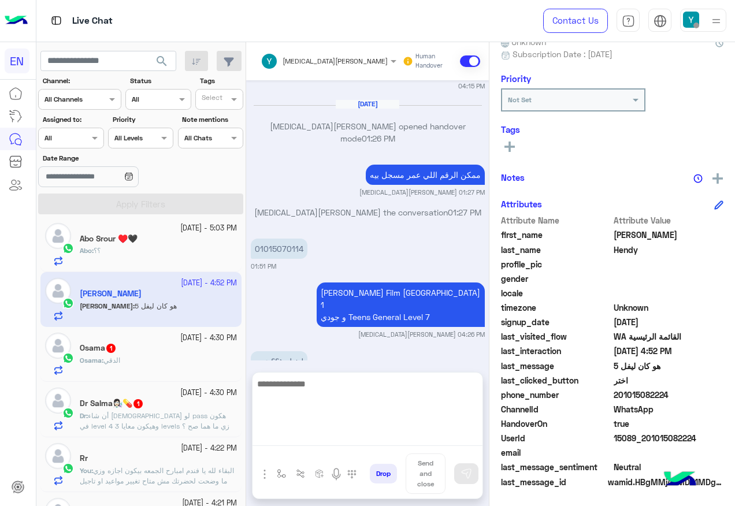
click at [357, 436] on textarea at bounding box center [368, 411] width 230 height 69
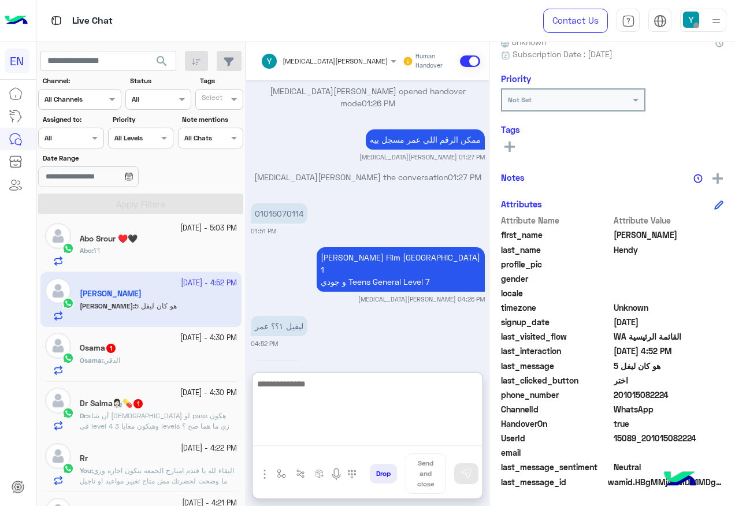
scroll to position [877, 0]
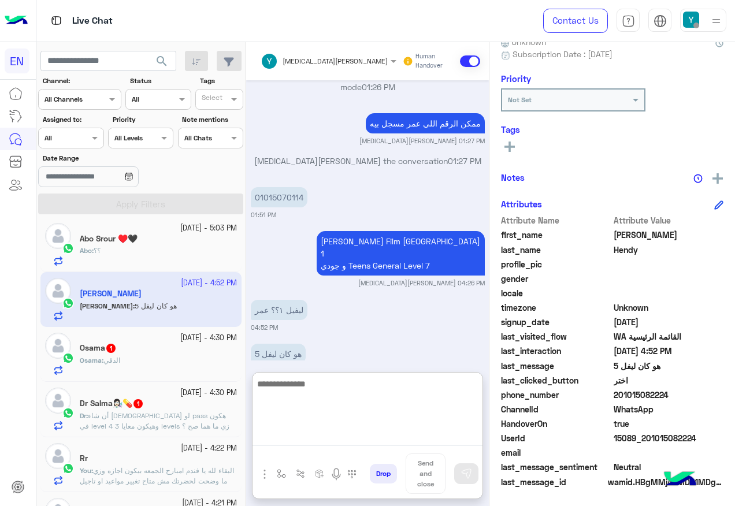
click at [408, 390] on textarea at bounding box center [368, 411] width 230 height 69
type textarea "*"
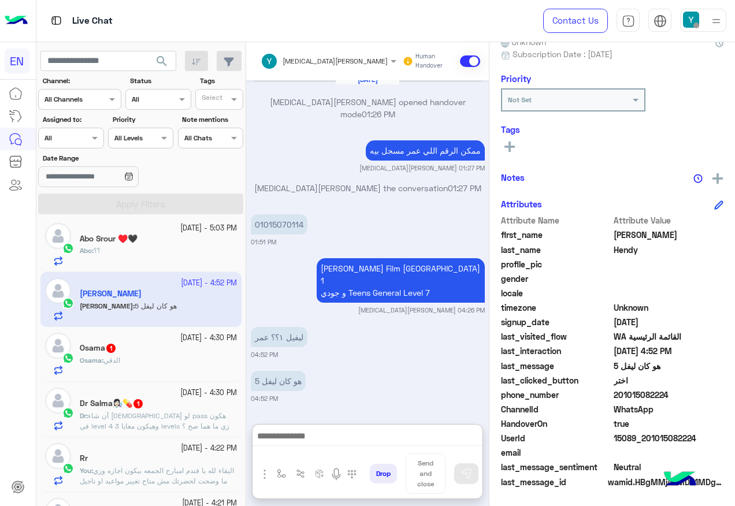
click at [152, 254] on div "Abo : ؟؟" at bounding box center [158, 256] width 157 height 20
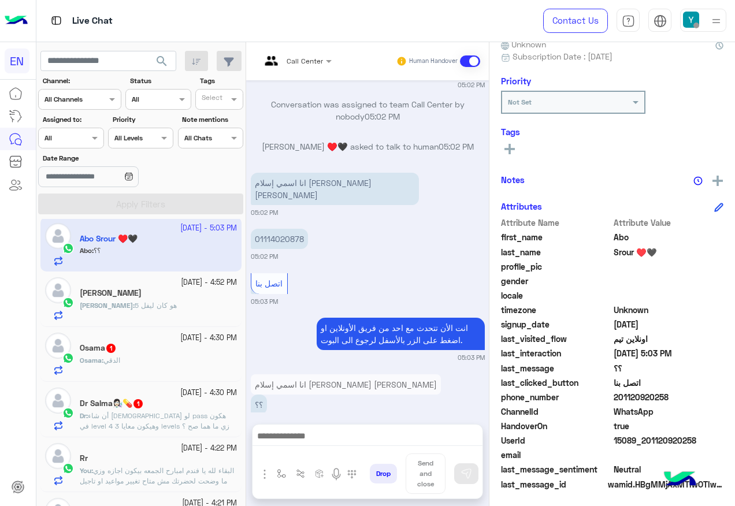
scroll to position [116, 0]
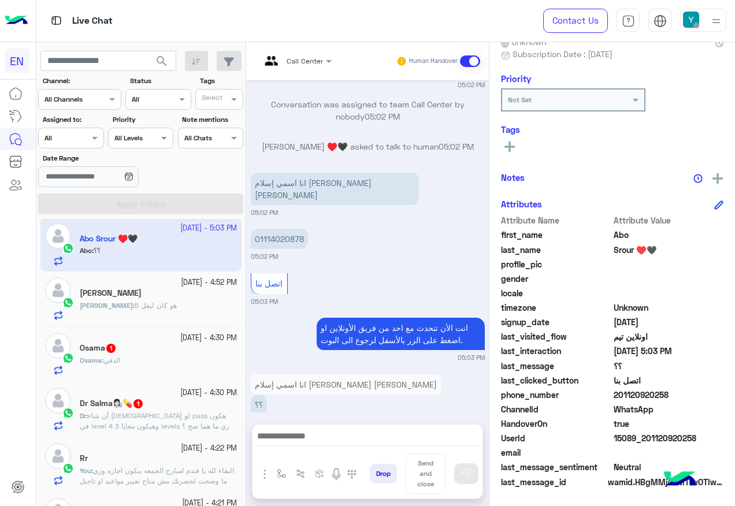
click at [514, 143] on icon at bounding box center [510, 147] width 10 height 10
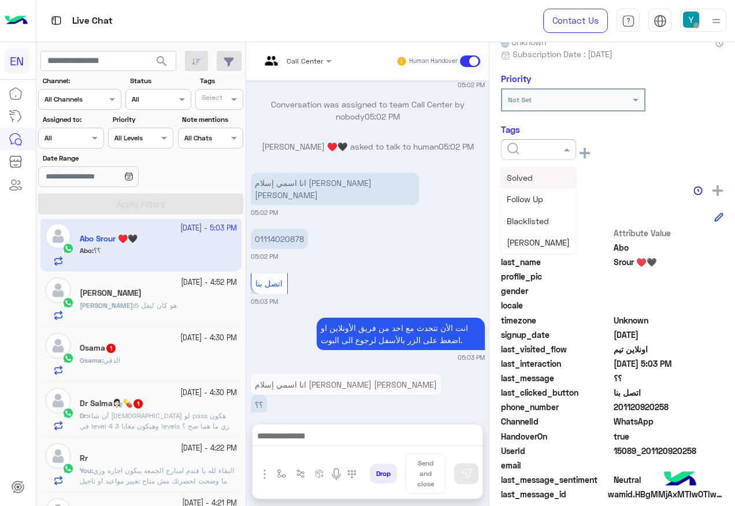
click at [523, 157] on div at bounding box center [538, 149] width 75 height 21
click at [533, 176] on div "Solved" at bounding box center [538, 177] width 75 height 21
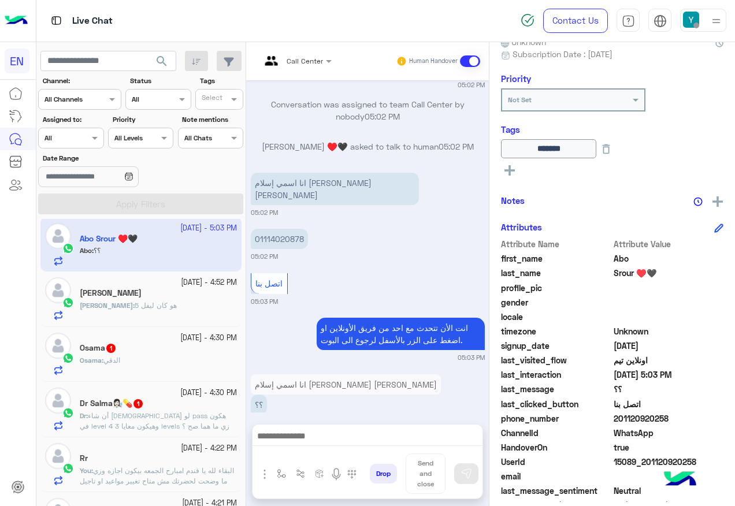
click at [465, 68] on div "Human Handover" at bounding box center [438, 61] width 85 height 21
click at [470, 60] on span at bounding box center [470, 61] width 20 height 12
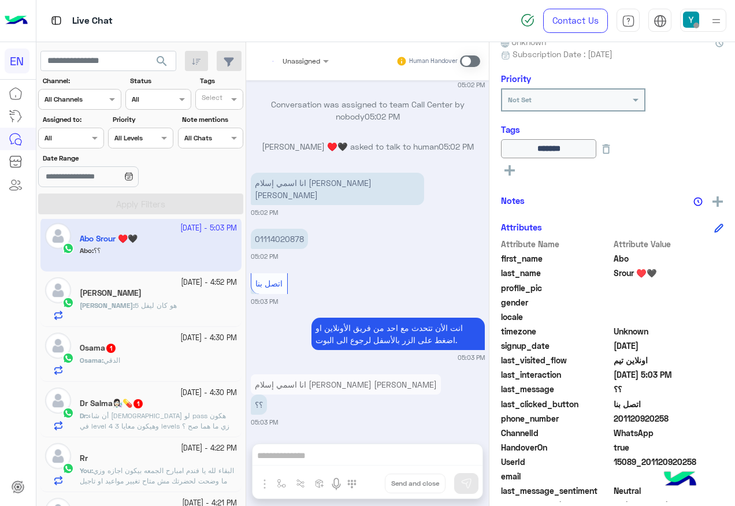
scroll to position [985, 0]
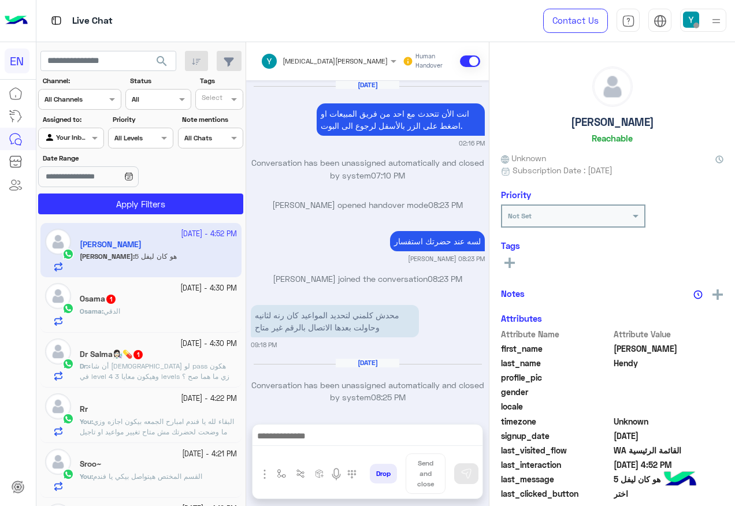
scroll to position [826, 0]
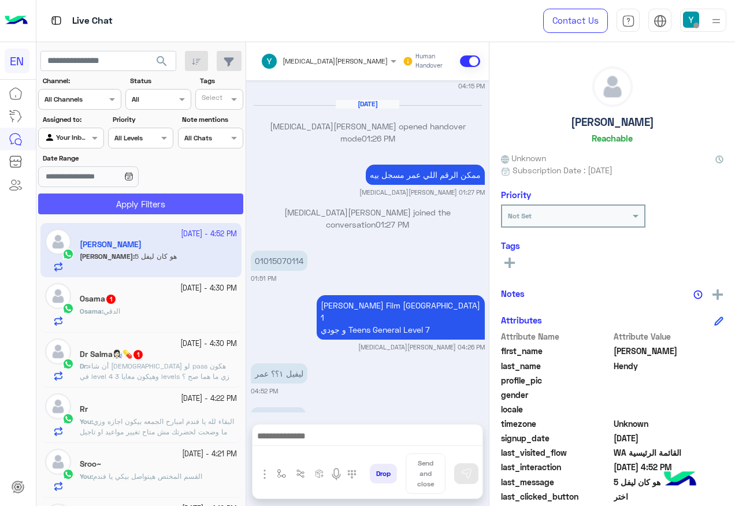
click at [186, 207] on button "Apply Filters" at bounding box center [140, 204] width 205 height 21
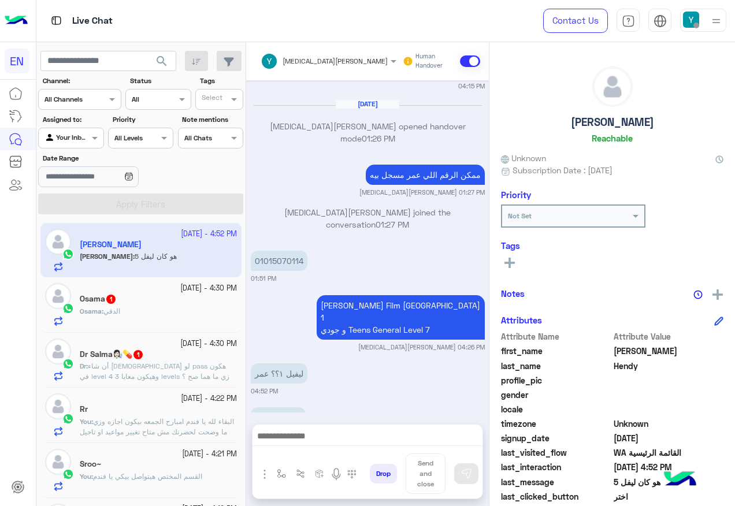
click at [194, 317] on div "Osama : الدقي" at bounding box center [158, 316] width 157 height 20
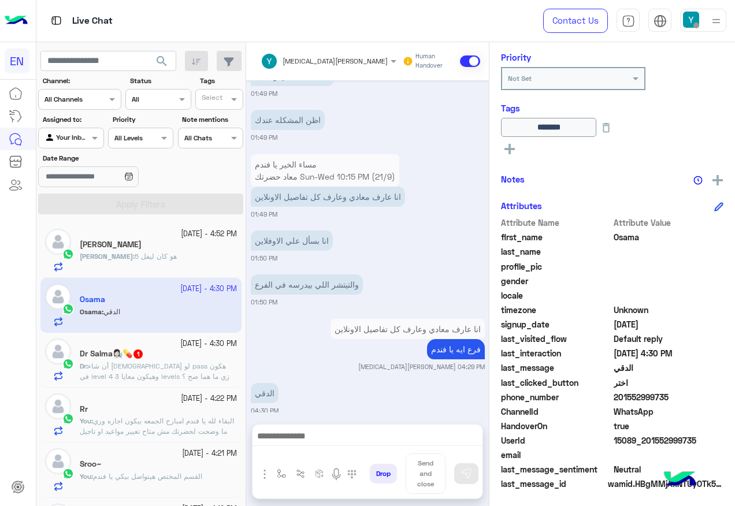
scroll to position [140, 0]
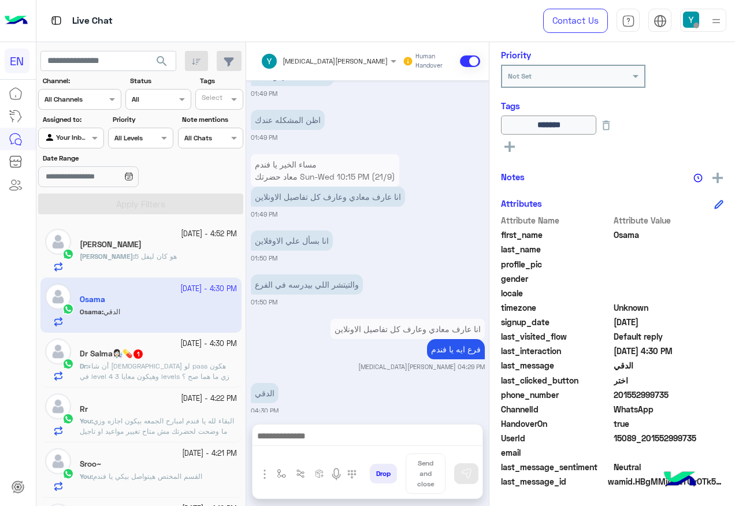
drag, startPoint x: 617, startPoint y: 392, endPoint x: 676, endPoint y: 392, distance: 59.5
click at [676, 392] on span "201552999735" at bounding box center [669, 395] width 110 height 12
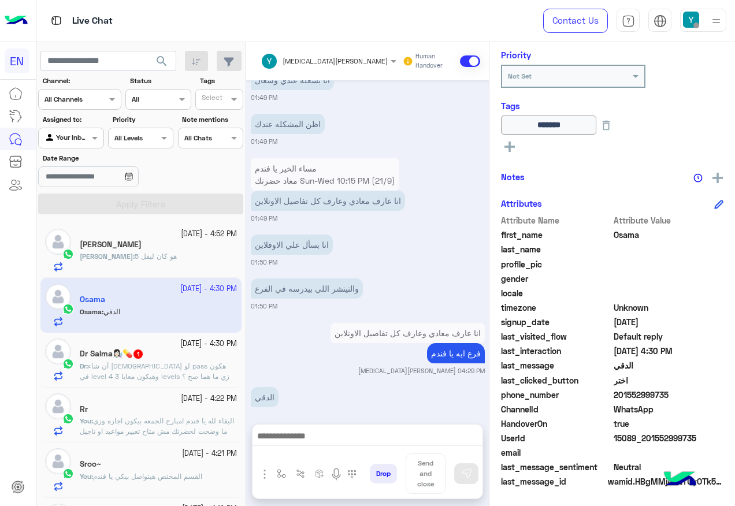
scroll to position [772, 0]
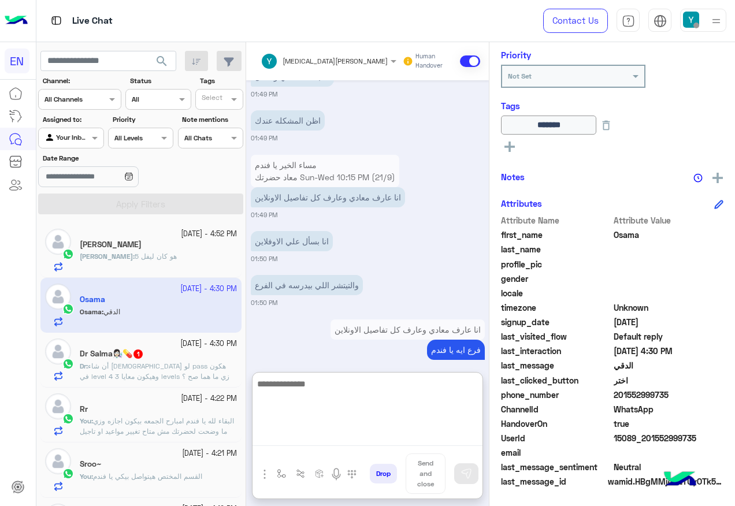
click at [335, 433] on textarea at bounding box center [368, 411] width 230 height 69
type textarea "*"
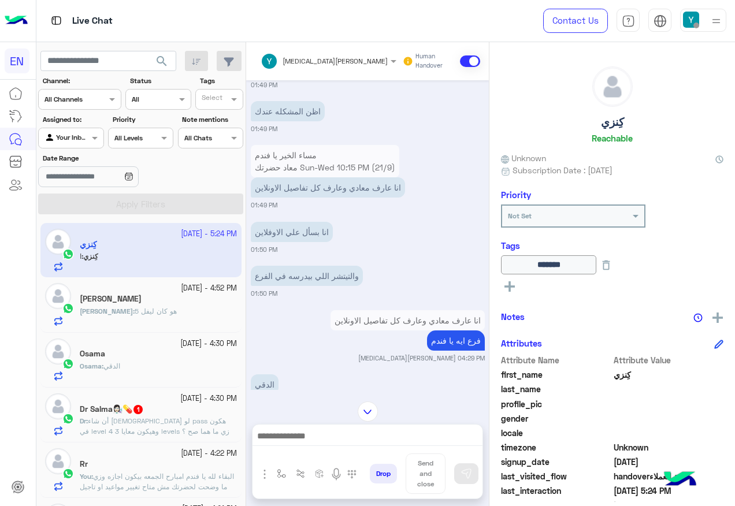
scroll to position [1898, 0]
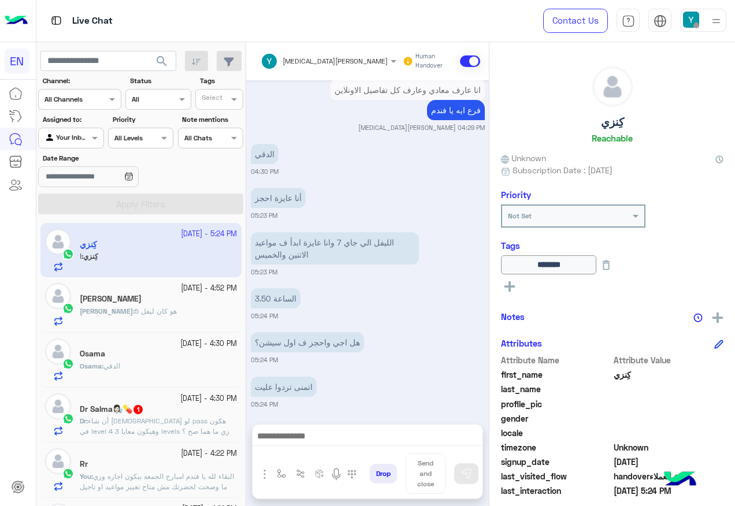
click at [84, 140] on div at bounding box center [71, 136] width 64 height 11
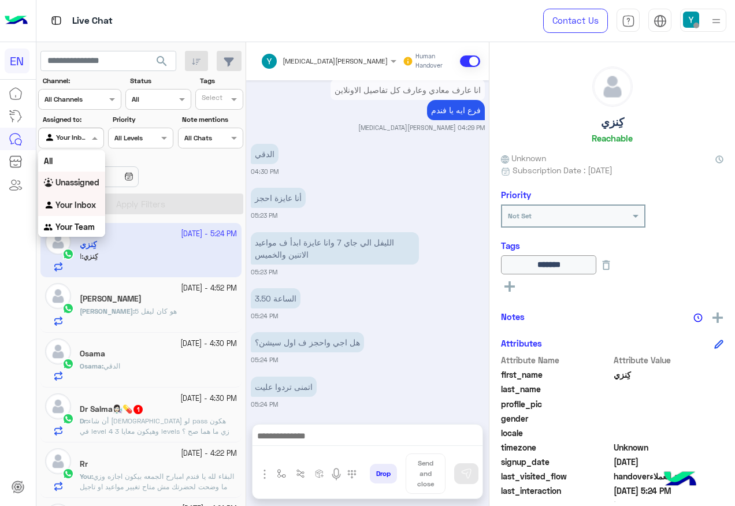
click at [88, 183] on b "Unassigned" at bounding box center [77, 182] width 44 height 10
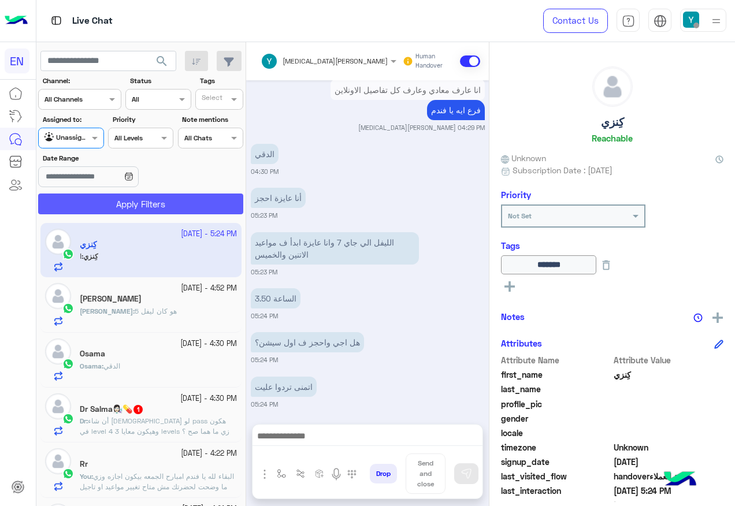
click at [113, 205] on button "Apply Filters" at bounding box center [140, 204] width 205 height 21
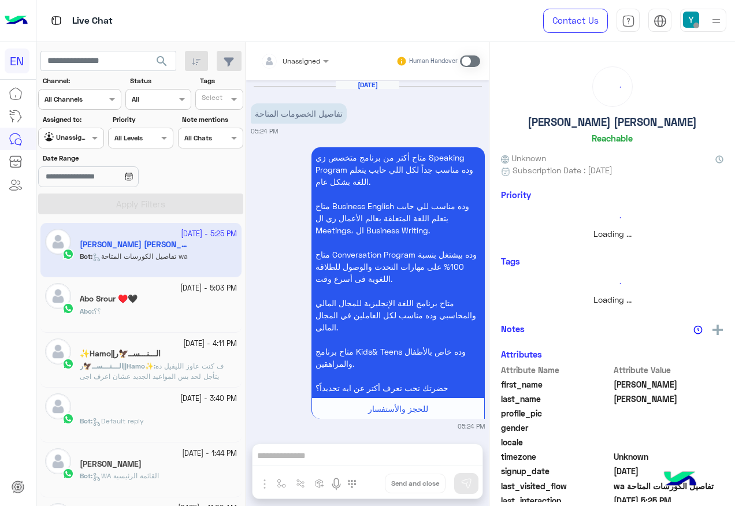
scroll to position [473, 0]
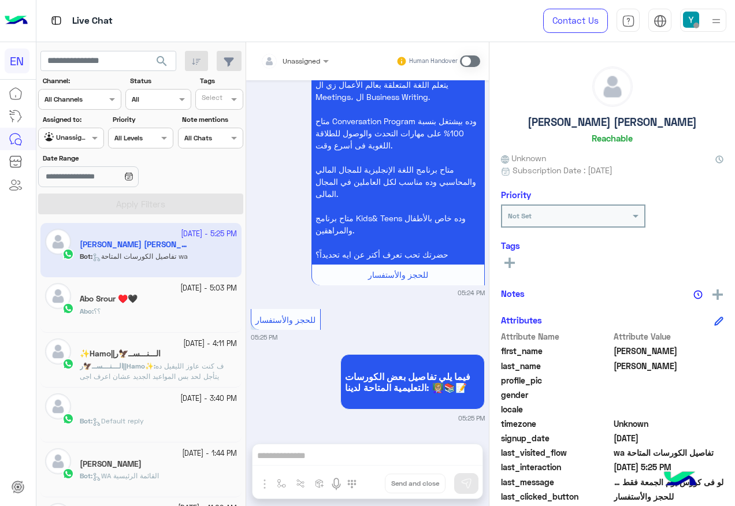
click at [70, 124] on label "Assigned to:" at bounding box center [73, 119] width 60 height 10
click at [74, 136] on div at bounding box center [71, 136] width 64 height 11
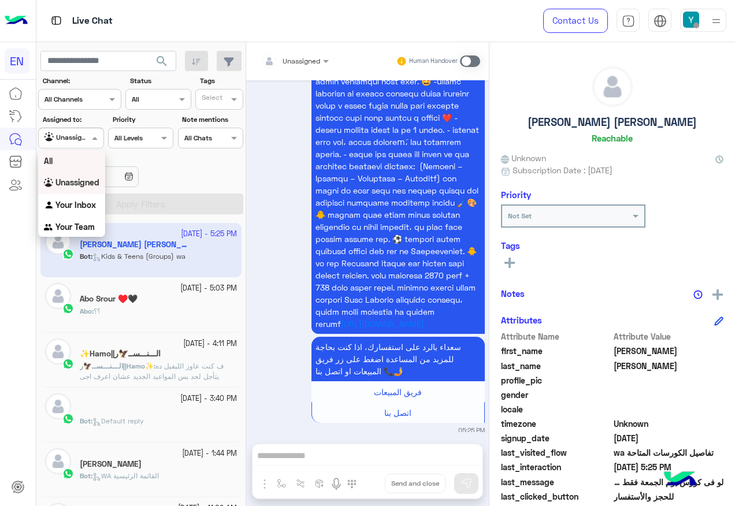
click at [88, 159] on div "All" at bounding box center [71, 160] width 67 height 21
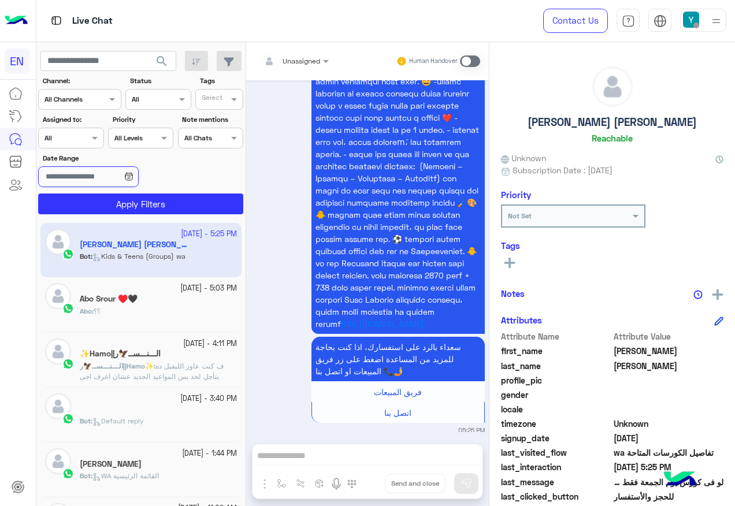
click at [97, 186] on input "Date Range" at bounding box center [88, 176] width 100 height 21
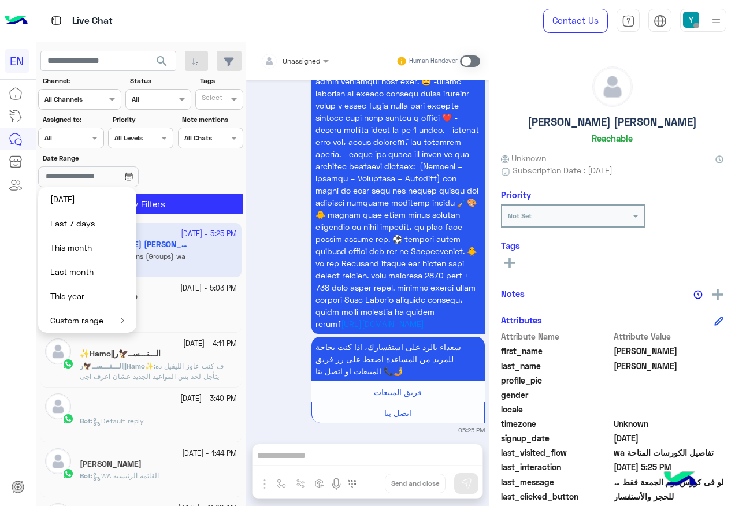
click at [100, 196] on button "[DATE]" at bounding box center [87, 199] width 98 height 24
type input "**********"
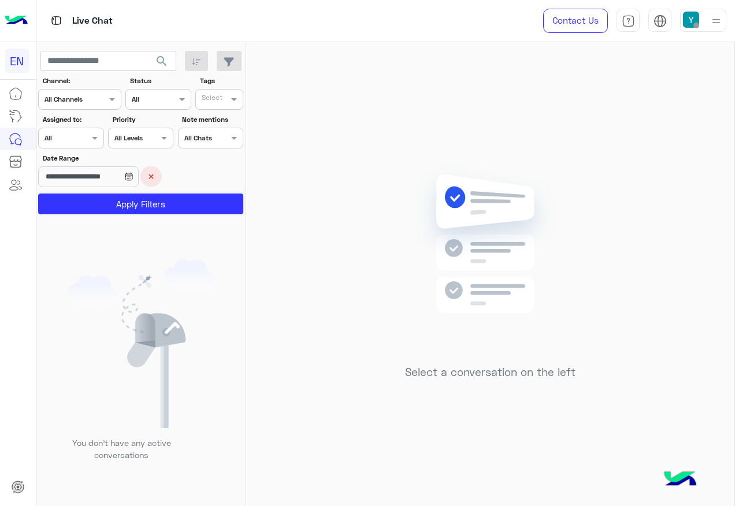
click at [161, 178] on button "×" at bounding box center [150, 176] width 21 height 20
click at [154, 205] on div at bounding box center [137, 258] width 202 height 506
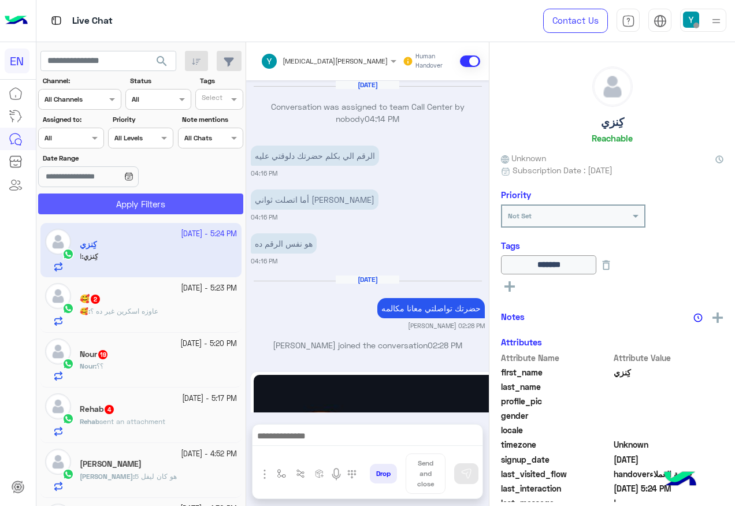
scroll to position [815, 0]
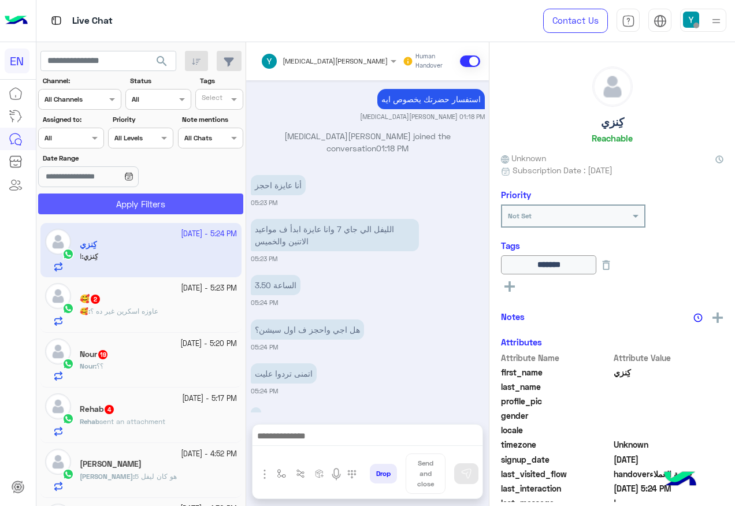
click at [139, 202] on button "Apply Filters" at bounding box center [140, 204] width 205 height 21
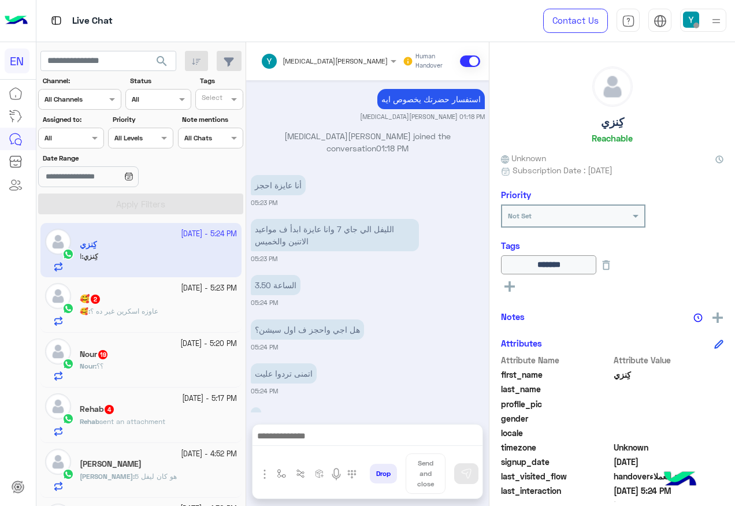
click at [180, 362] on div "Nour : ؟؟" at bounding box center [158, 371] width 157 height 20
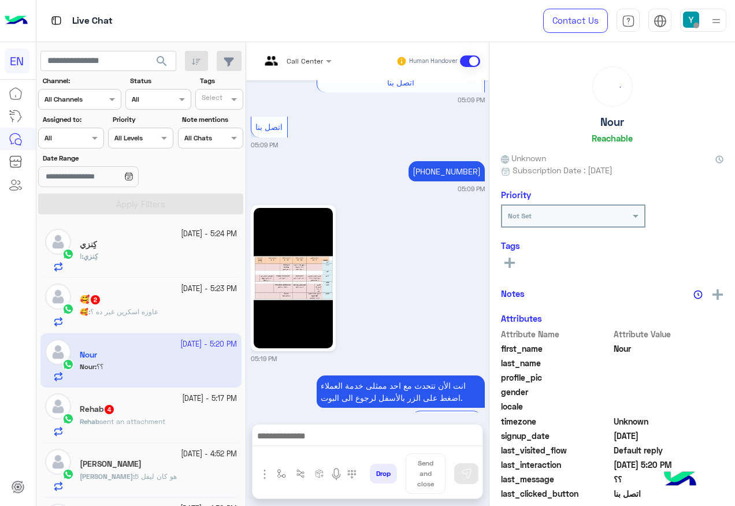
scroll to position [1100, 0]
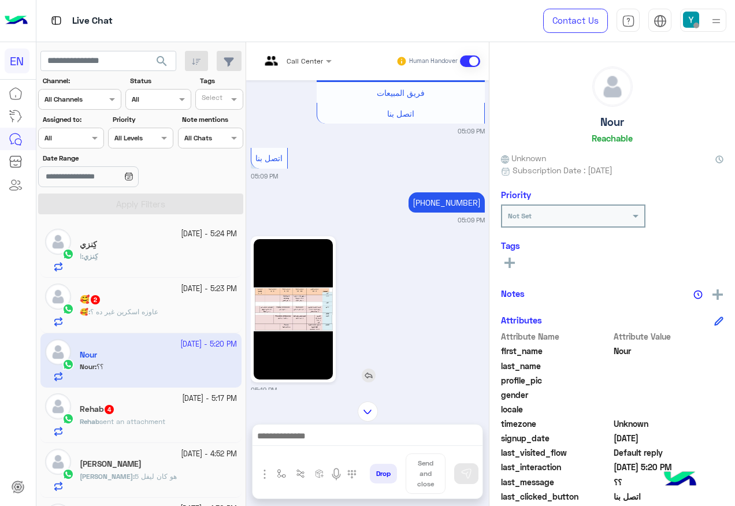
click at [301, 302] on img at bounding box center [293, 309] width 79 height 140
click at [511, 266] on icon at bounding box center [510, 263] width 10 height 10
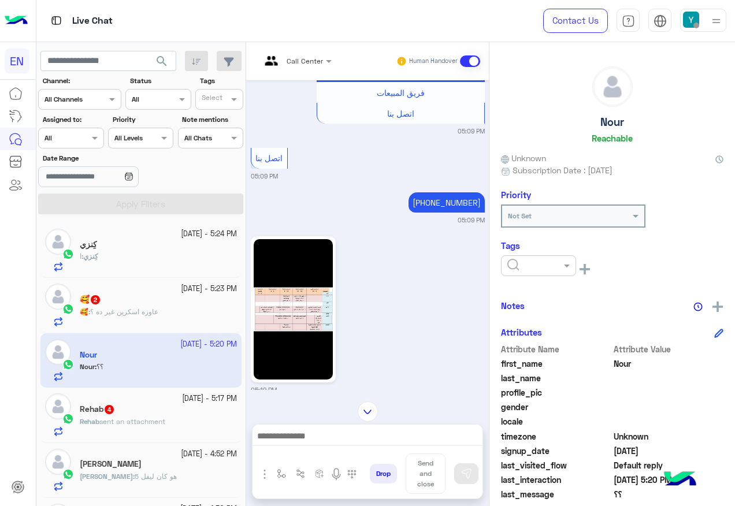
click at [539, 266] on input "text" at bounding box center [524, 264] width 35 height 10
click at [517, 292] on span "Solved" at bounding box center [520, 294] width 26 height 10
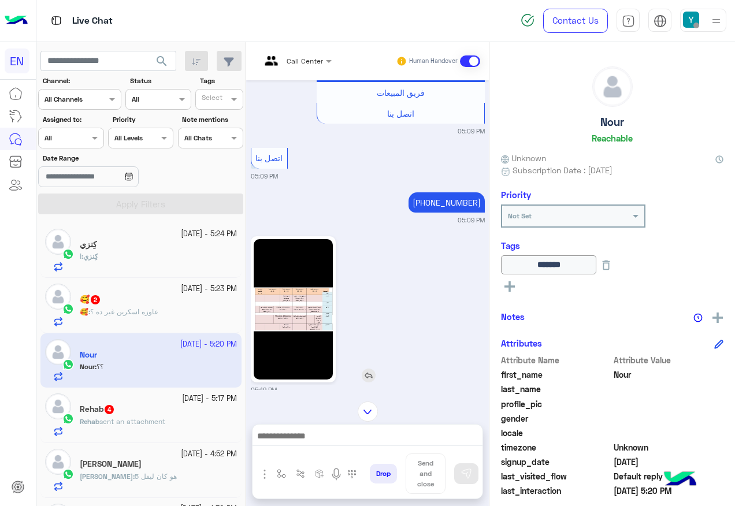
scroll to position [1216, 0]
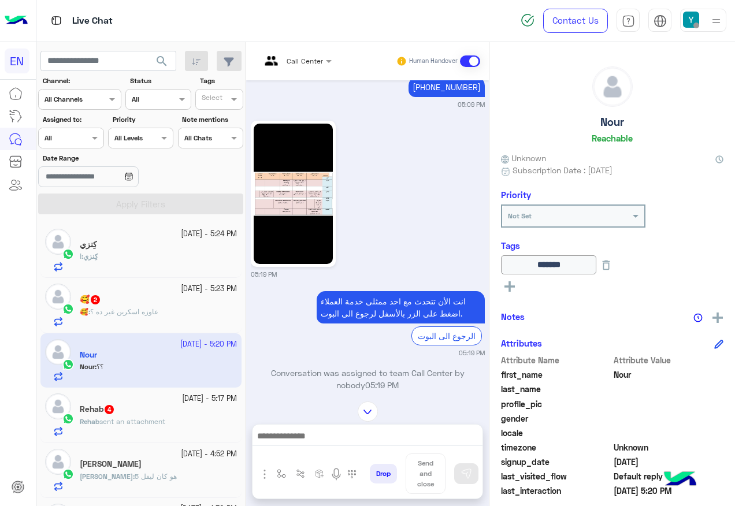
click at [476, 61] on span at bounding box center [470, 61] width 20 height 12
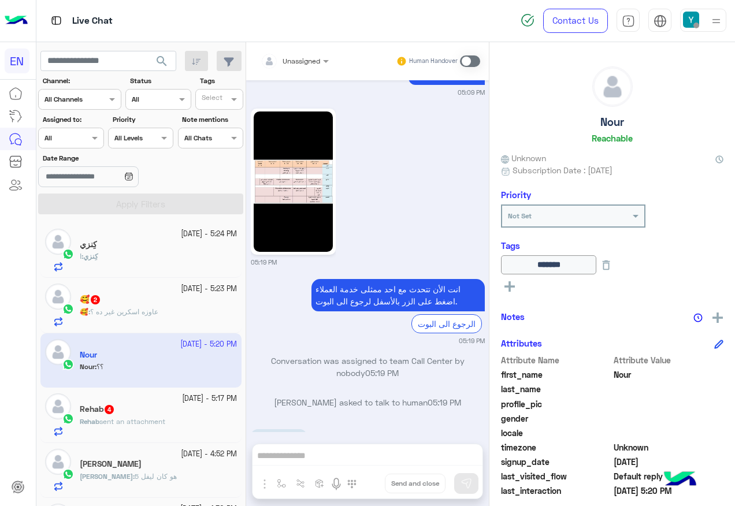
scroll to position [1317, 0]
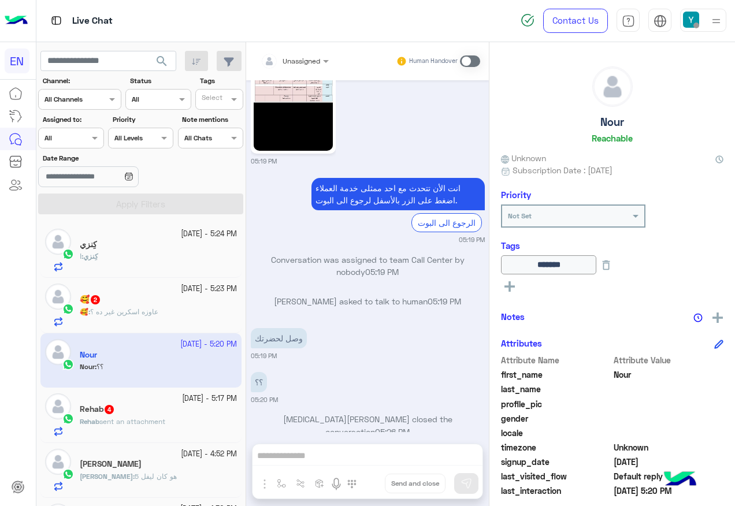
click at [158, 258] on div "كِنزي : ا" at bounding box center [158, 261] width 157 height 20
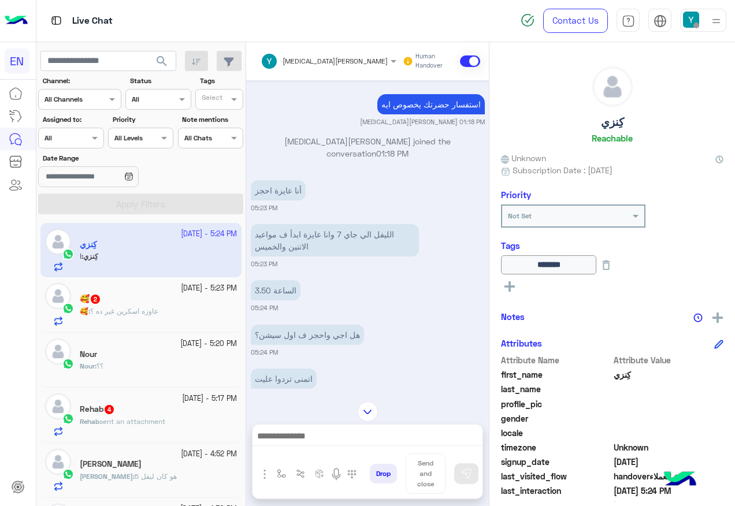
scroll to position [815, 0]
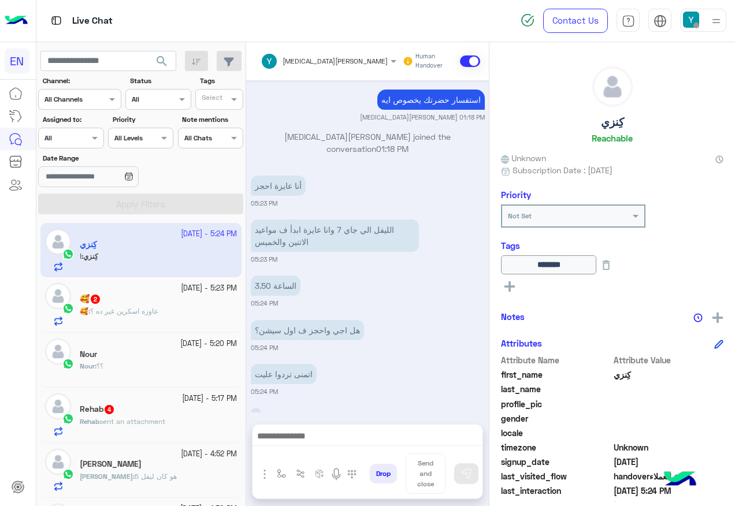
click at [94, 372] on div "Nour : ؟؟" at bounding box center [158, 371] width 157 height 20
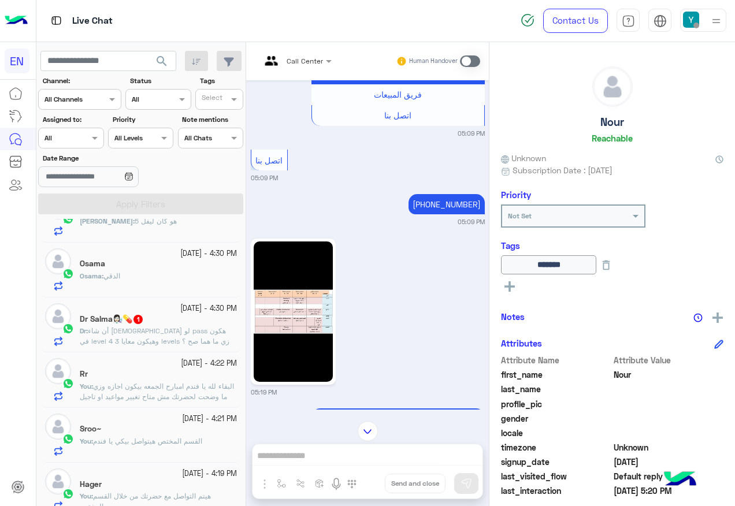
scroll to position [82, 0]
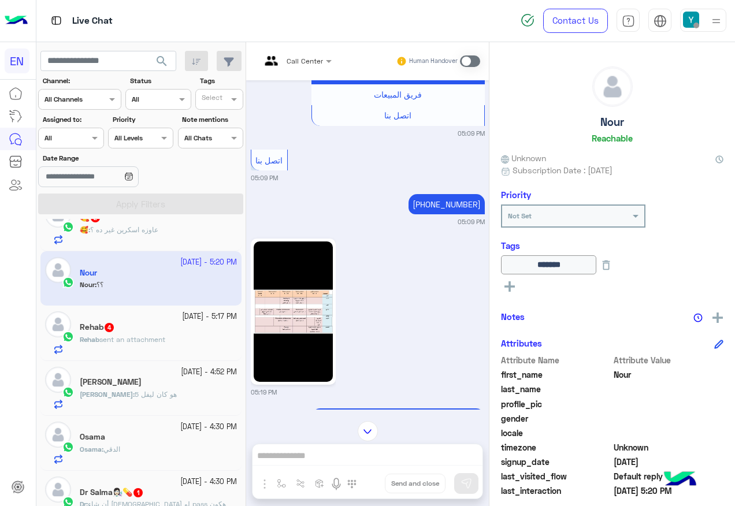
click at [317, 305] on img at bounding box center [293, 312] width 79 height 140
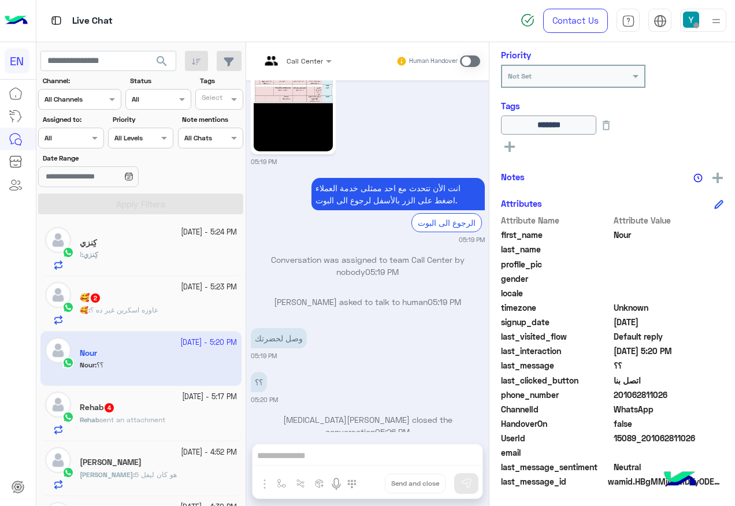
scroll to position [0, 0]
click at [160, 269] on div "كِنزي : ا" at bounding box center [158, 261] width 157 height 20
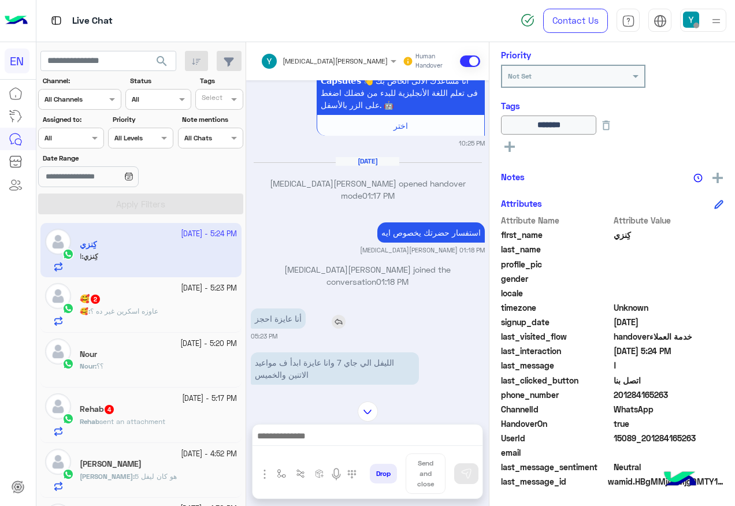
scroll to position [700, 0]
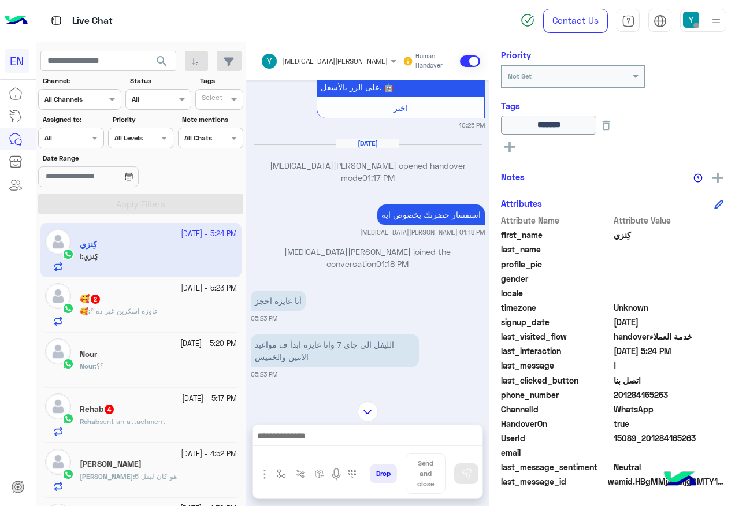
click at [154, 305] on div "🥰 2" at bounding box center [158, 300] width 157 height 12
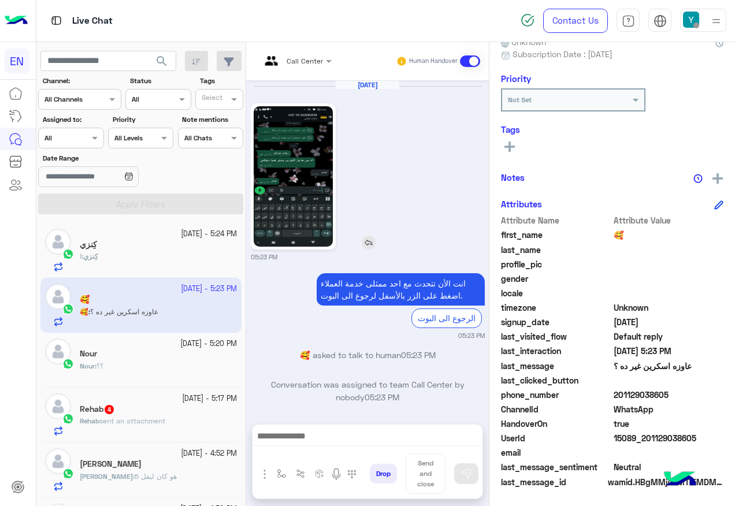
click at [305, 190] on img at bounding box center [293, 176] width 79 height 140
drag, startPoint x: 617, startPoint y: 394, endPoint x: 676, endPoint y: 400, distance: 59.8
click at [676, 400] on span "201129038605" at bounding box center [669, 395] width 110 height 12
drag, startPoint x: 676, startPoint y: 400, endPoint x: 684, endPoint y: 368, distance: 33.2
click at [684, 368] on span "عاوزه اسكرين غير ده ؟" at bounding box center [669, 366] width 110 height 12
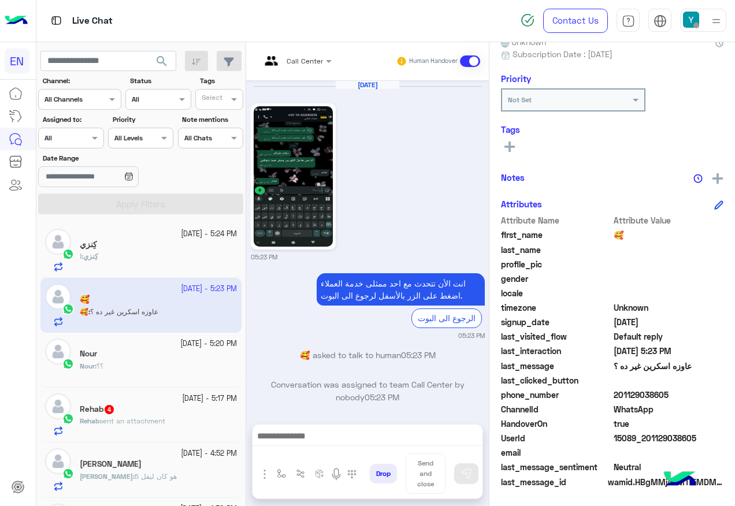
click at [648, 392] on span "201129038605" at bounding box center [669, 395] width 110 height 12
click at [647, 392] on span "201129038605" at bounding box center [669, 395] width 110 height 12
copy span "201129038605"
drag, startPoint x: 192, startPoint y: 178, endPoint x: 244, endPoint y: 183, distance: 51.6
click at [192, 178] on div "Date Range" at bounding box center [141, 171] width 210 height 36
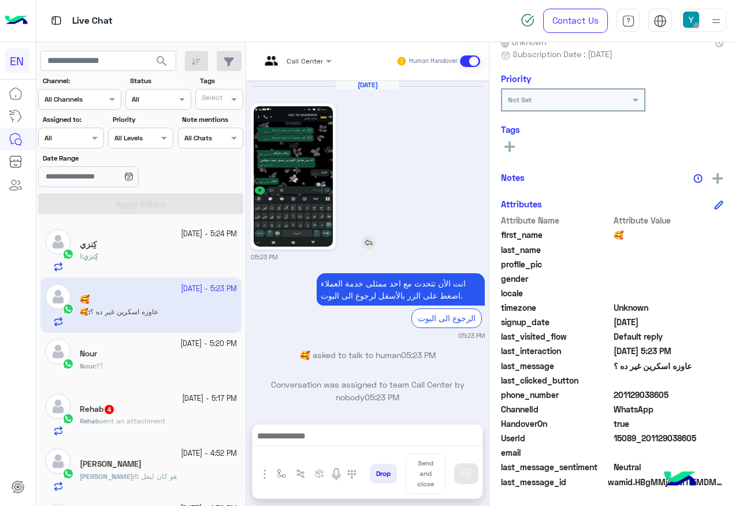
click at [275, 184] on img at bounding box center [293, 176] width 79 height 140
click at [513, 146] on icon at bounding box center [510, 147] width 10 height 10
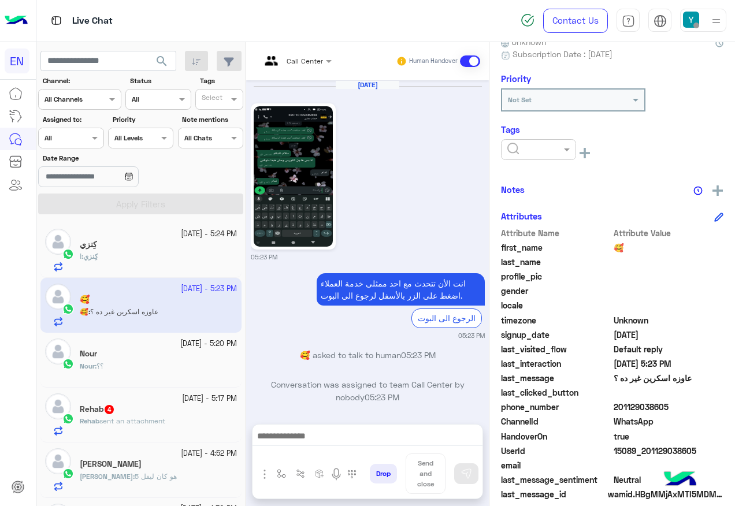
click at [528, 159] on div at bounding box center [538, 149] width 75 height 21
click at [534, 180] on div "Solved" at bounding box center [538, 177] width 75 height 21
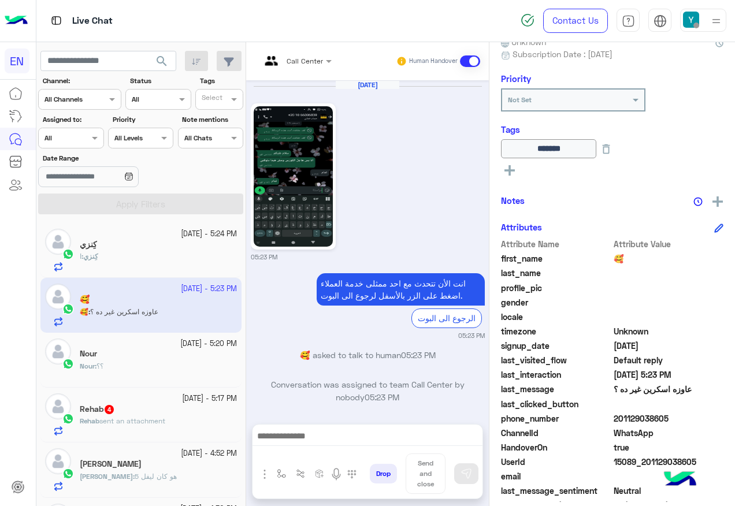
click at [152, 240] on div "كِنزي" at bounding box center [158, 246] width 157 height 12
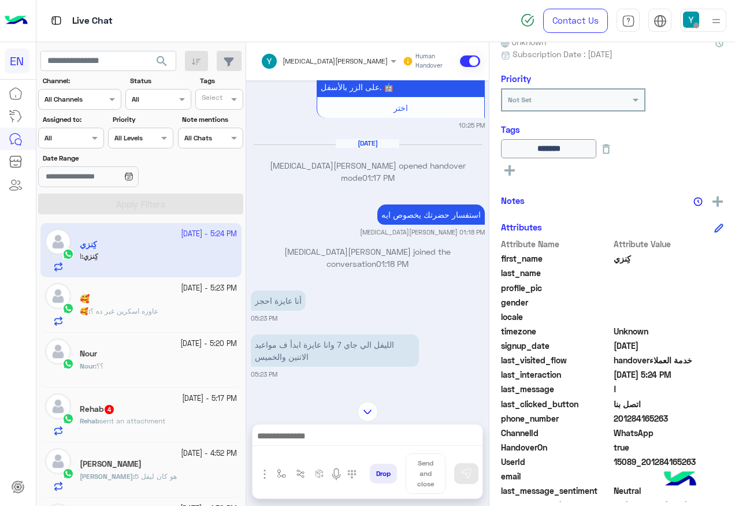
scroll to position [140, 0]
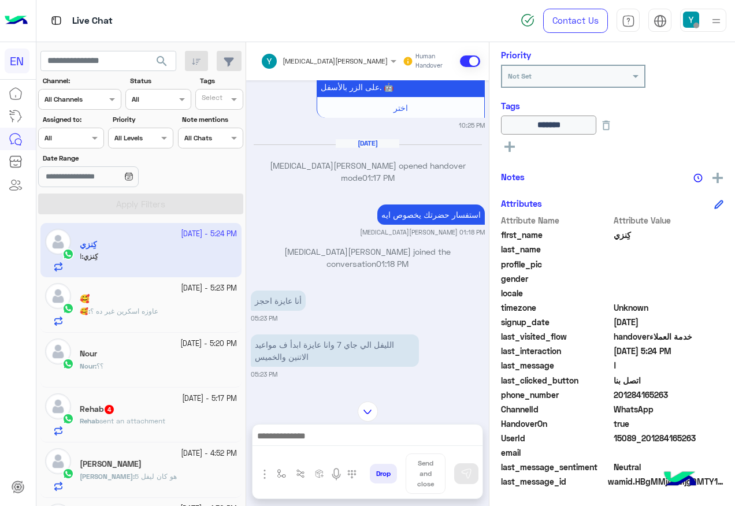
click at [639, 399] on span "201284165263" at bounding box center [669, 395] width 110 height 12
copy span "201284165263"
click at [614, 395] on span "201284165263" at bounding box center [669, 395] width 110 height 12
drag, startPoint x: 617, startPoint y: 394, endPoint x: 672, endPoint y: 393, distance: 55.5
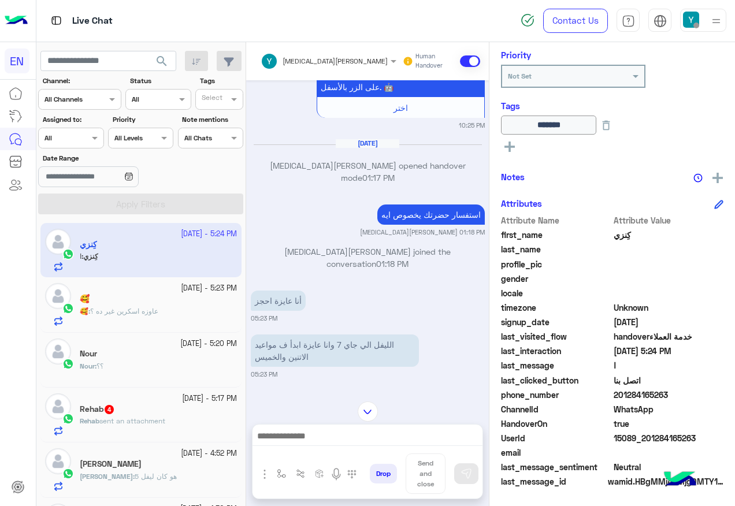
click at [672, 393] on span "201284165263" at bounding box center [669, 395] width 110 height 12
copy span "01284165263"
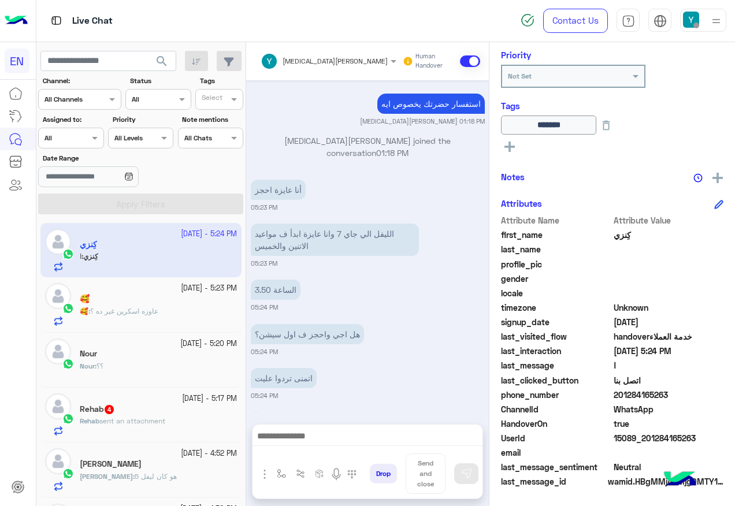
scroll to position [815, 0]
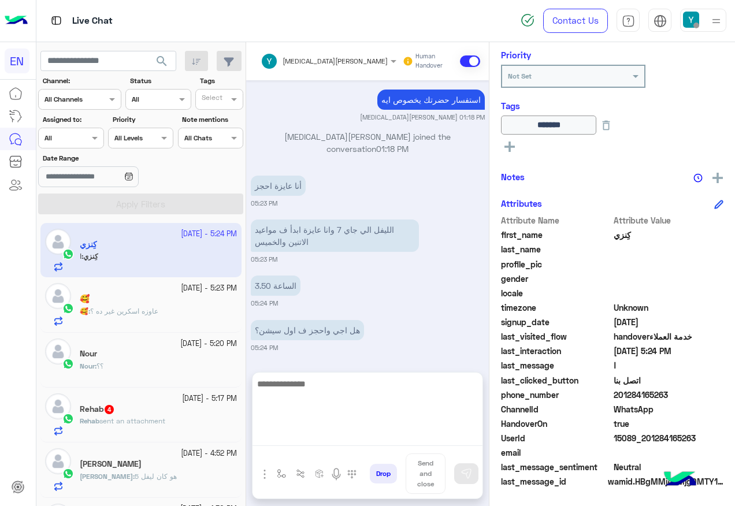
click at [284, 440] on textarea at bounding box center [368, 411] width 230 height 69
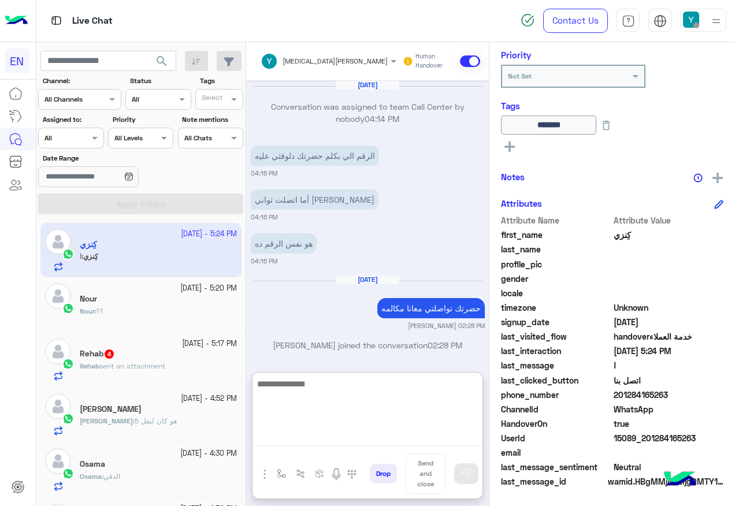
scroll to position [867, 0]
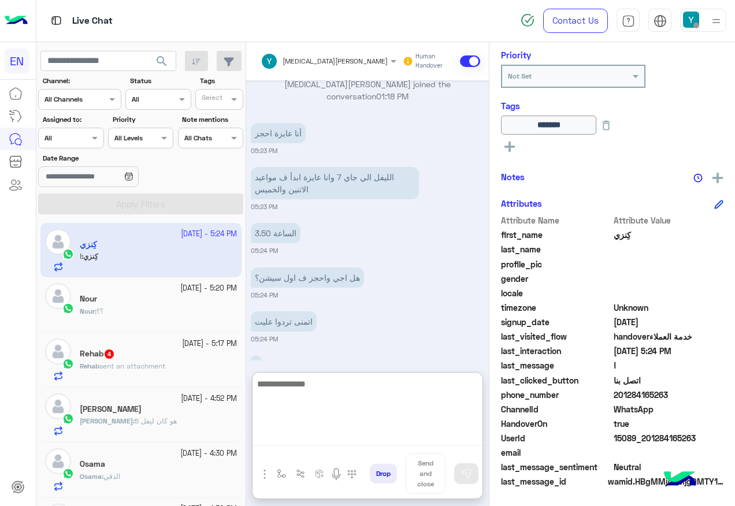
click at [342, 387] on textarea at bounding box center [368, 411] width 230 height 69
paste textarea "**********"
type textarea "**********"
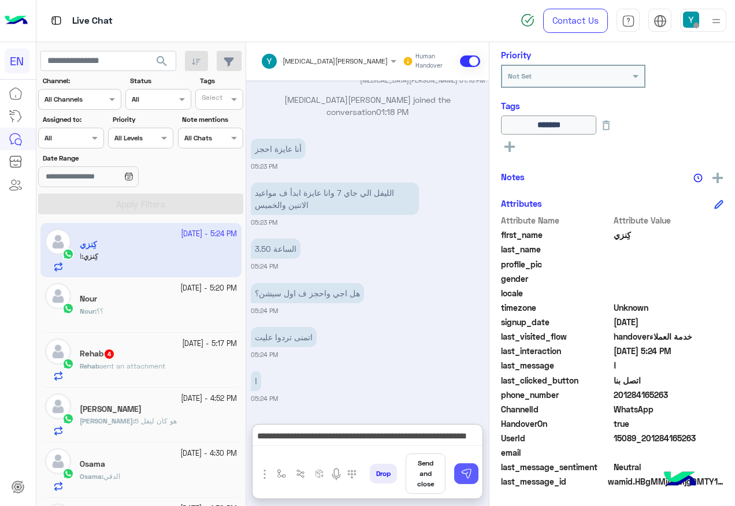
click at [471, 464] on button at bounding box center [466, 473] width 24 height 21
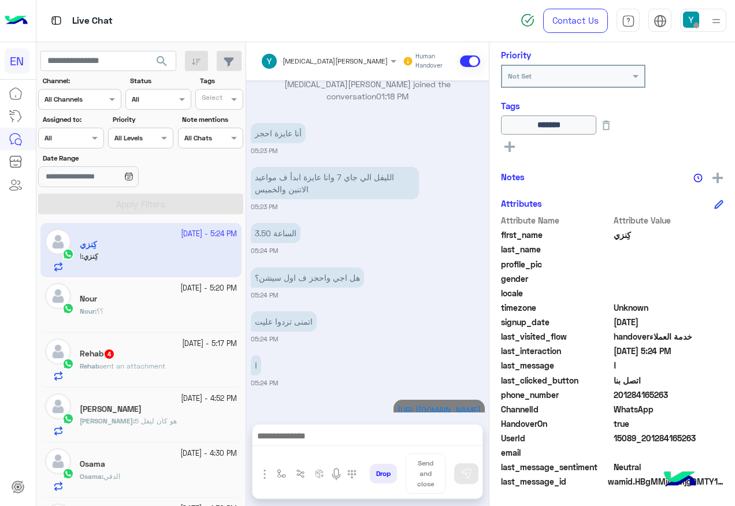
scroll to position [884, 0]
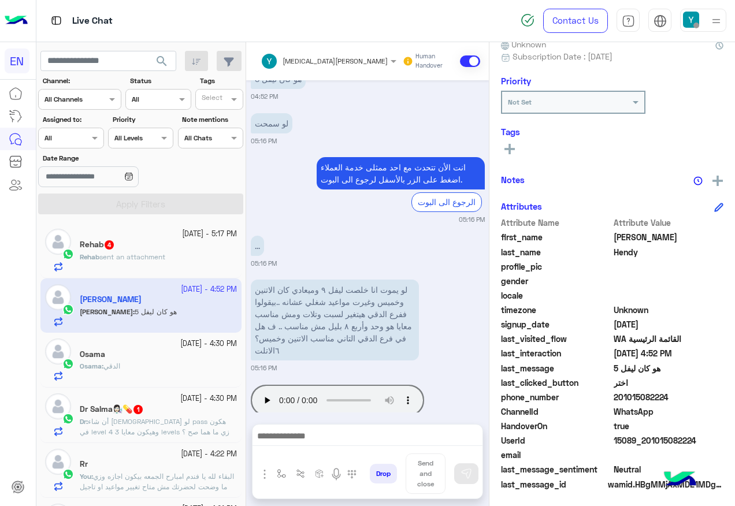
scroll to position [116, 0]
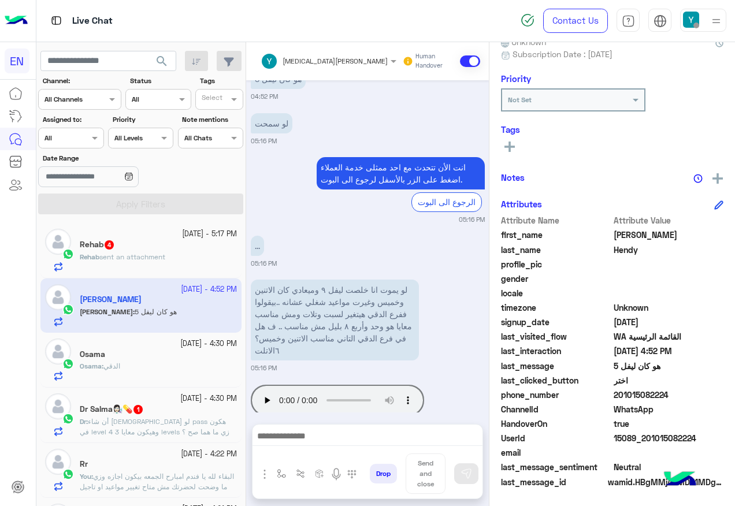
click at [74, 144] on div "Agent Filter All" at bounding box center [70, 138] width 65 height 21
click at [87, 210] on div "Your Inbox" at bounding box center [71, 205] width 67 height 23
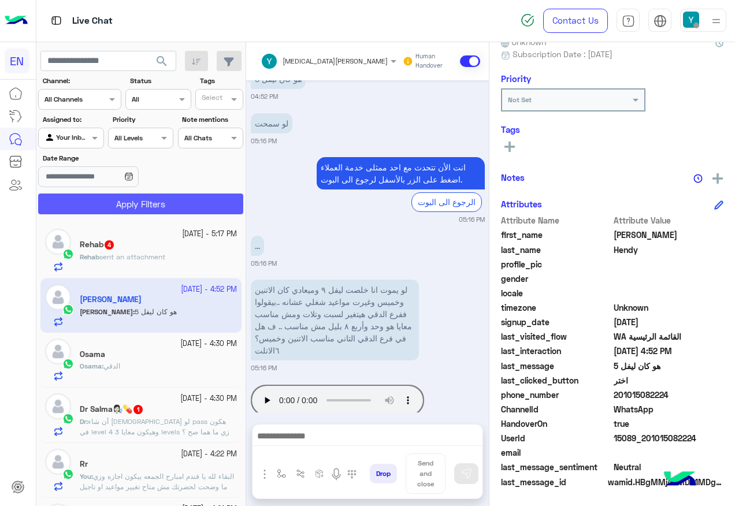
click at [134, 199] on button "Apply Filters" at bounding box center [140, 204] width 205 height 21
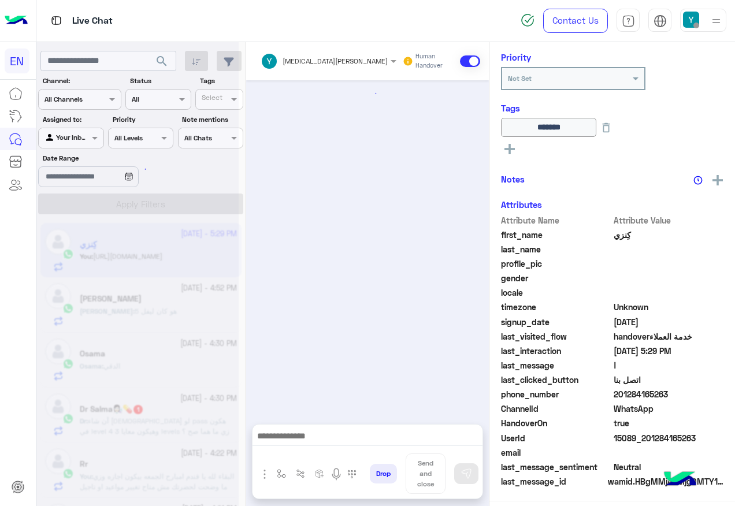
scroll to position [841, 0]
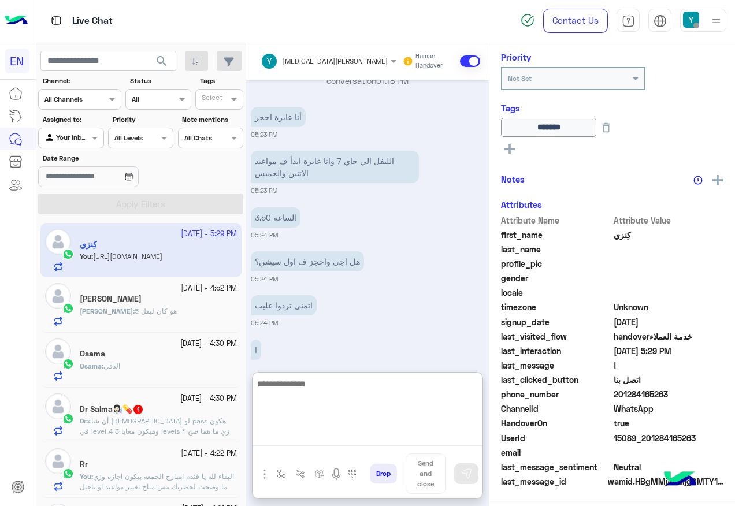
click at [352, 441] on textarea at bounding box center [368, 411] width 230 height 69
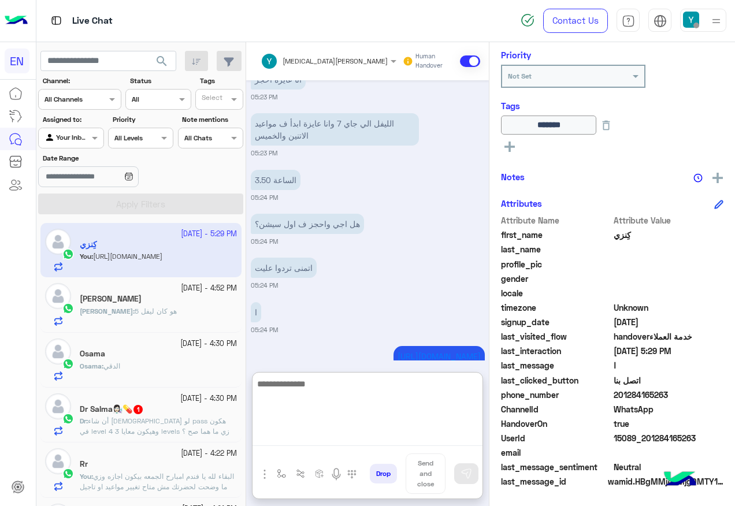
scroll to position [893, 0]
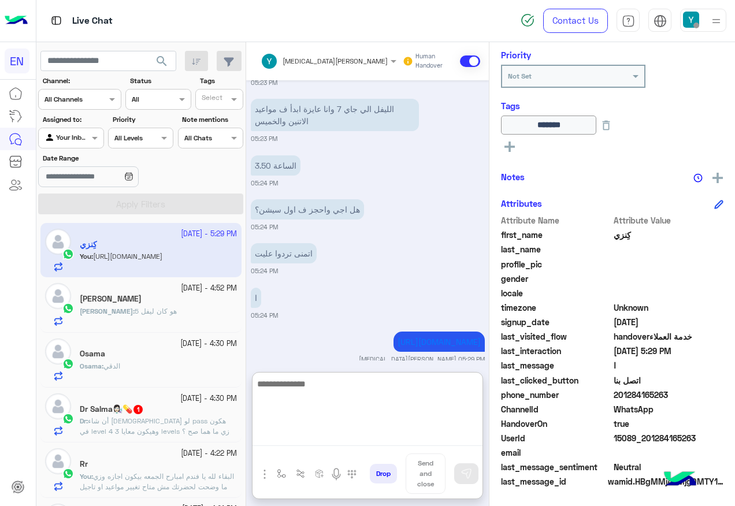
click at [340, 407] on textarea at bounding box center [368, 411] width 230 height 69
type textarea "**********"
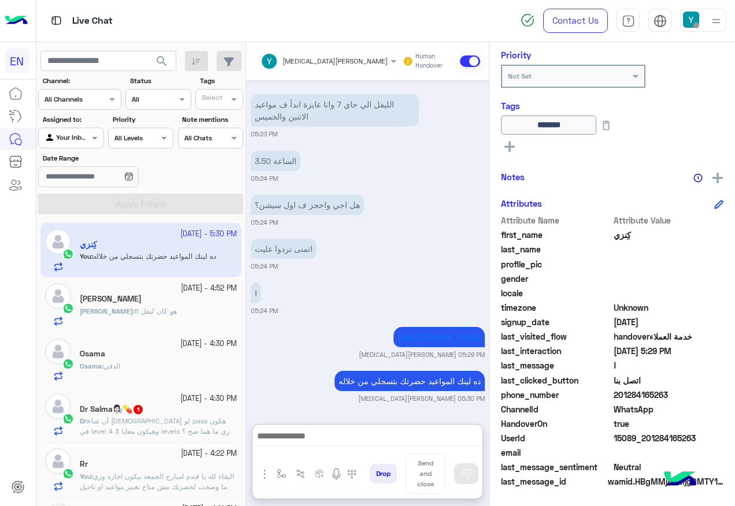
click at [162, 411] on div "Dr [PERSON_NAME]👩🏻‍🔬💊 1" at bounding box center [158, 411] width 157 height 12
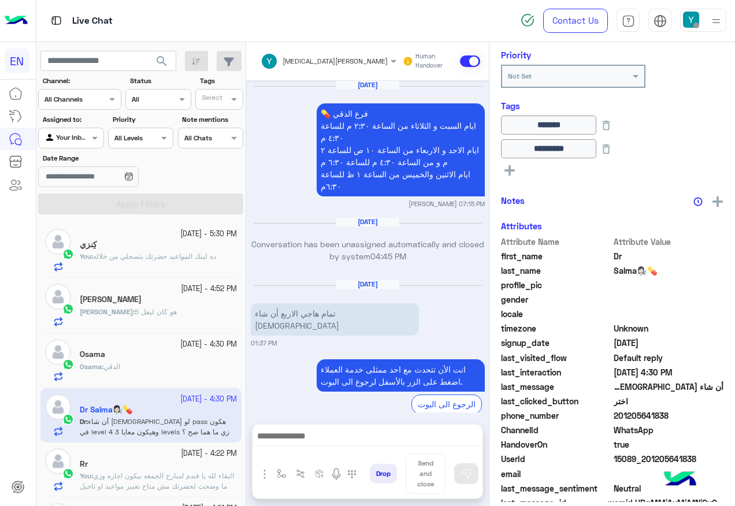
scroll to position [872, 0]
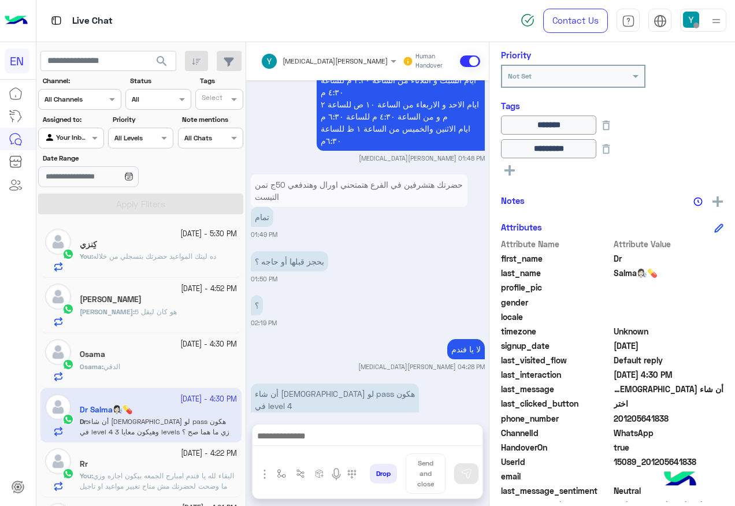
click at [654, 419] on span "201205641838" at bounding box center [669, 419] width 110 height 12
click at [654, 418] on span "201205641838" at bounding box center [669, 419] width 110 height 12
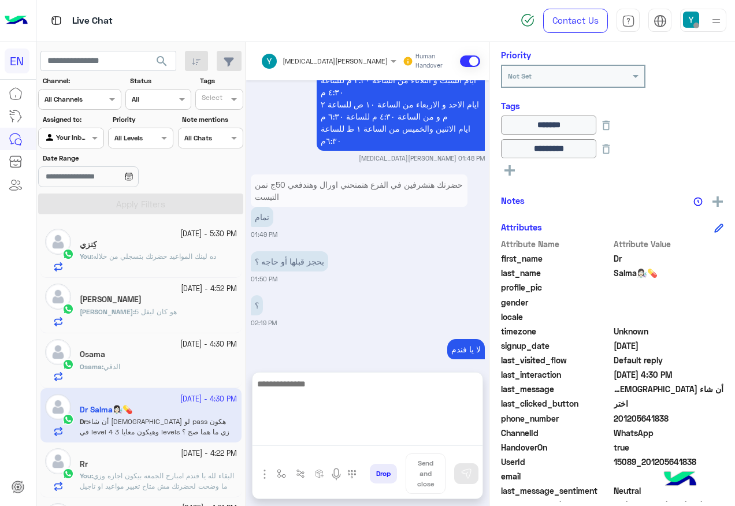
click at [404, 436] on textarea at bounding box center [368, 411] width 230 height 69
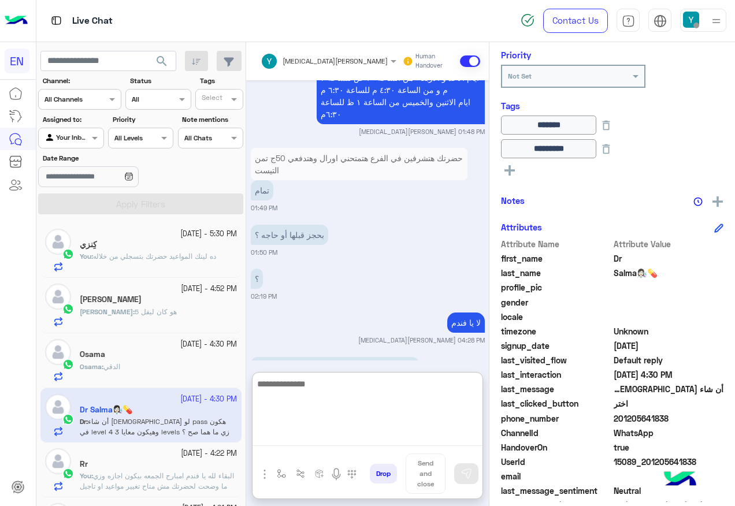
scroll to position [924, 0]
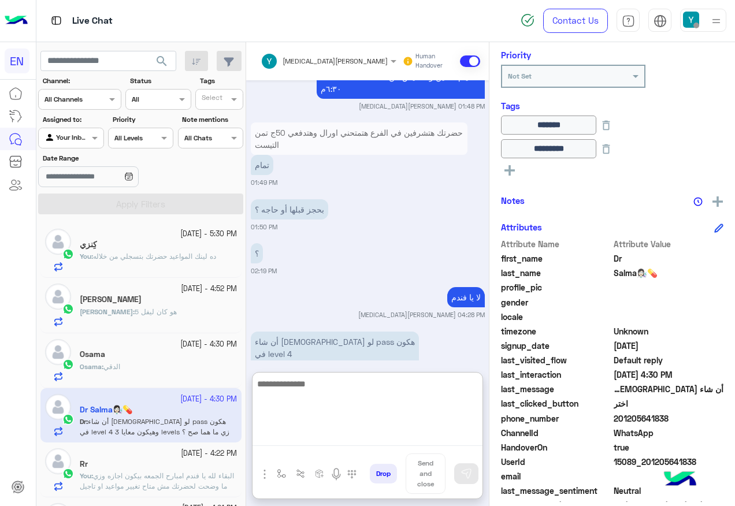
click at [398, 384] on textarea at bounding box center [368, 411] width 230 height 69
type textarea "**********"
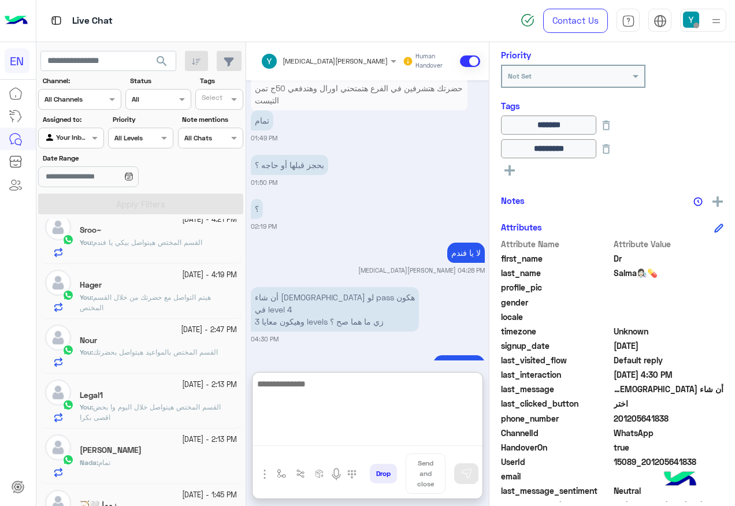
scroll to position [58, 0]
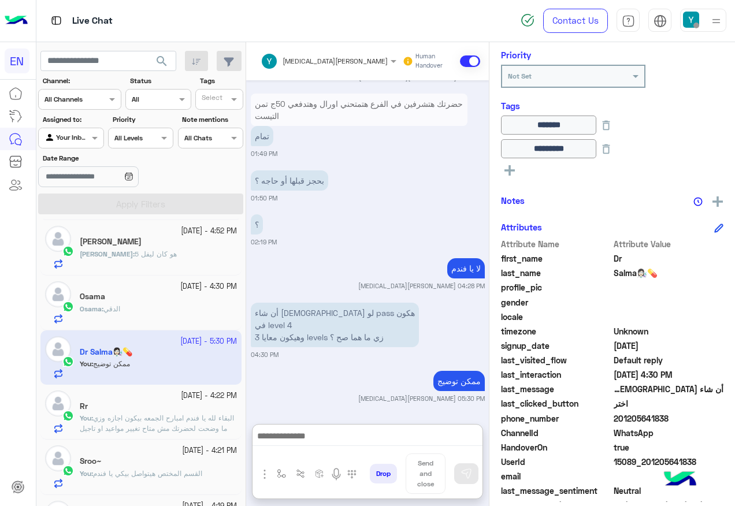
click at [64, 134] on input "text" at bounding box center [58, 137] width 27 height 10
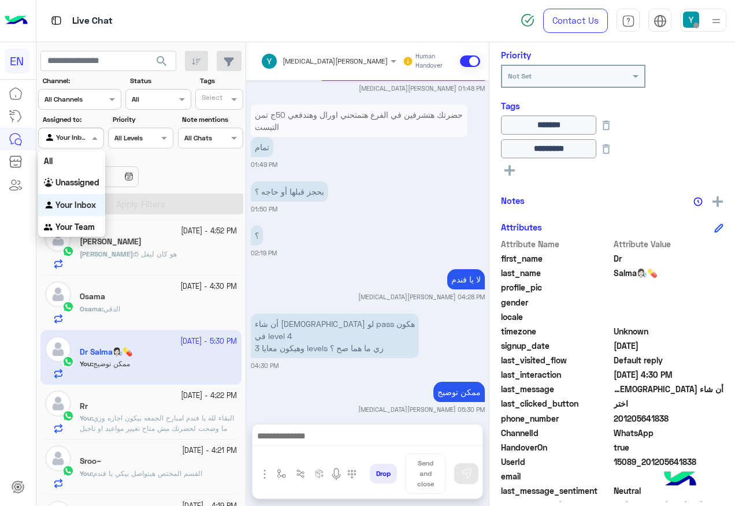
scroll to position [917, 0]
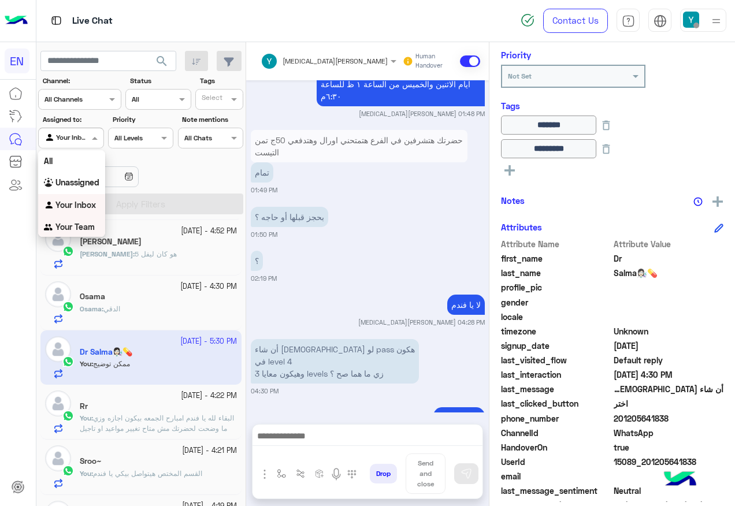
click at [81, 219] on div "Your Team" at bounding box center [71, 227] width 67 height 23
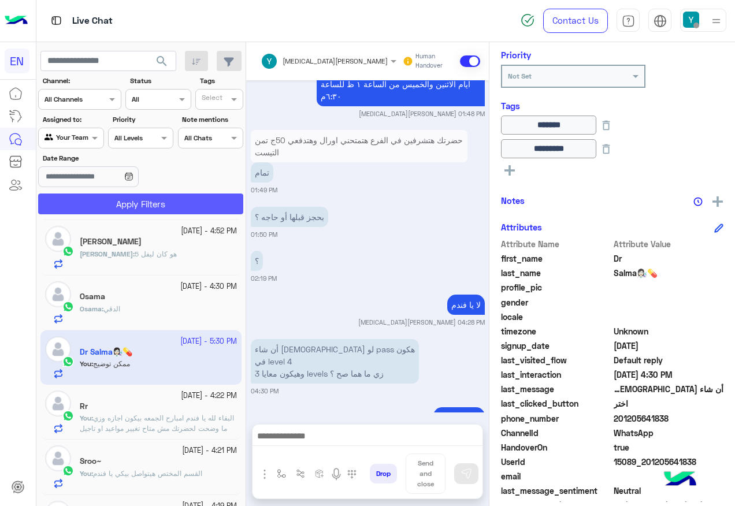
click at [95, 196] on button "Apply Filters" at bounding box center [140, 204] width 205 height 21
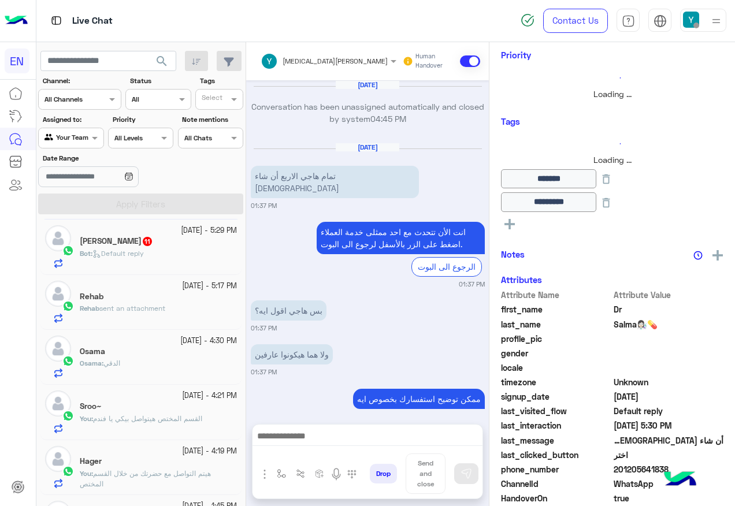
scroll to position [779, 0]
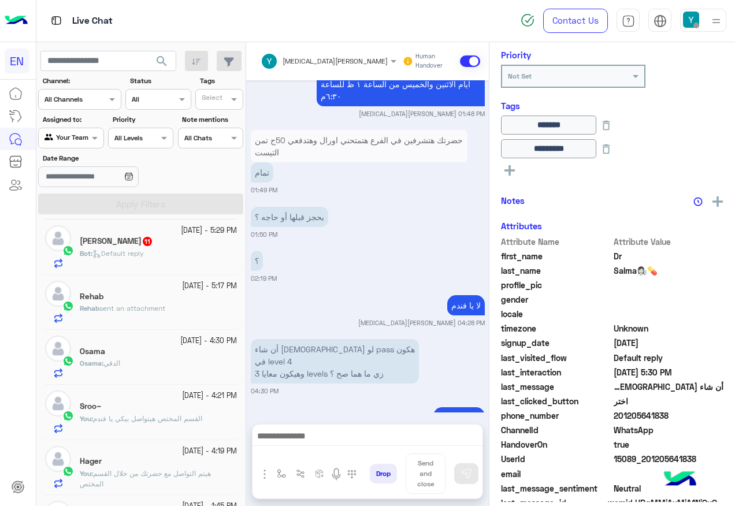
click at [188, 264] on div "Bot : Default reply" at bounding box center [158, 259] width 157 height 20
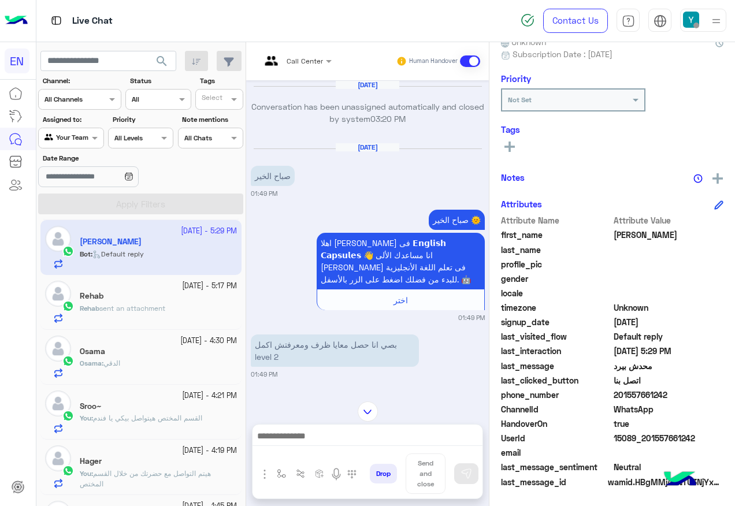
scroll to position [1076, 0]
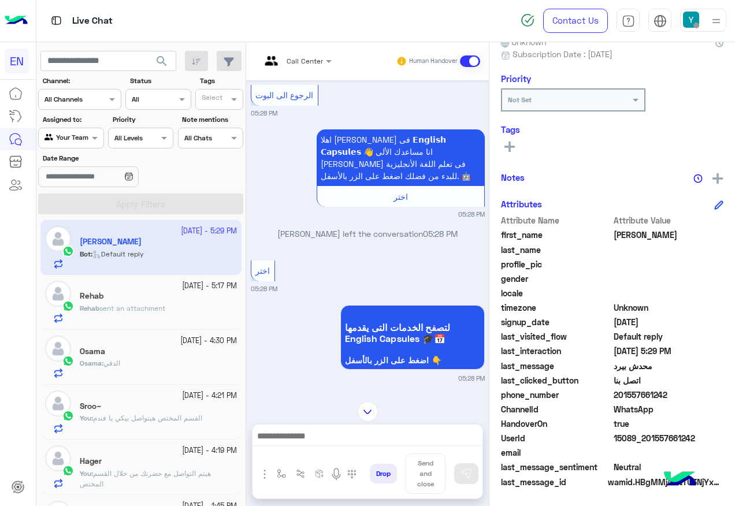
click at [292, 58] on input "text" at bounding box center [282, 59] width 43 height 10
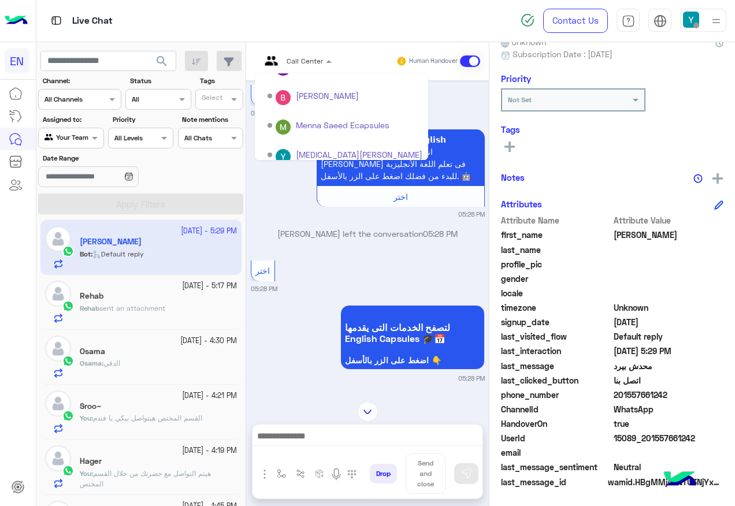
scroll to position [192, 0]
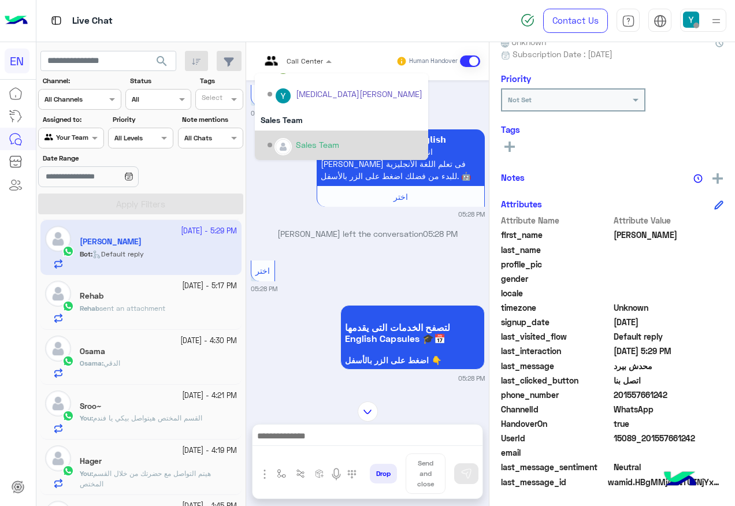
click at [298, 134] on div "Sales Team" at bounding box center [341, 145] width 173 height 29
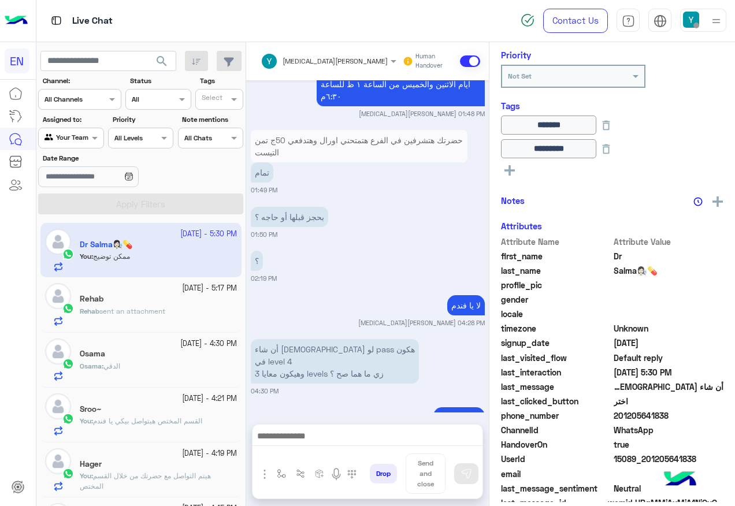
click at [163, 323] on div "Rehab sent an attachment" at bounding box center [158, 316] width 157 height 20
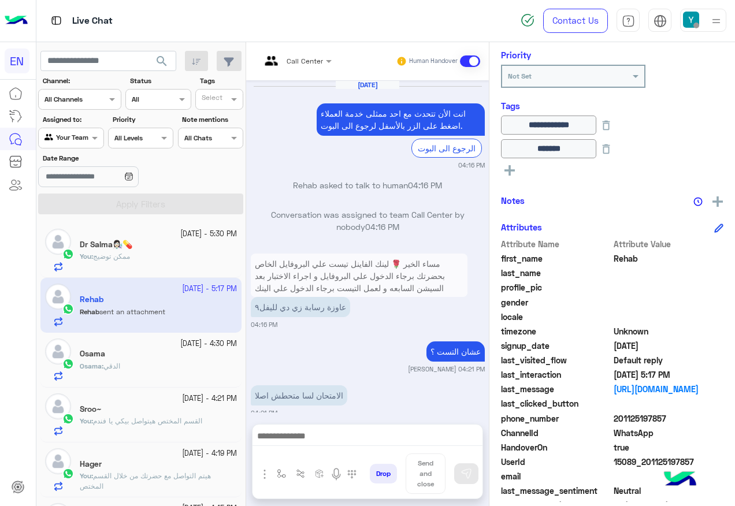
scroll to position [954, 0]
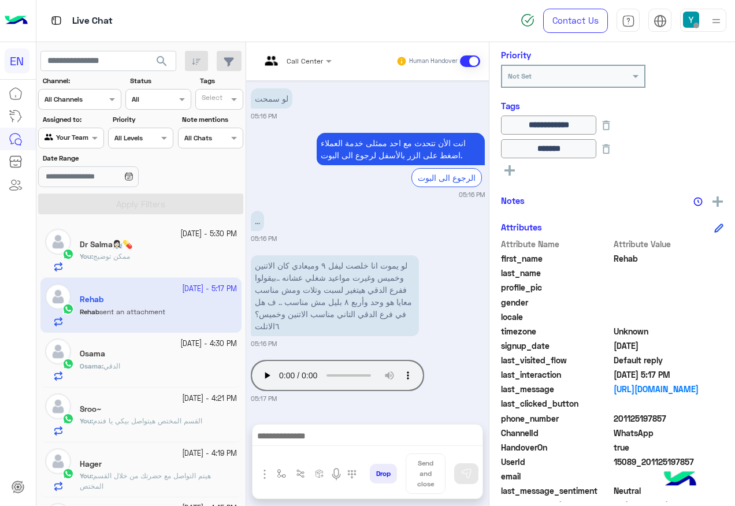
click at [168, 217] on app-inbox-users-filters "search Channel: Channel All Channels Status Channel All Tags Select Assigned to…" at bounding box center [141, 130] width 210 height 177
click at [162, 244] on div "Dr Salma👩🏻‍🔬💊" at bounding box center [158, 246] width 157 height 12
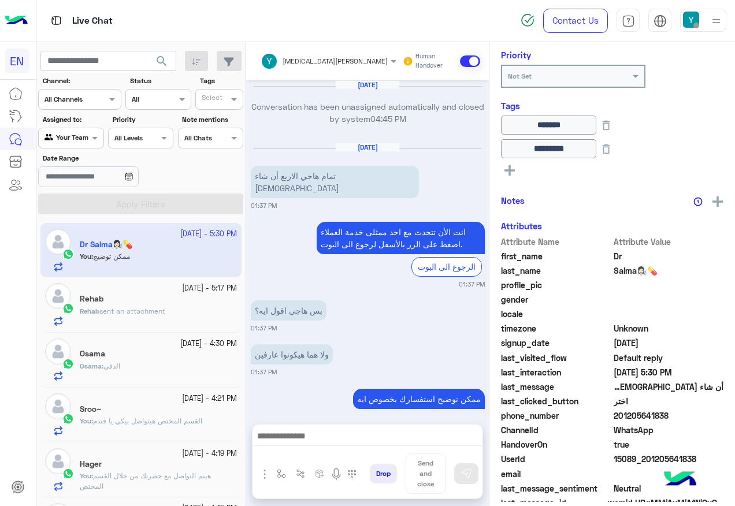
scroll to position [779, 0]
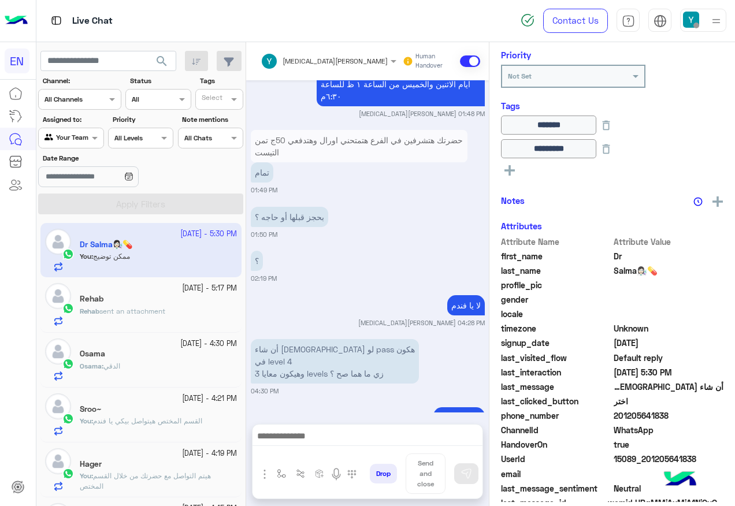
click at [147, 291] on div "[DATE] - 5:17 PM" at bounding box center [158, 288] width 157 height 11
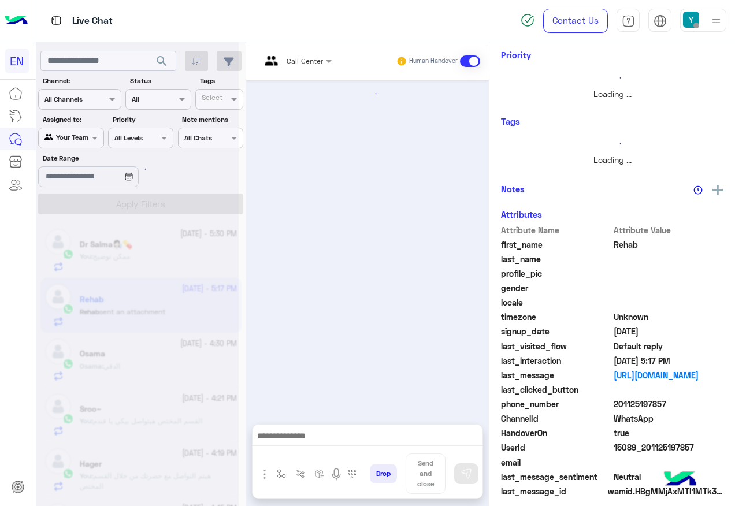
scroll to position [954, 0]
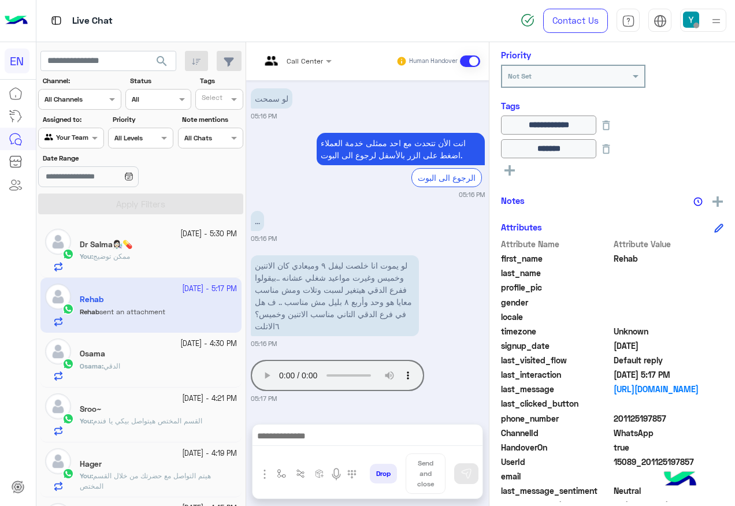
click at [172, 284] on app-inbox-user "[DATE] - 5:17 PM Rehab Rehab sent an attachment" at bounding box center [140, 305] width 201 height 54
drag, startPoint x: 172, startPoint y: 284, endPoint x: 171, endPoint y: 272, distance: 12.2
click at [171, 272] on div "You : ممكن توضيج" at bounding box center [158, 261] width 157 height 20
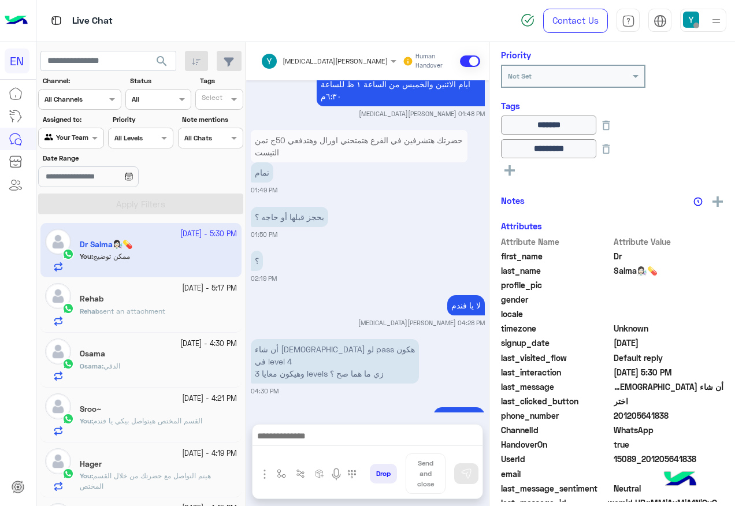
click at [68, 136] on input "text" at bounding box center [58, 137] width 27 height 10
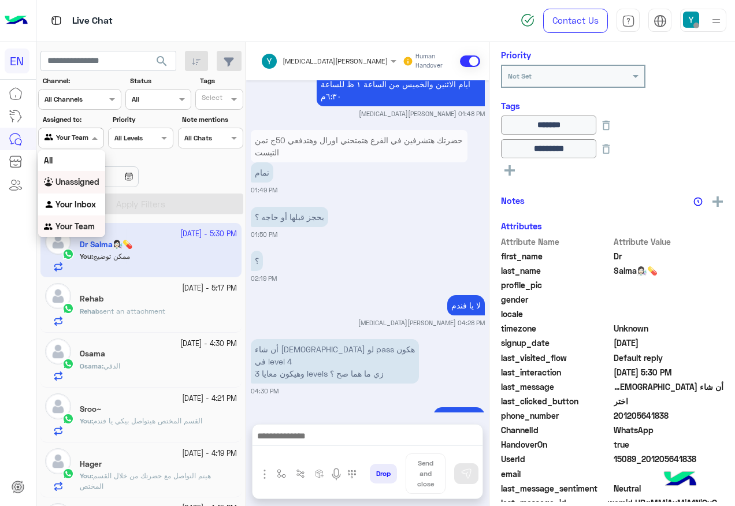
click at [71, 185] on b "Unassigned" at bounding box center [77, 182] width 44 height 10
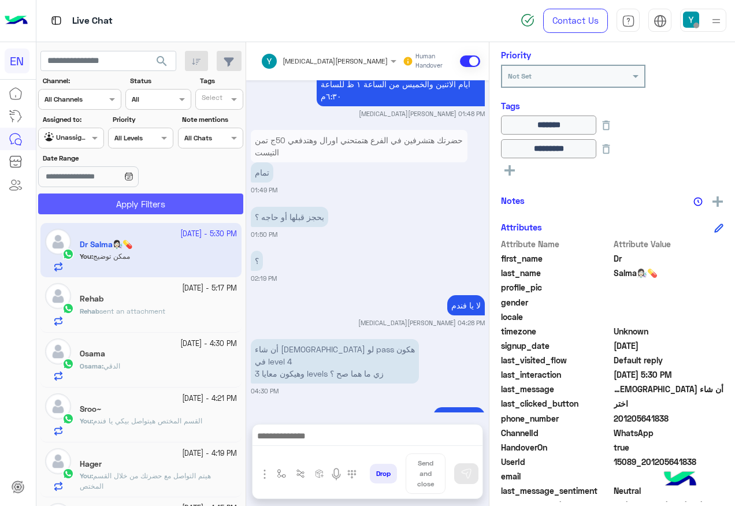
click at [88, 201] on button "Apply Filters" at bounding box center [140, 204] width 205 height 21
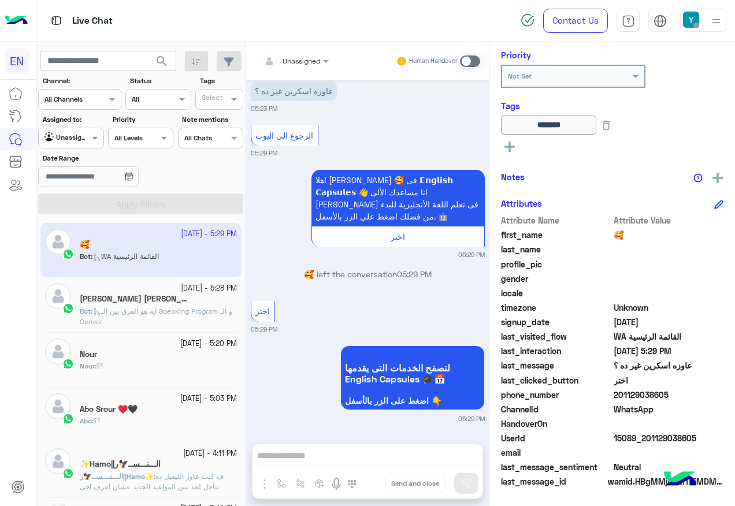
click at [198, 296] on div "[PERSON_NAME] [PERSON_NAME] 1" at bounding box center [158, 300] width 157 height 12
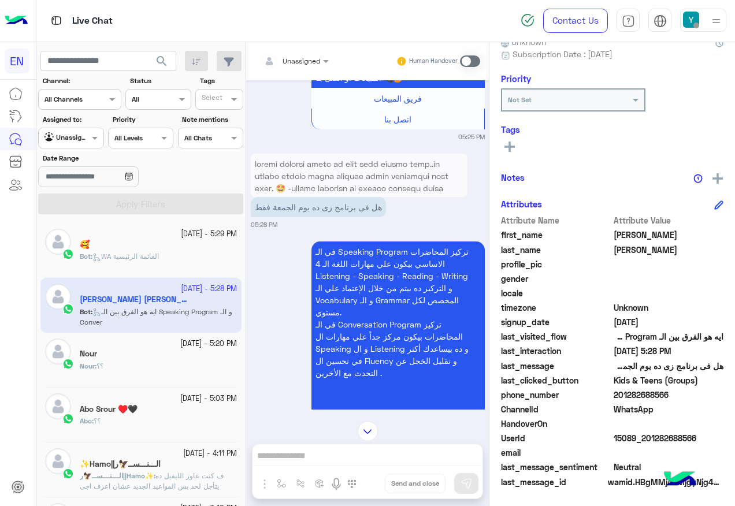
click at [316, 57] on div at bounding box center [295, 59] width 80 height 11
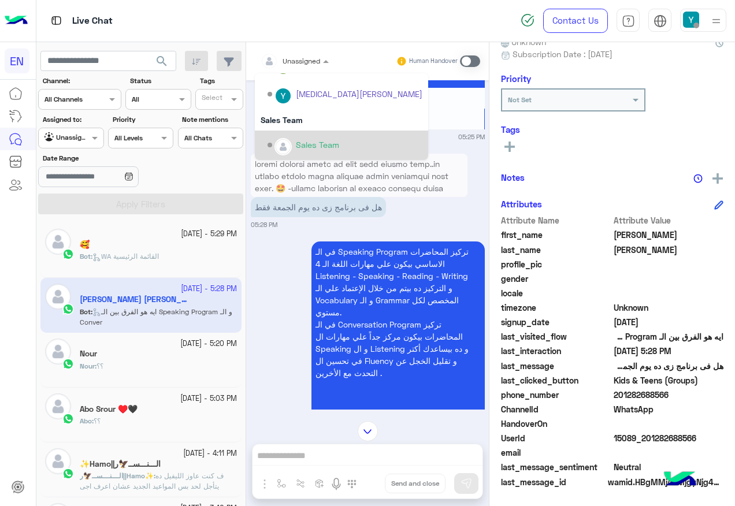
click at [322, 132] on div "Sales Team" at bounding box center [341, 145] width 173 height 29
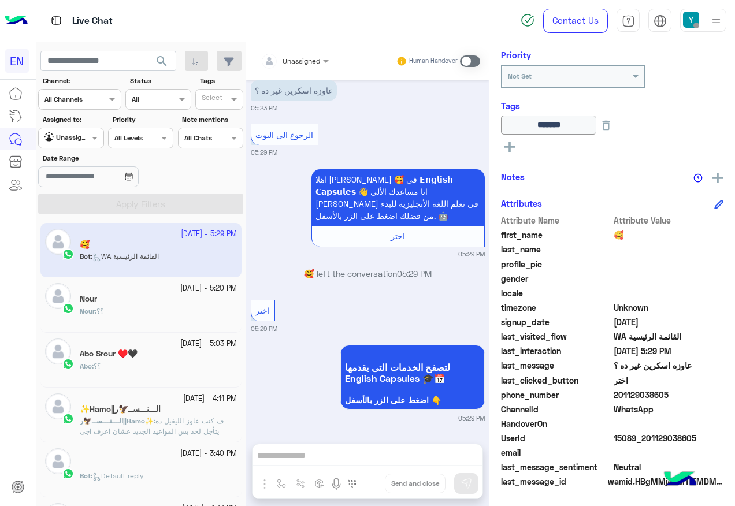
click at [88, 147] on div "Agent Filter Unassigned" at bounding box center [70, 138] width 65 height 21
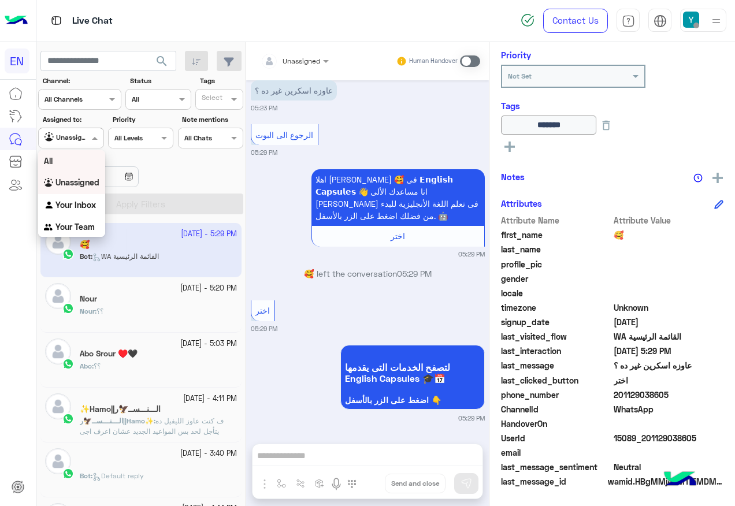
click at [78, 160] on div "All" at bounding box center [71, 160] width 67 height 21
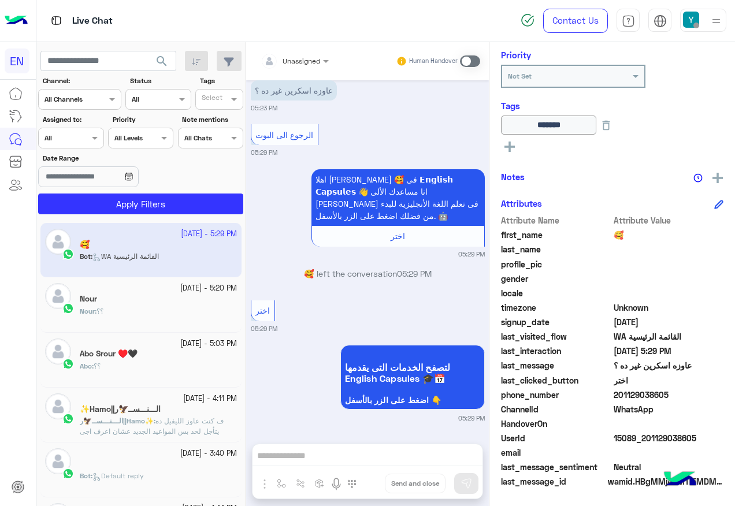
click at [104, 192] on section "Channel: Channel All Channels Status Channel All Tags Select Assigned to: Agent…" at bounding box center [141, 145] width 192 height 139
click at [112, 206] on button "Apply Filters" at bounding box center [140, 204] width 205 height 21
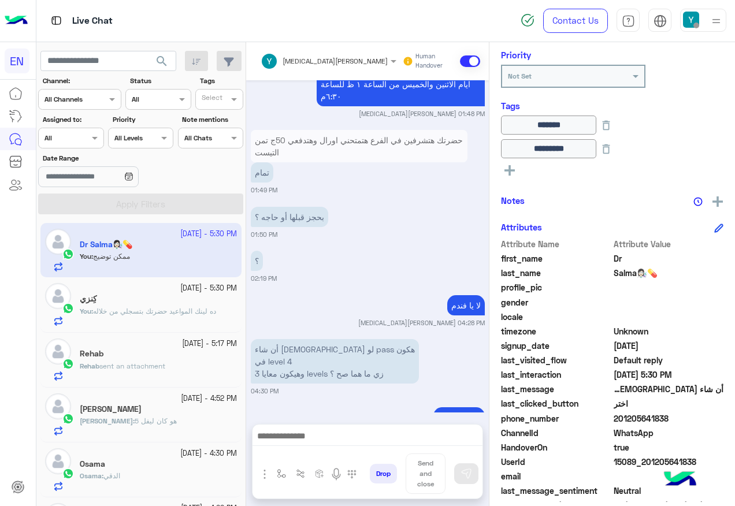
scroll to position [920, 0]
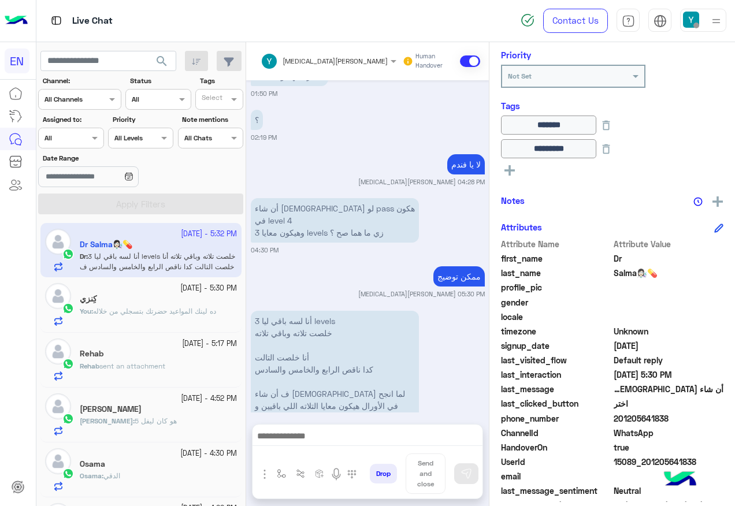
click at [333, 311] on p "أنا لسه باقي ليا 3 levels خلصت تلاته وباقي تلاته أنا خلصت التالت كدا ناقص الراب…" at bounding box center [335, 369] width 168 height 117
